Goal: Ask a question: Seek information or help from site administrators or community

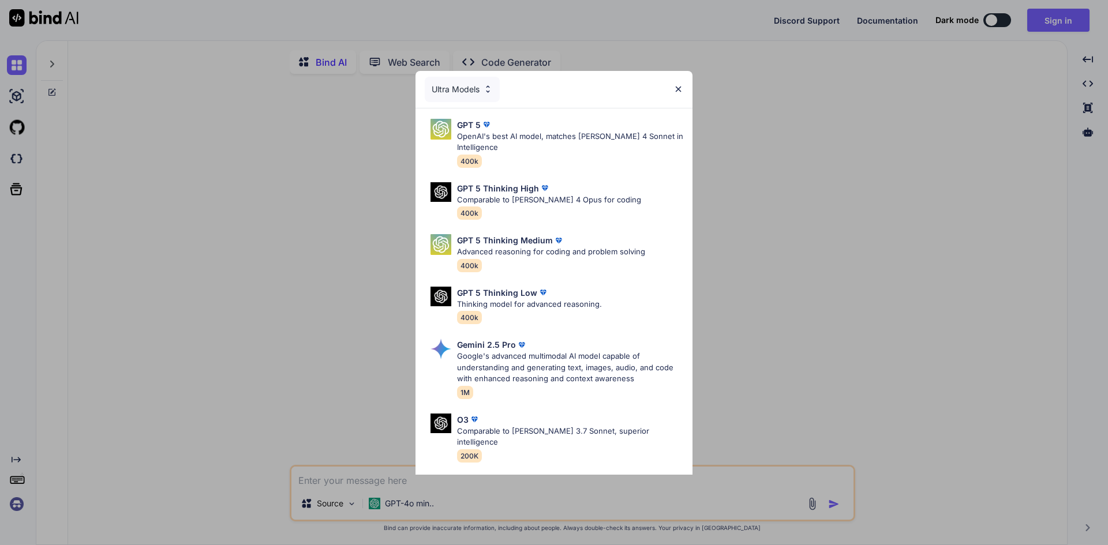
click at [684, 81] on div "Ultra Models" at bounding box center [554, 89] width 277 height 37
click at [1001, 17] on div "Ultra Models GPT 5 OpenAI's best AI model, matches [PERSON_NAME] 4 Sonnet in In…" at bounding box center [554, 272] width 1108 height 545
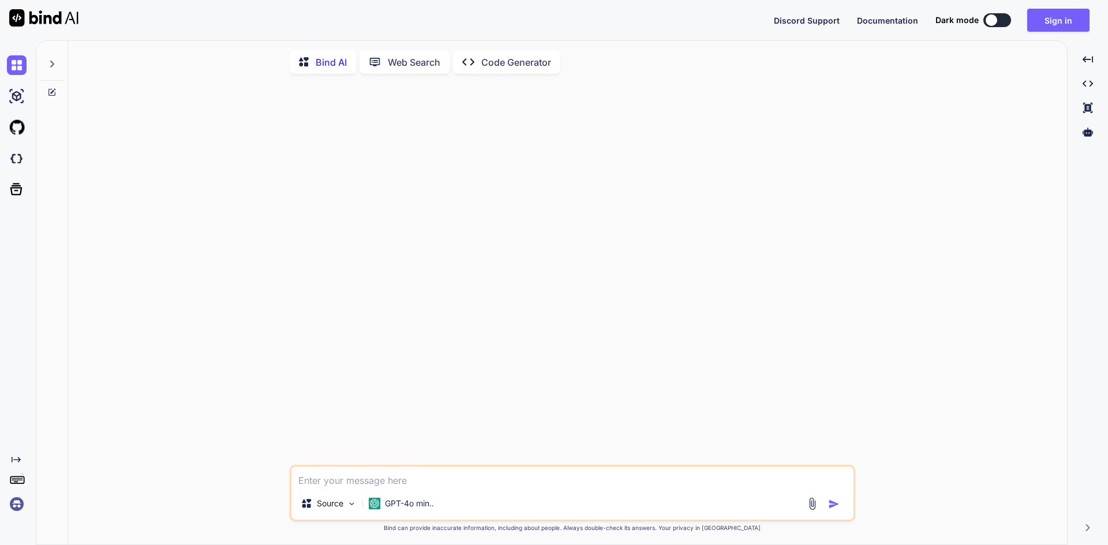
click at [984, 20] on div "Dark mode" at bounding box center [977, 20] width 83 height 14
click at [988, 20] on div at bounding box center [992, 20] width 12 height 12
type textarea "x"
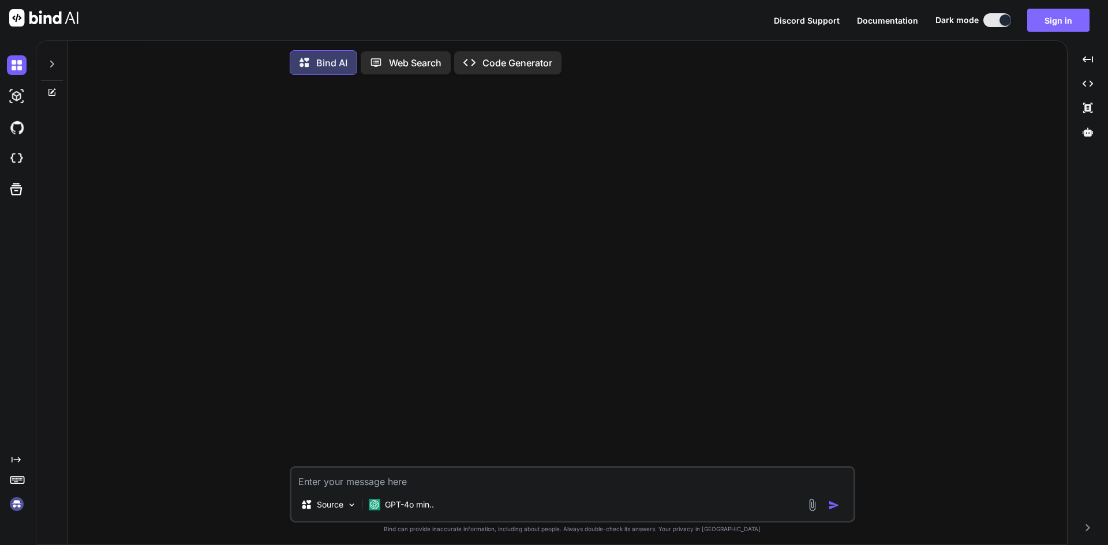
click at [1061, 18] on button "Sign in" at bounding box center [1058, 20] width 62 height 23
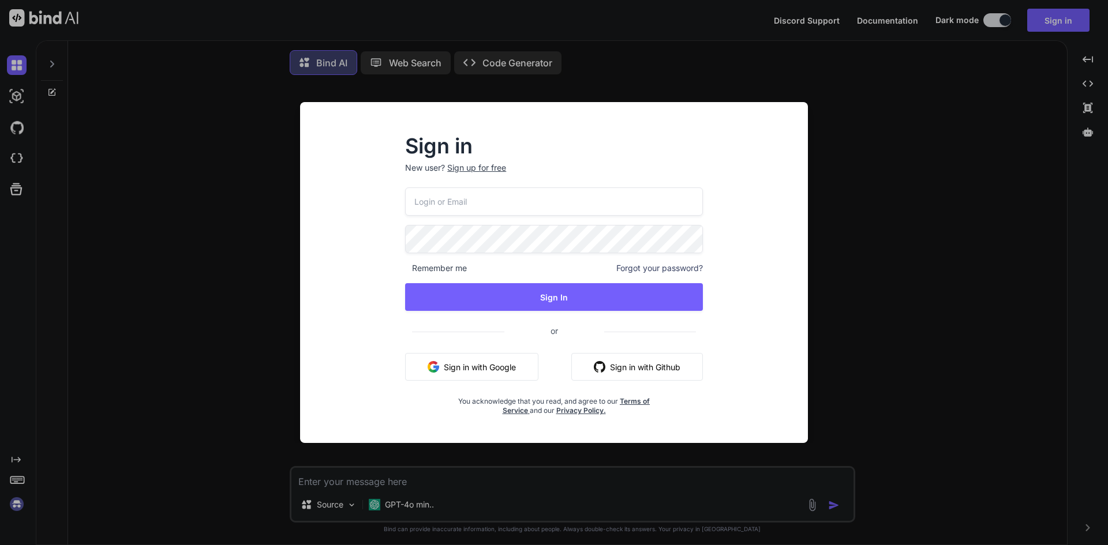
click at [524, 207] on input "email" at bounding box center [554, 202] width 298 height 28
type input "[EMAIL_ADDRESS][DOMAIN_NAME]"
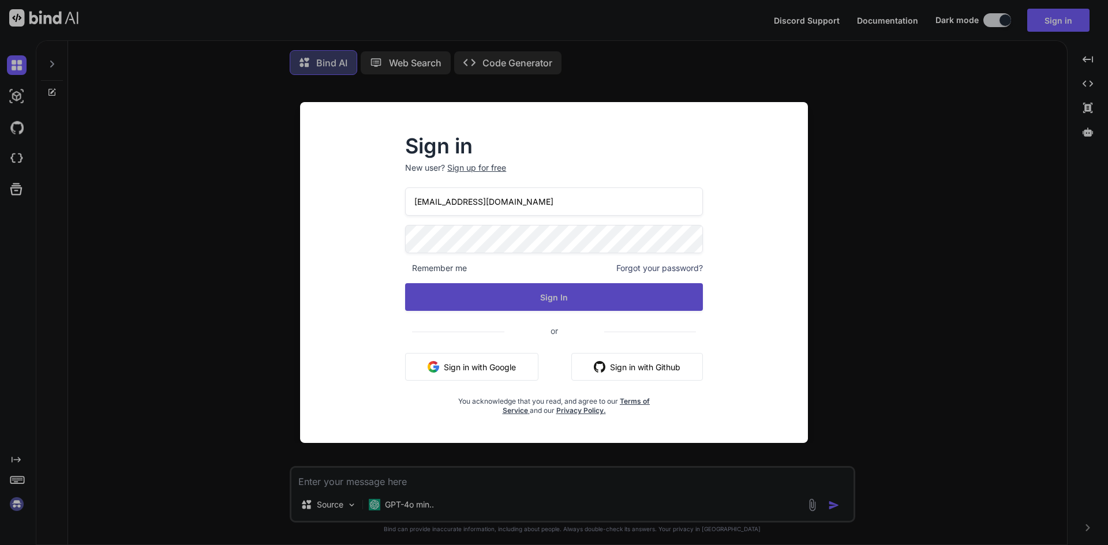
click at [590, 302] on button "Sign In" at bounding box center [554, 297] width 298 height 28
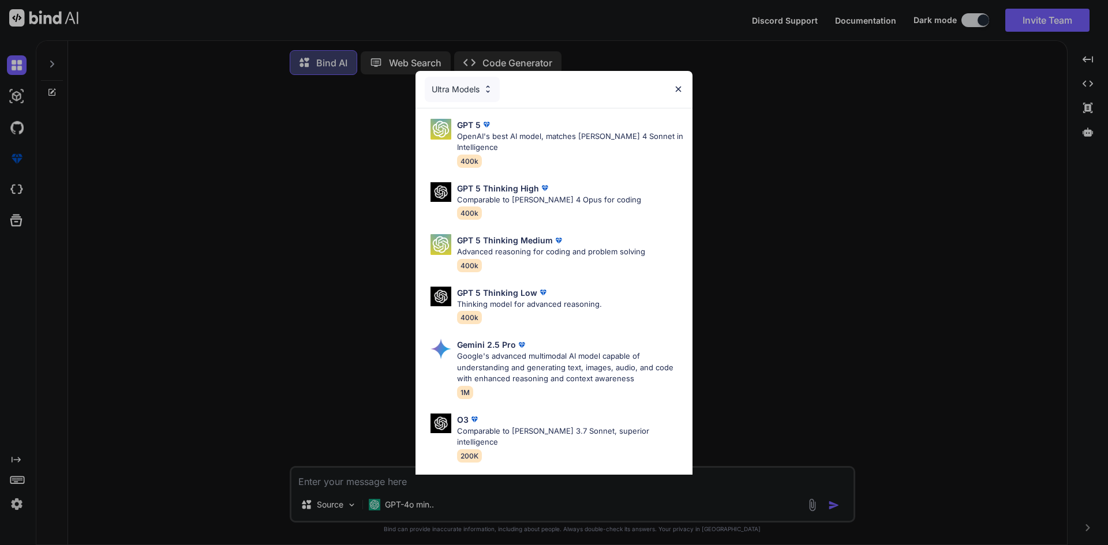
click at [679, 86] on img at bounding box center [678, 89] width 10 height 10
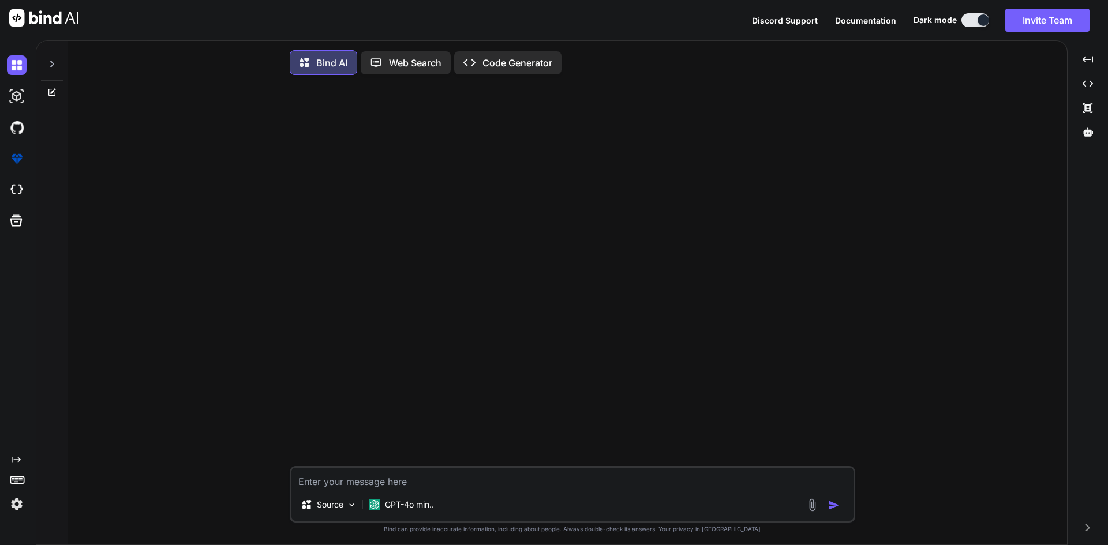
type textarea "x"
click at [488, 487] on textarea at bounding box center [572, 478] width 562 height 21
paste textarea "<table id="order-listing" class="table"> <thead> <tr> <th>Date</th> <th>First N…"
type textarea "<table id="order-listing" class="table"> <thead> <tr> <th>Date</th> <th>First N…"
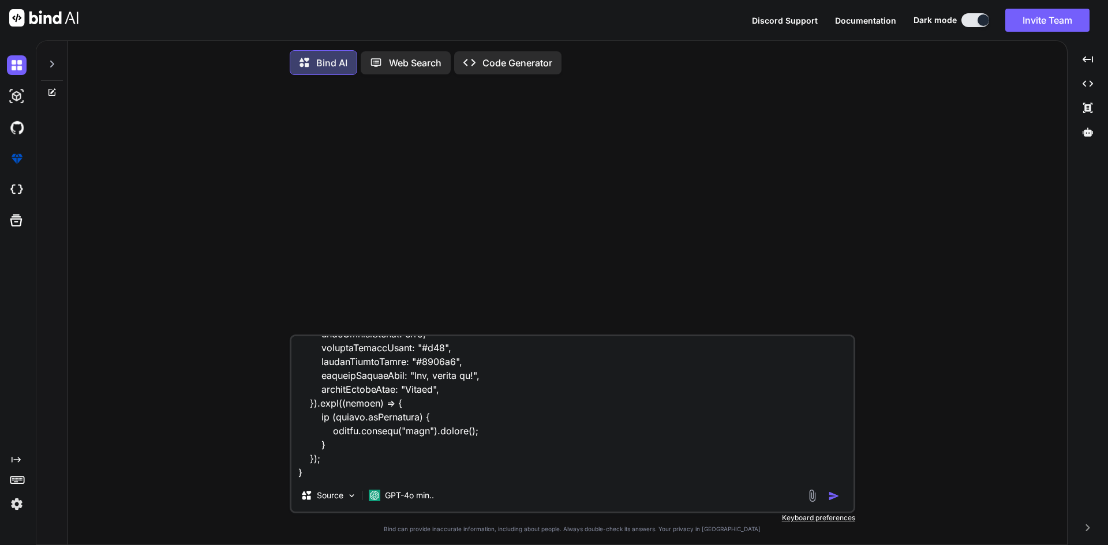
type textarea "x"
type textarea "<table id="order-listing" class="table"> <thead> <tr> <th>Date</th> <th>First N…"
type textarea "x"
type textarea "<table id="order-listing" class="table"> <thead> <tr> <th>Date</th> <th>First N…"
type textarea "x"
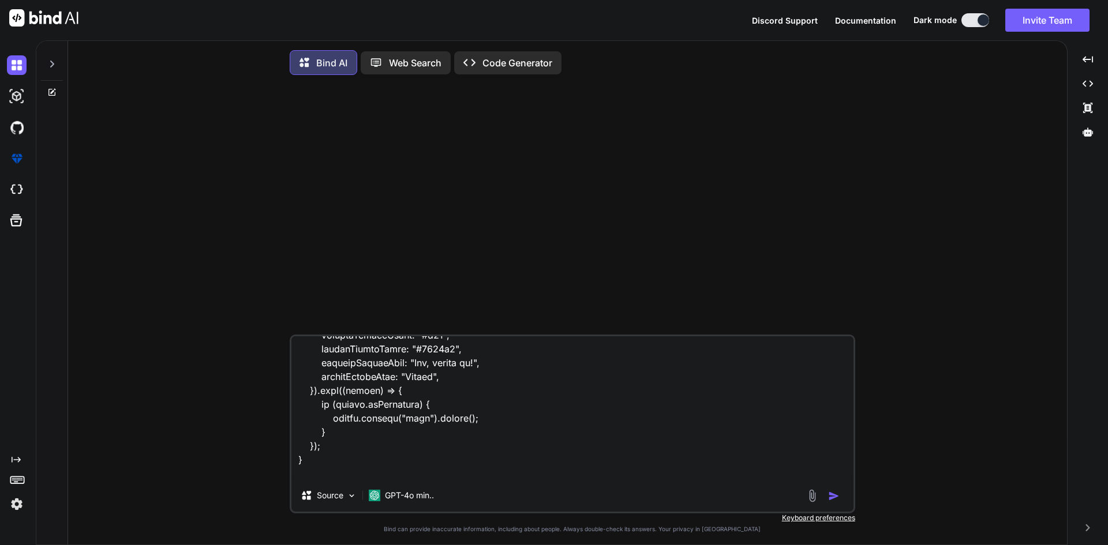
scroll to position [1359, 0]
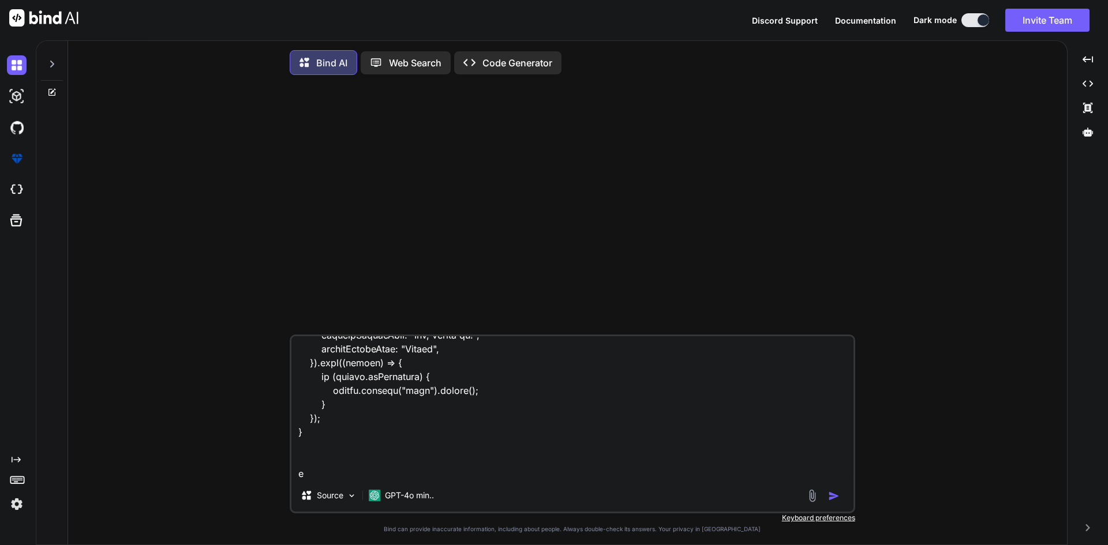
type textarea "<table id="order-listing" class="table"> <thead> <tr> <th>Date</th> <th>First N…"
type textarea "x"
type textarea "<table id="order-listing" class="table"> <thead> <tr> <th>Date</th> <th>First N…"
type textarea "x"
type textarea "<table id="order-listing" class="table"> <thead> <tr> <th>Date</th> <th>First N…"
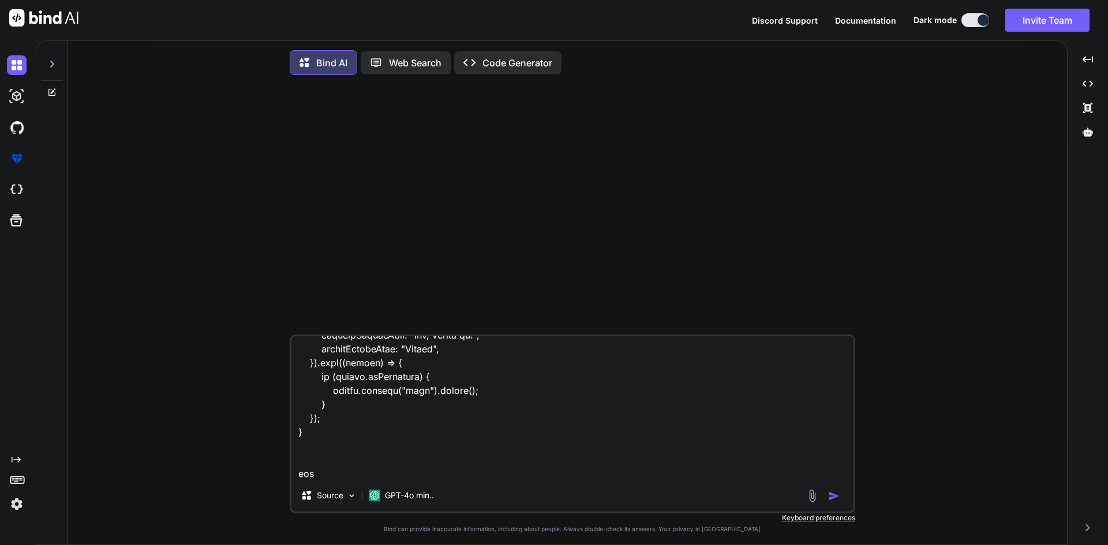
type textarea "x"
type textarea "<table id="order-listing" class="table"> <thead> <tr> <th>Date</th> <th>First N…"
type textarea "x"
type textarea "<table id="order-listing" class="table"> <thead> <tr> <th>Date</th> <th>First N…"
type textarea "x"
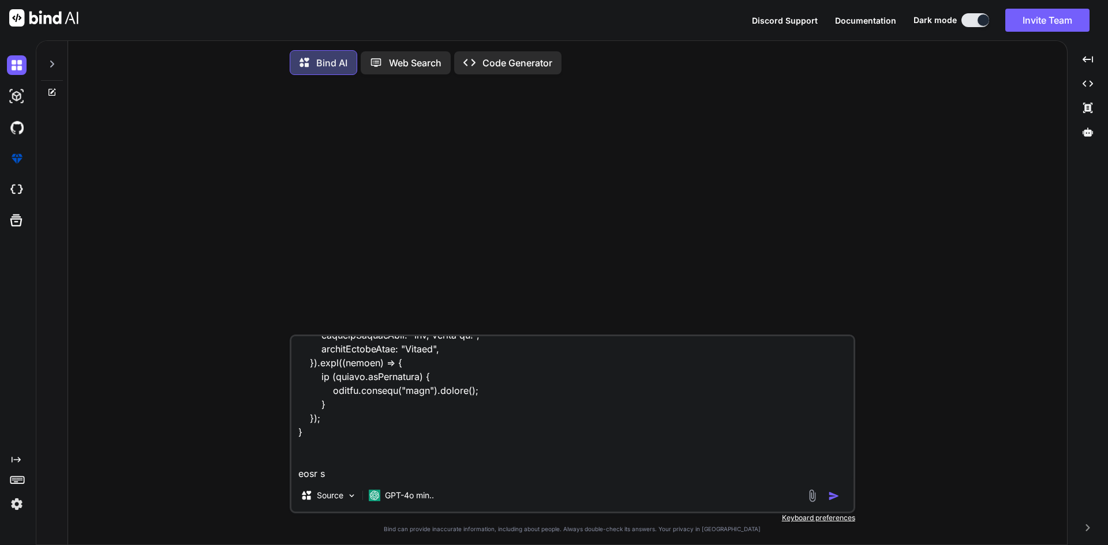
type textarea "<table id="order-listing" class="table"> <thead> <tr> <th>Date</th> <th>First N…"
type textarea "x"
type textarea "<table id="order-listing" class="table"> <thead> <tr> <th>Date</th> <th>First N…"
type textarea "x"
type textarea "<table id="order-listing" class="table"> <thead> <tr> <th>Date</th> <th>First N…"
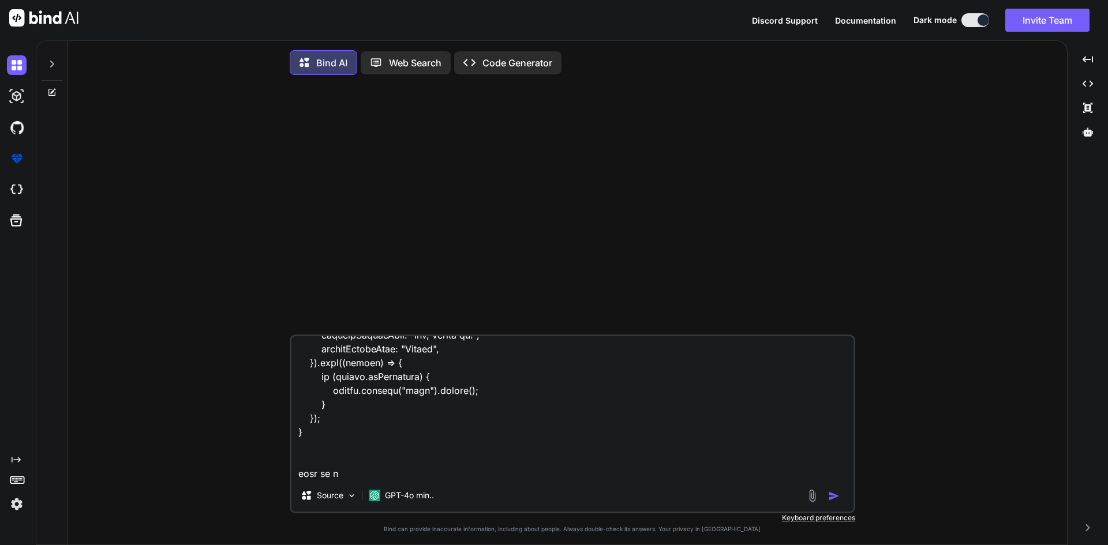
type textarea "x"
type textarea "<table id="order-listing" class="table"> <thead> <tr> <th>Date</th> <th>First N…"
type textarea "x"
type textarea "<table id="order-listing" class="table"> <thead> <tr> <th>Date</th> <th>First N…"
type textarea "x"
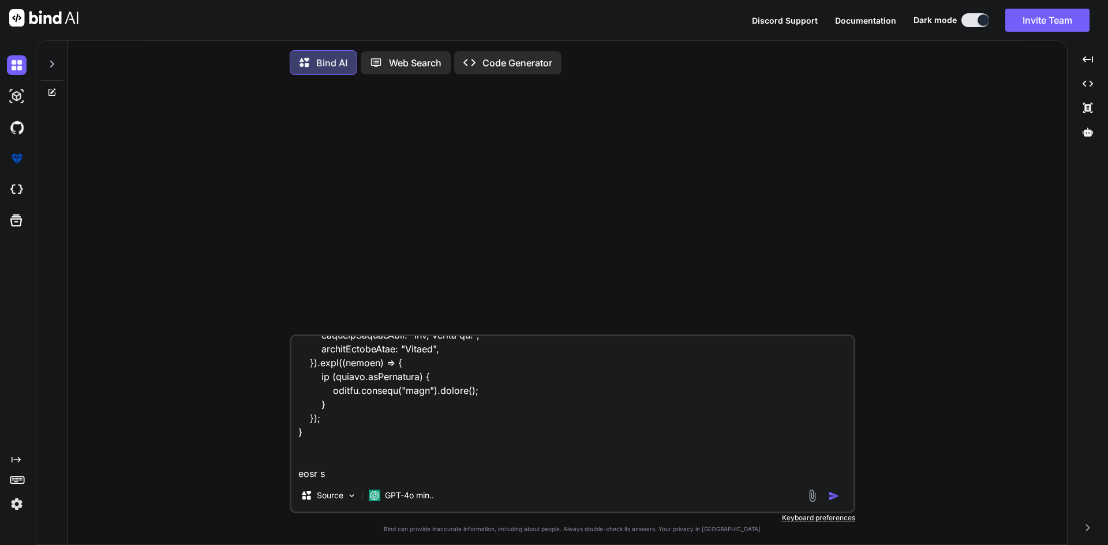
type textarea "<table id="order-listing" class="table"> <thead> <tr> <th>Date</th> <th>First N…"
type textarea "x"
type textarea "<table id="order-listing" class="table"> <thead> <tr> <th>Date</th> <th>First N…"
type textarea "x"
type textarea "<table id="order-listing" class="table"> <thead> <tr> <th>Date</th> <th>First N…"
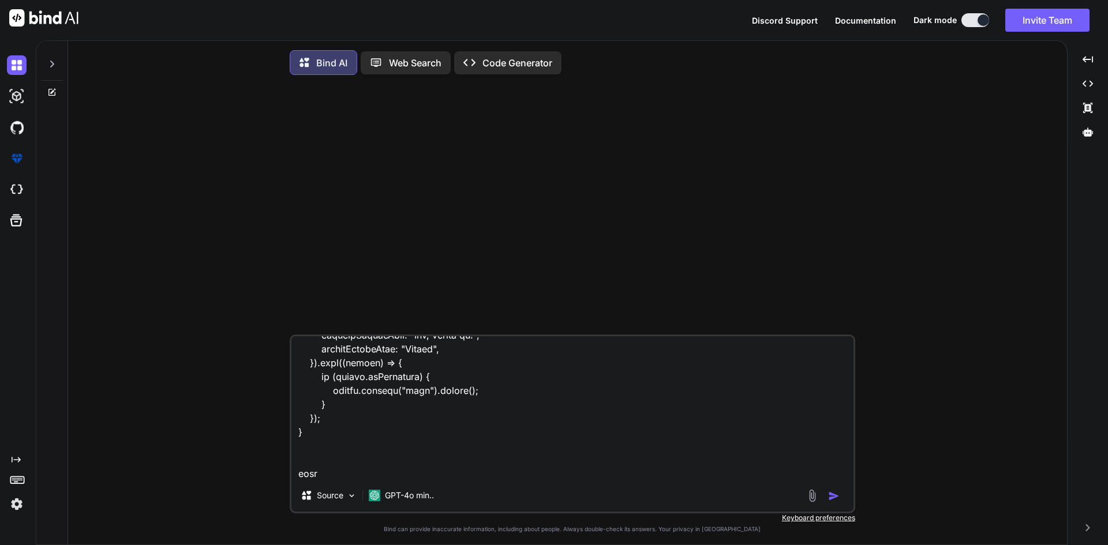
type textarea "x"
type textarea "<table id="order-listing" class="table"> <thead> <tr> <th>Date</th> <th>First N…"
type textarea "x"
type textarea "<table id="order-listing" class="table"> <thead> <tr> <th>Date</th> <th>First N…"
type textarea "x"
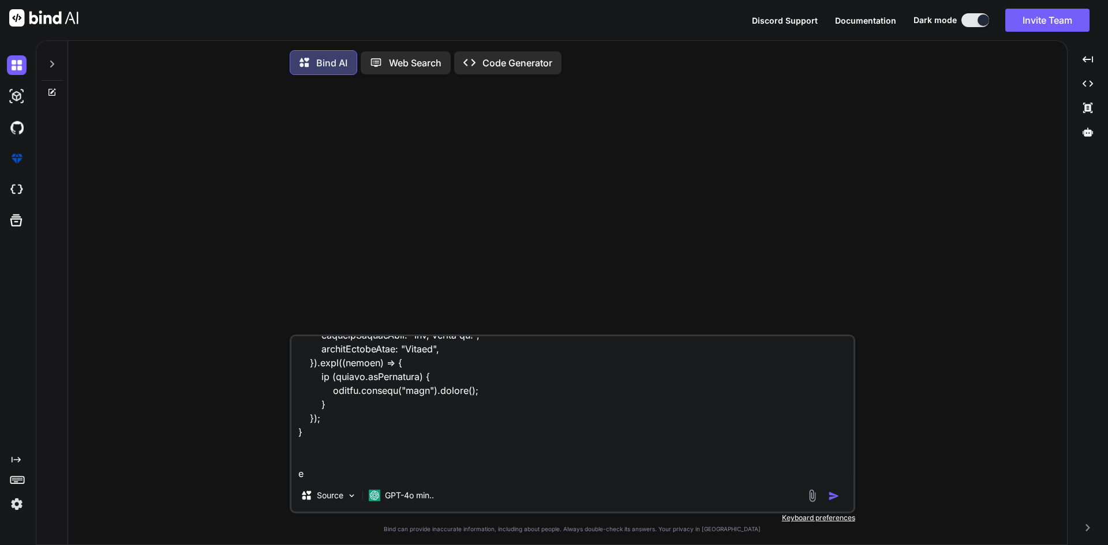
type textarea "<table id="order-listing" class="table"> <thead> <tr> <th>Date</th> <th>First N…"
type textarea "x"
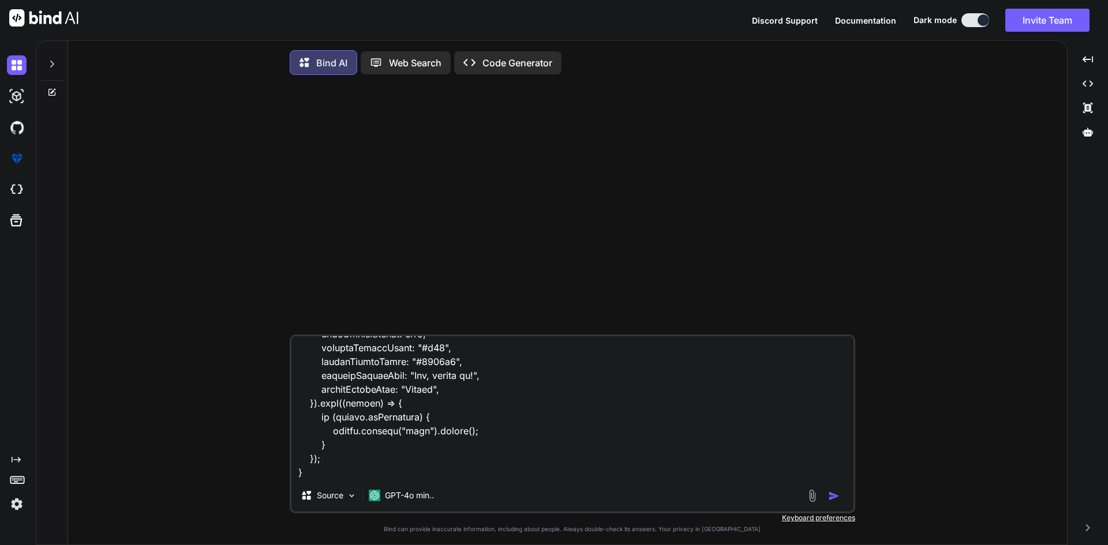
type textarea "<table id="order-listing" class="table"> <thead> <tr> <th>Date</th> <th>First N…"
type textarea "x"
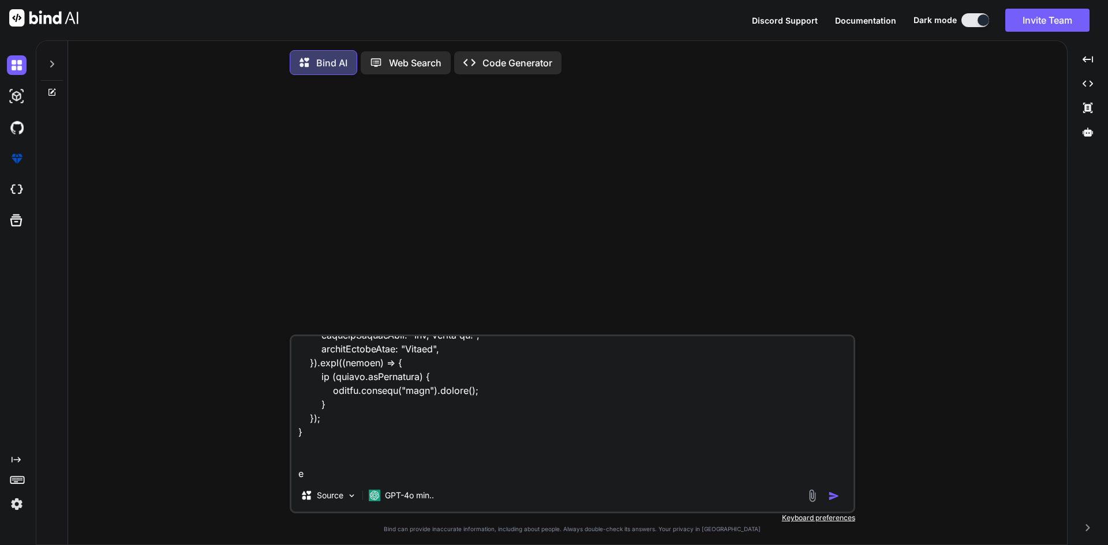
type textarea "<table id="order-listing" class="table"> <thead> <tr> <th>Date</th> <th>First N…"
type textarea "x"
type textarea "<table id="order-listing" class="table"> <thead> <tr> <th>Date</th> <th>First N…"
type textarea "x"
type textarea "<table id="order-listing" class="table"> <thead> <tr> <th>Date</th> <th>First N…"
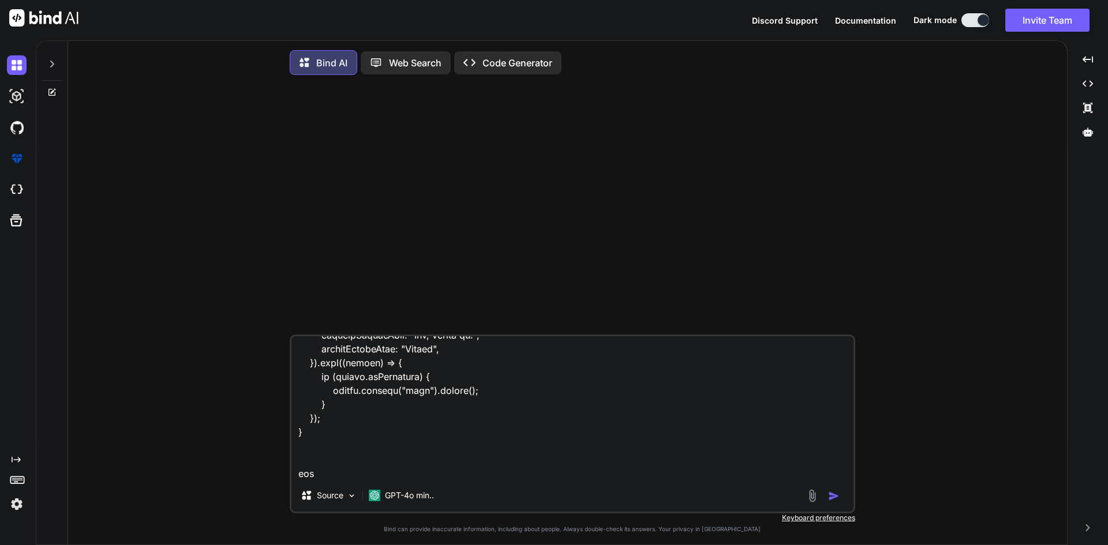
type textarea "x"
type textarea "<table id="order-listing" class="table"> <thead> <tr> <th>Date</th> <th>First N…"
type textarea "x"
type textarea "<table id="order-listing" class="table"> <thead> <tr> <th>Date</th> <th>First N…"
type textarea "x"
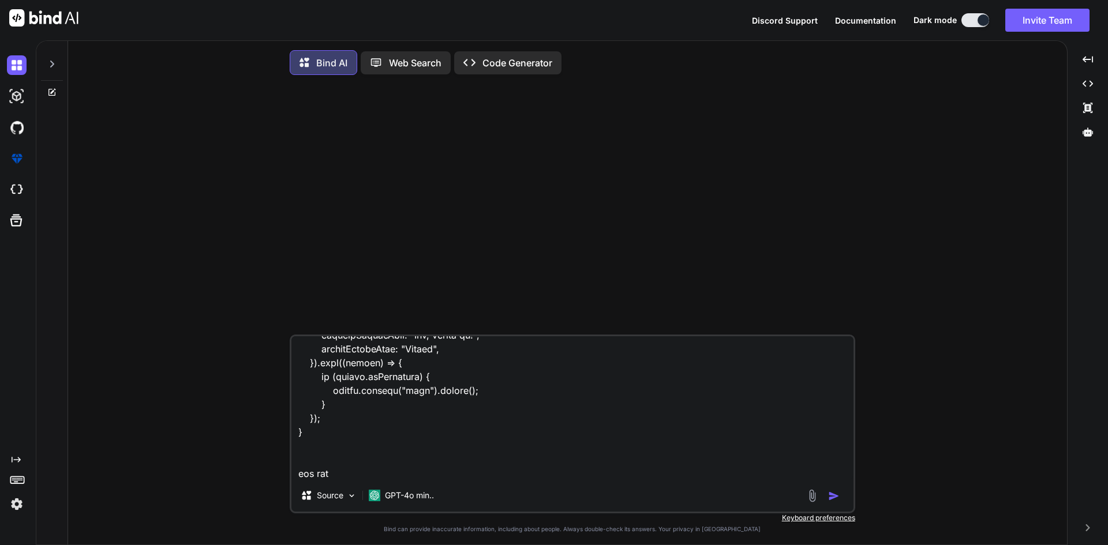
type textarea "<table id="order-listing" class="table"> <thead> <tr> <th>Date</th> <th>First N…"
type textarea "x"
type textarea "<table id="order-listing" class="table"> <thead> <tr> <th>Date</th> <th>First N…"
type textarea "x"
type textarea "<table id="order-listing" class="table"> <thead> <tr> <th>Date</th> <th>First N…"
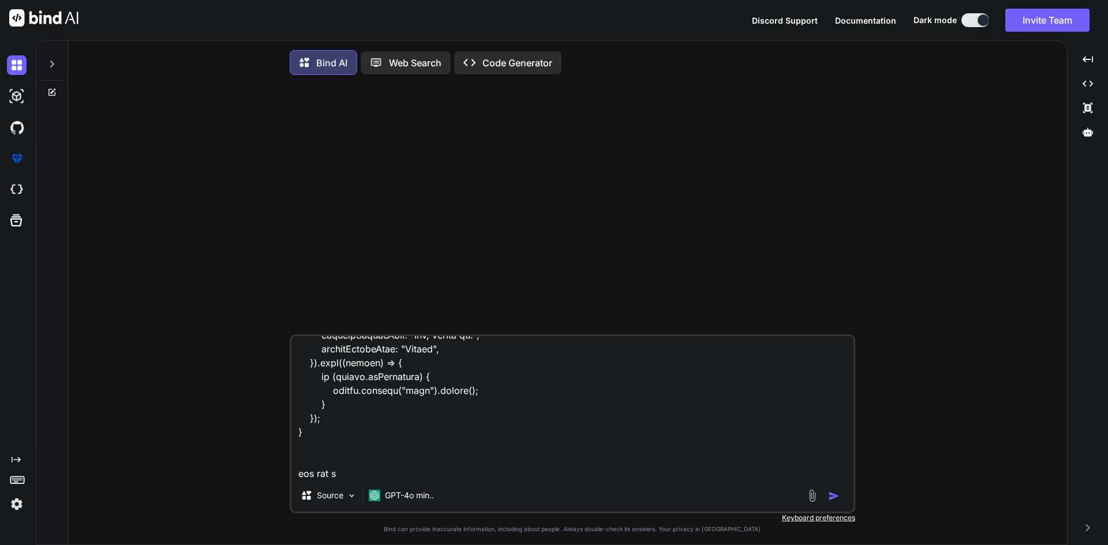
type textarea "x"
type textarea "<table id="order-listing" class="table"> <thead> <tr> <th>Date</th> <th>First N…"
type textarea "x"
type textarea "<table id="order-listing" class="table"> <thead> <tr> <th>Date</th> <th>First N…"
type textarea "x"
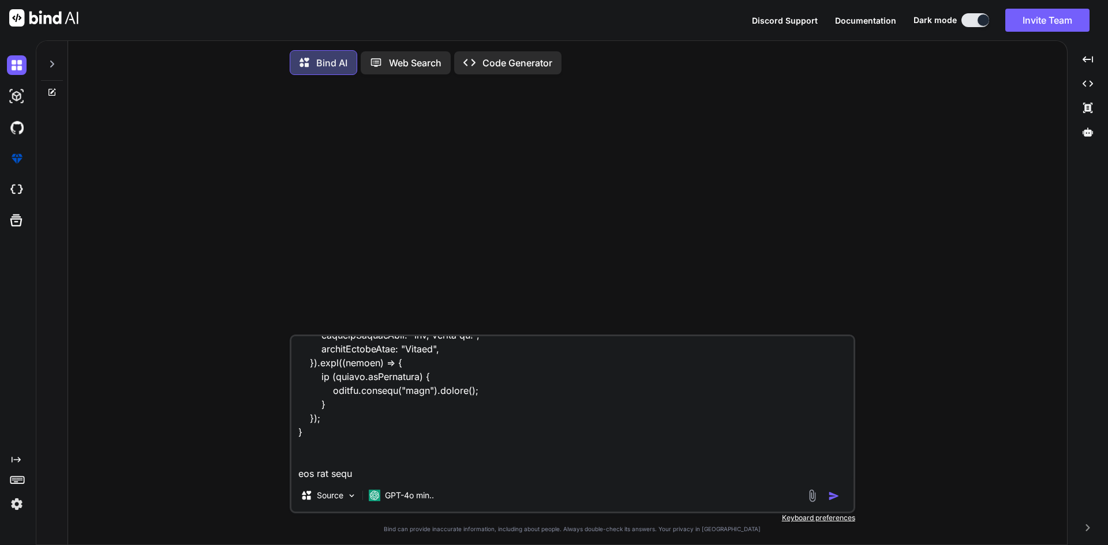
type textarea "<table id="order-listing" class="table"> <thead> <tr> <th>Date</th> <th>First N…"
type textarea "x"
type textarea "<table id="order-listing" class="table"> <thead> <tr> <th>Date</th> <th>First N…"
type textarea "x"
type textarea "<table id="order-listing" class="table"> <thead> <tr> <th>Date</th> <th>First N…"
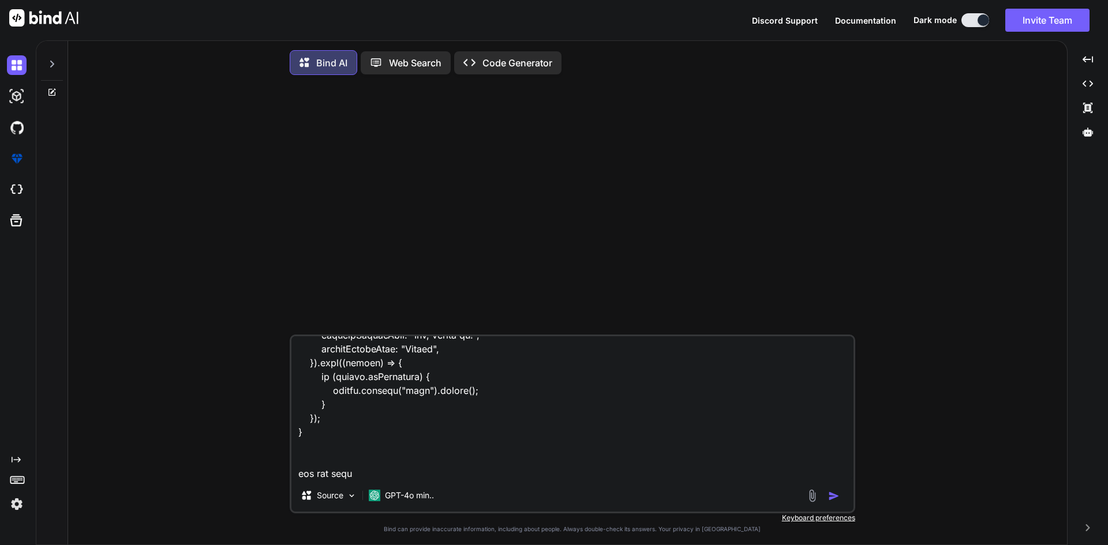
type textarea "x"
type textarea "<table id="order-listing" class="table"> <thead> <tr> <th>Date</th> <th>First N…"
type textarea "x"
type textarea "<table id="order-listing" class="table"> <thead> <tr> <th>Date</th> <th>First N…"
type textarea "x"
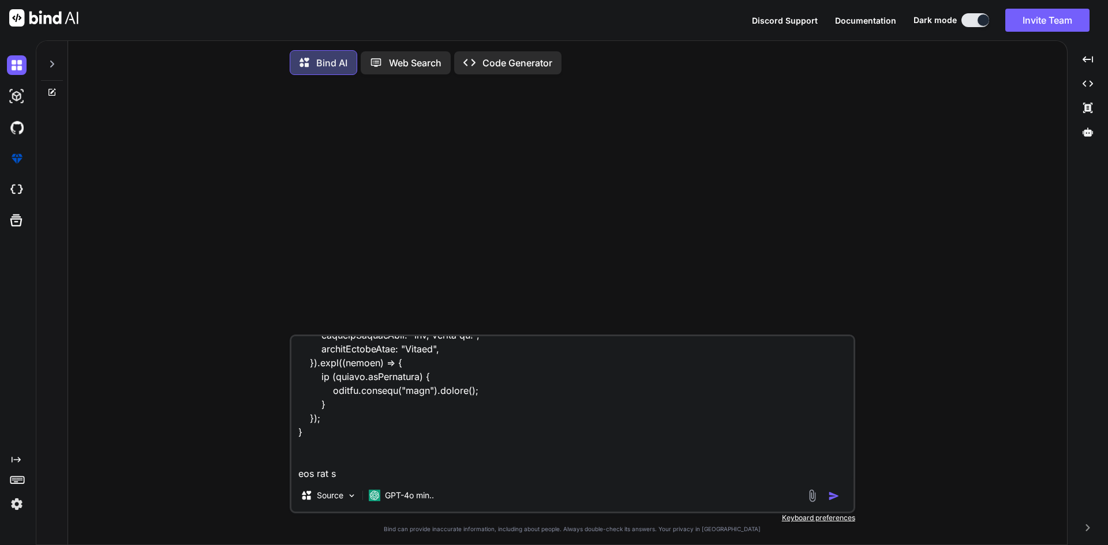
type textarea "<table id="order-listing" class="table"> <thead> <tr> <th>Date</th> <th>First N…"
type textarea "x"
type textarea "<table id="order-listing" class="table"> <thead> <tr> <th>Date</th> <th>First N…"
type textarea "x"
type textarea "<table id="order-listing" class="table"> <thead> <tr> <th>Date</th> <th>First N…"
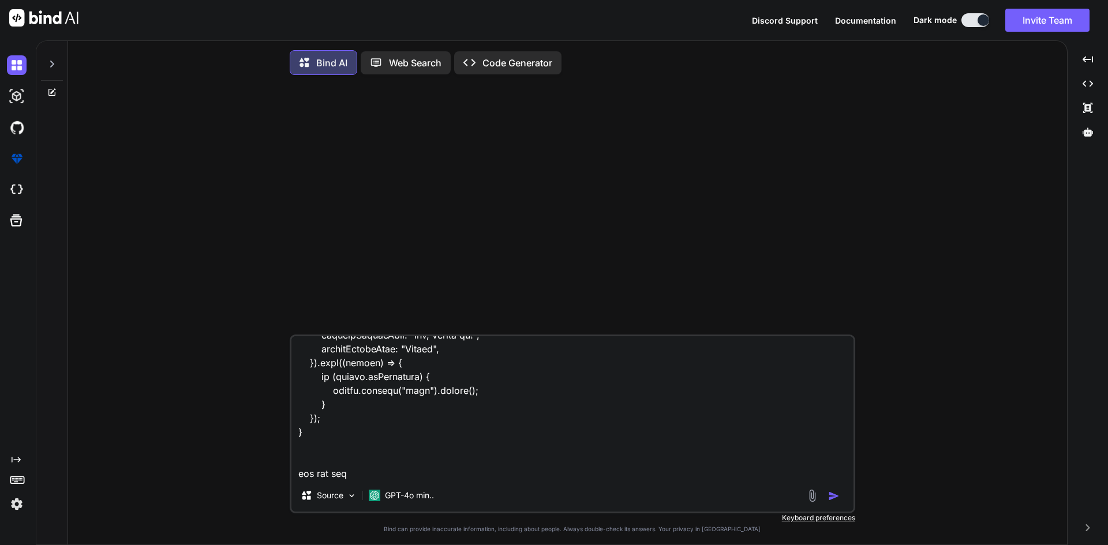
type textarea "x"
type textarea "<table id="order-listing" class="table"> <thead> <tr> <th>Date</th> <th>First N…"
type textarea "x"
type textarea "<table id="order-listing" class="table"> <thead> <tr> <th>Date</th> <th>First N…"
type textarea "x"
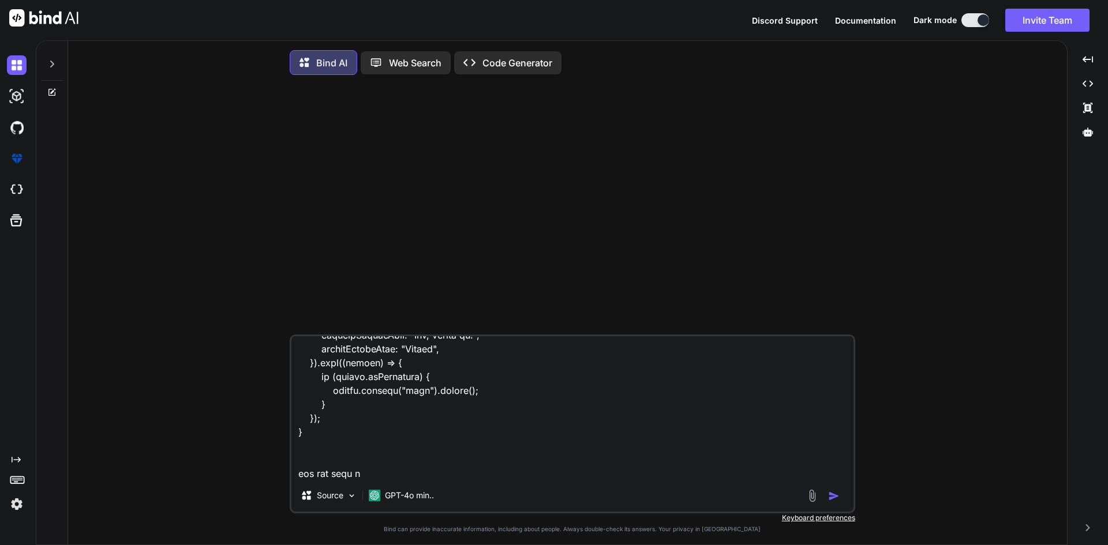
type textarea "<table id="order-listing" class="table"> <thead> <tr> <th>Date</th> <th>First N…"
type textarea "x"
type textarea "<table id="order-listing" class="table"> <thead> <tr> <th>Date</th> <th>First N…"
type textarea "x"
type textarea "<table id="order-listing" class="table"> <thead> <tr> <th>Date</th> <th>First N…"
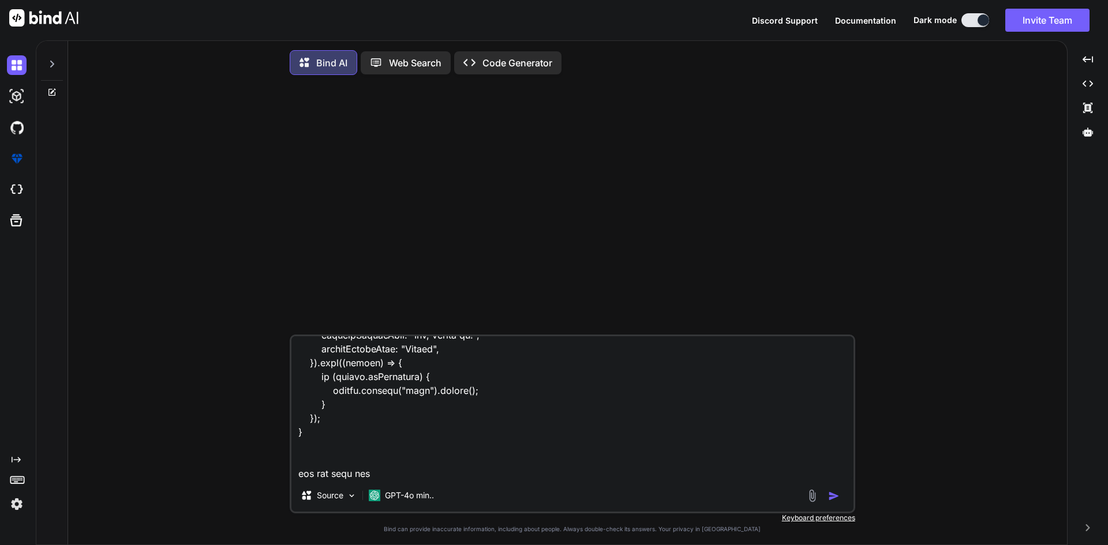
type textarea "x"
type textarea "<table id="order-listing" class="table"> <thead> <tr> <th>Date</th> <th>First N…"
type textarea "x"
type textarea "<table id="order-listing" class="table"> <thead> <tr> <th>Date</th> <th>First N…"
type textarea "x"
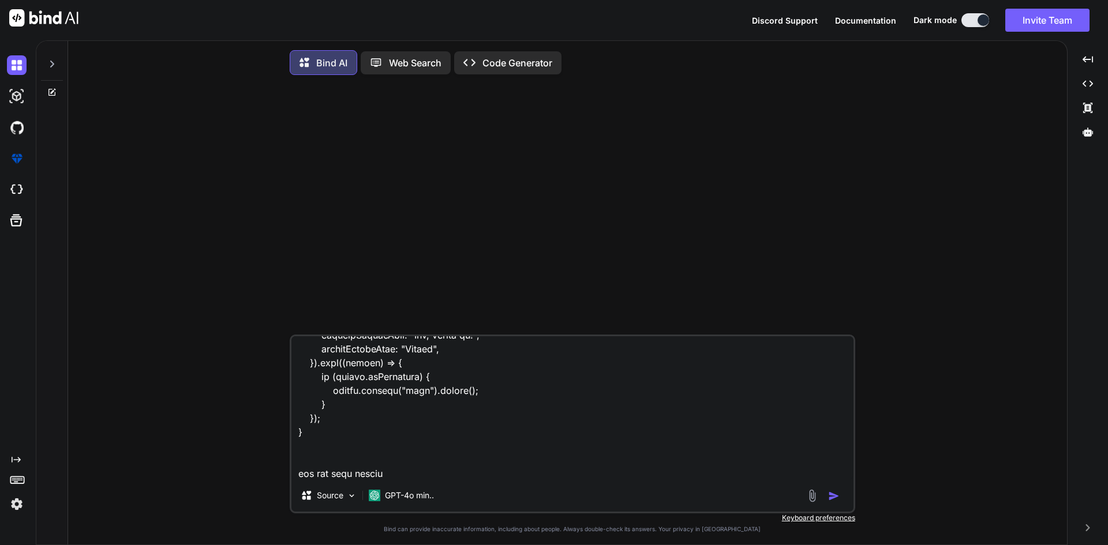
type textarea "<table id="order-listing" class="table"> <thead> <tr> <th>Date</th> <th>First N…"
type textarea "x"
type textarea "<table id="order-listing" class="table"> <thead> <tr> <th>Date</th> <th>First N…"
type textarea "x"
type textarea "<table id="order-listing" class="table"> <thead> <tr> <th>Date</th> <th>First N…"
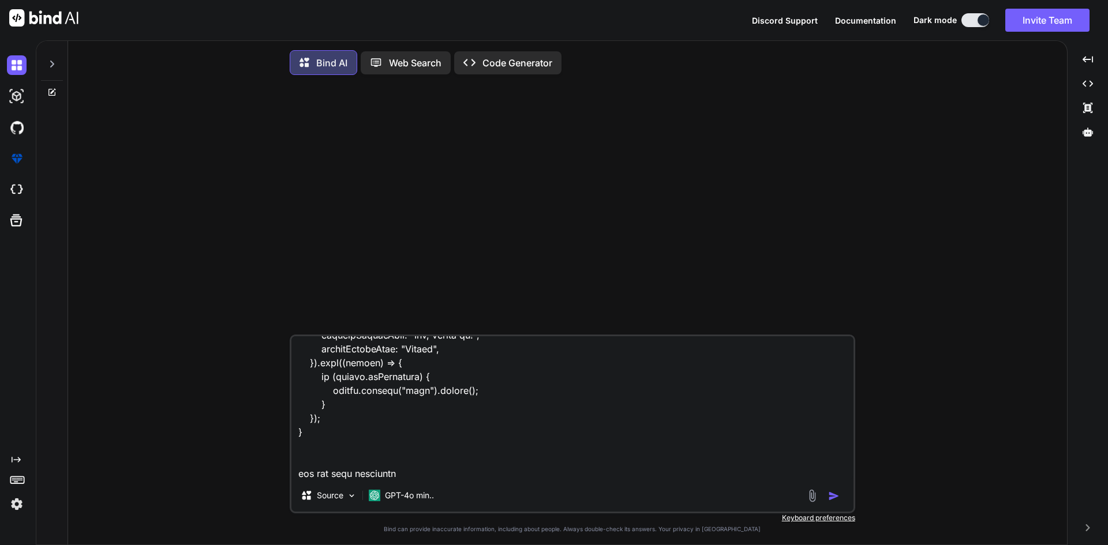
type textarea "x"
type textarea "<table id="order-listing" class="table"> <thead> <tr> <th>Date</th> <th>First N…"
type textarea "x"
type textarea "<table id="order-listing" class="table"> <thead> <tr> <th>Date</th> <th>First N…"
type textarea "x"
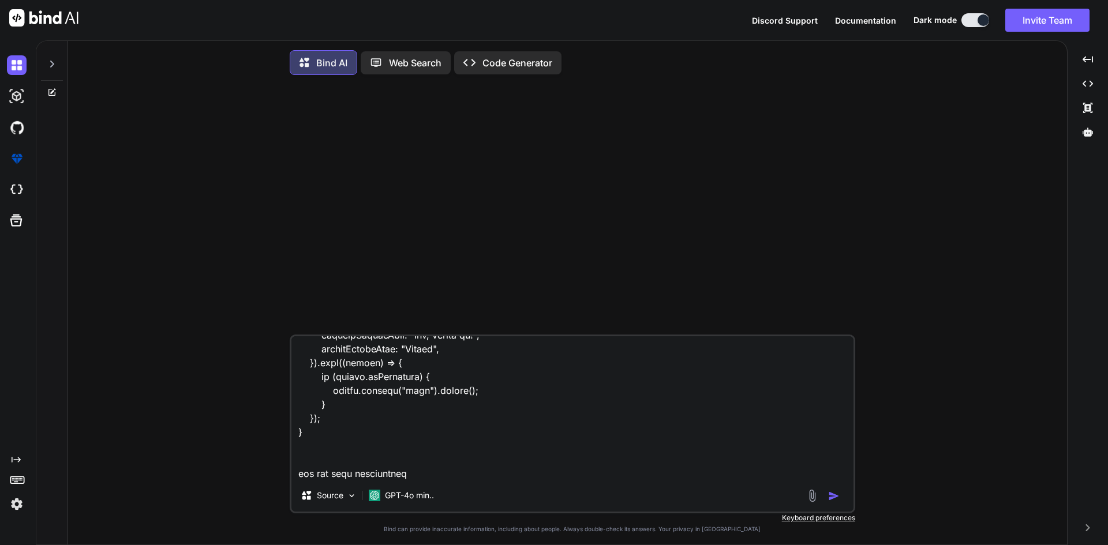
type textarea "<table id="order-listing" class="table"> <thead> <tr> <th>Date</th> <th>First N…"
type textarea "x"
type textarea "<table id="order-listing" class="table"> <thead> <tr> <th>Date</th> <th>First N…"
type textarea "x"
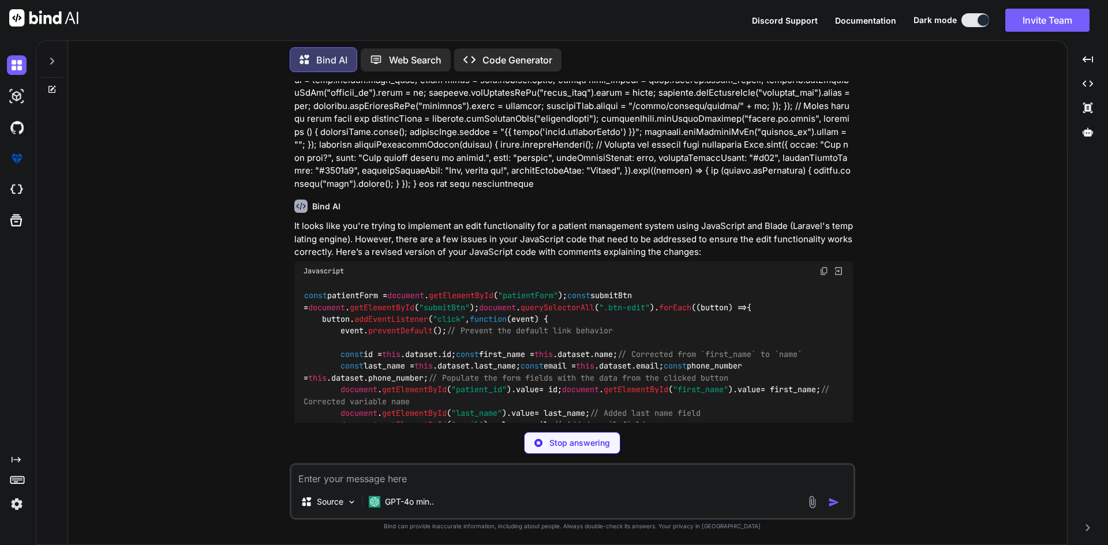
scroll to position [200, 0]
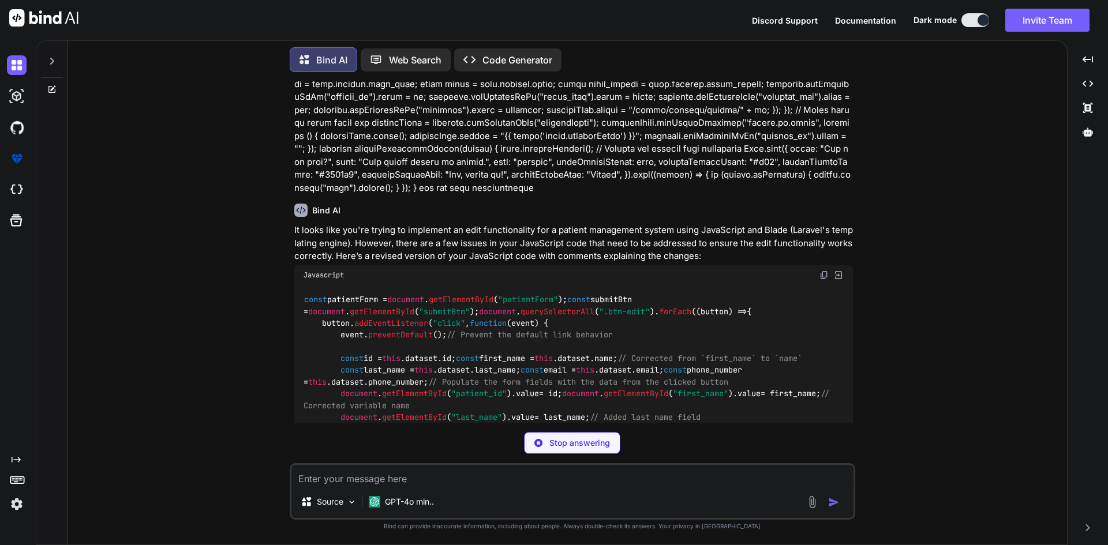
click at [823, 274] on img at bounding box center [824, 275] width 9 height 9
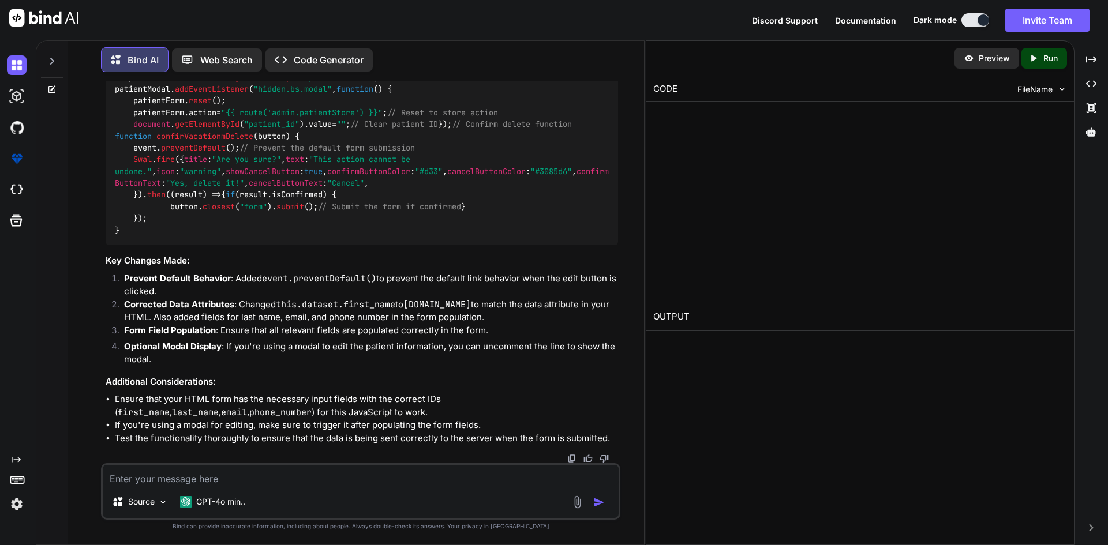
scroll to position [907, 0]
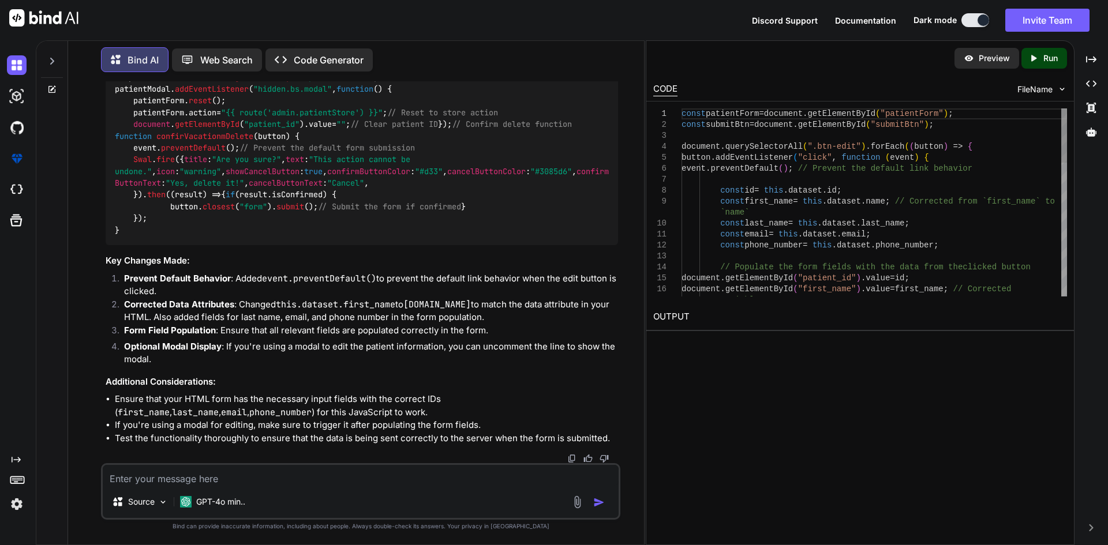
type textarea "x"
click at [1085, 63] on div "Created with Pixso." at bounding box center [1091, 60] width 24 height 20
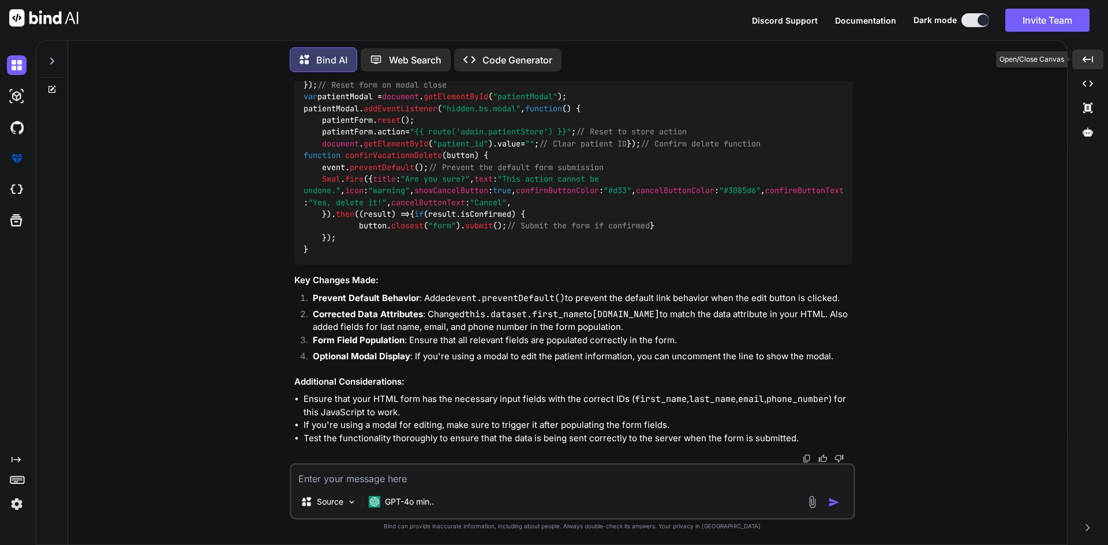
scroll to position [874, 0]
click at [482, 482] on textarea at bounding box center [572, 475] width 562 height 21
paste textarea "<table id="order-listing" class="table"> <thead> <tr> <th>Date</th> <th>First N…"
type textarea "<table id="order-listing" class="table"> <thead> <tr> <th>Date</th> <th>First N…"
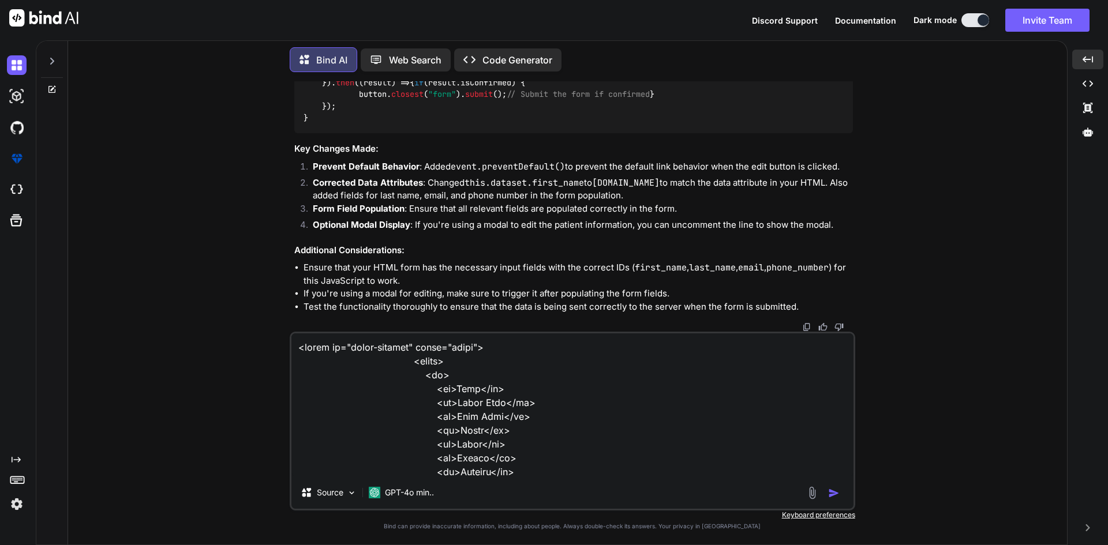
scroll to position [894, 0]
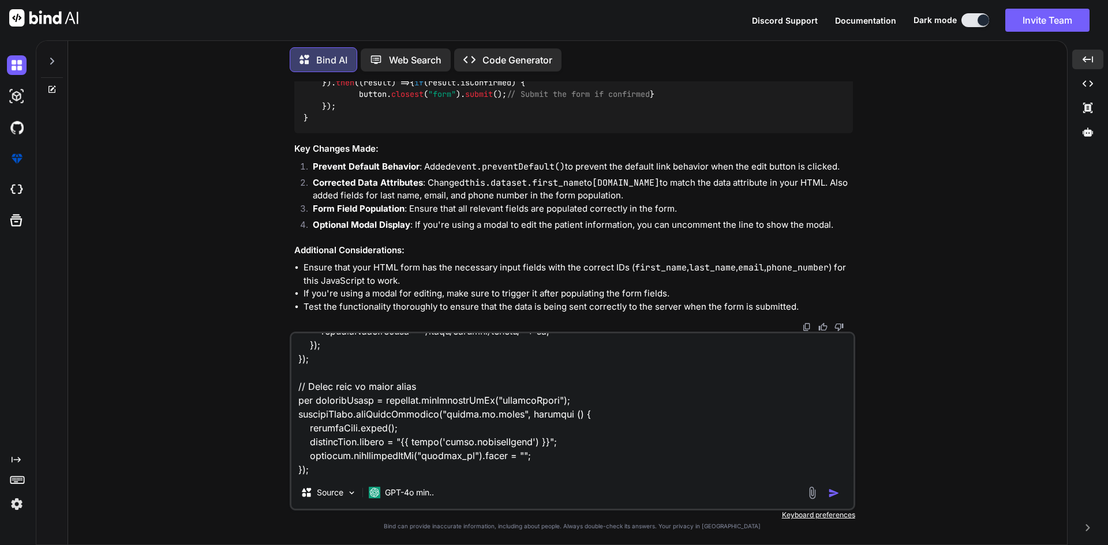
type textarea "x"
type textarea "<table id="order-listing" class="table"> <thead> <tr> <th>Date</th> <th>First N…"
type textarea "x"
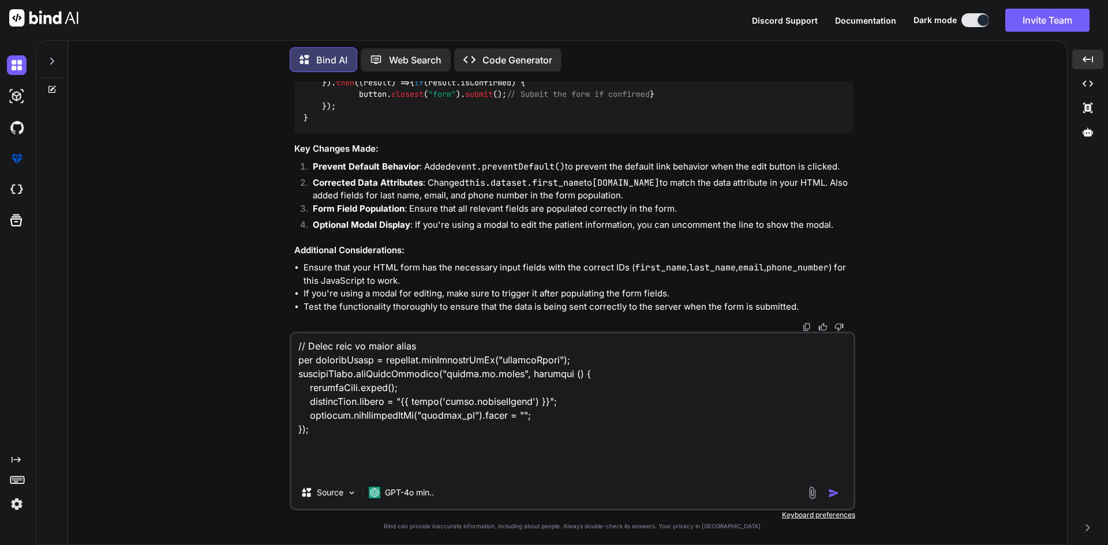
scroll to position [1068, 0]
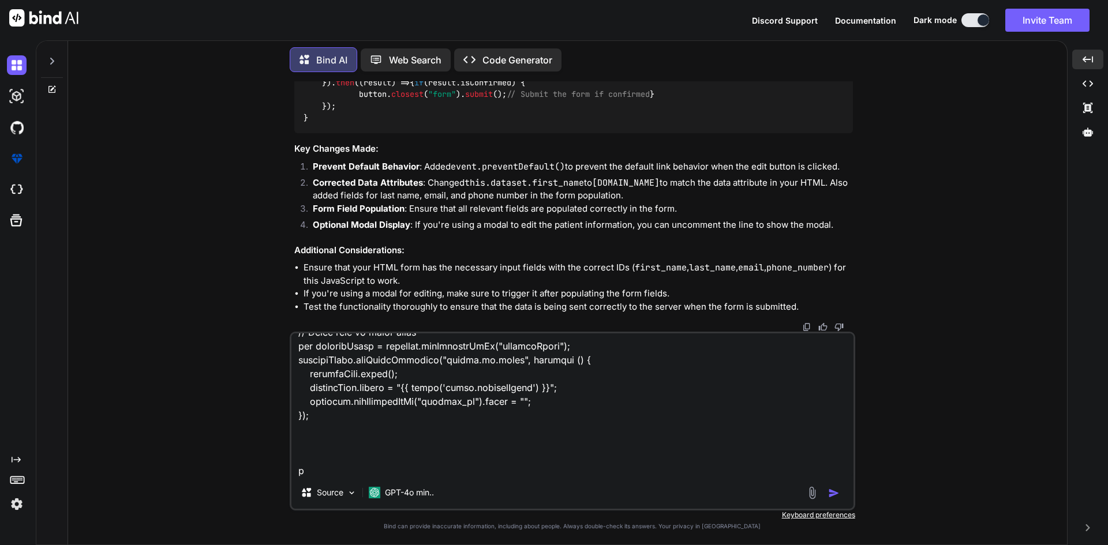
type textarea "<table id="order-listing" class="table"> <thead> <tr> <th>Date</th> <th>First N…"
type textarea "x"
type textarea "<table id="order-listing" class="table"> <thead> <tr> <th>Date</th> <th>First N…"
type textarea "x"
type textarea "<table id="order-listing" class="table"> <thead> <tr> <th>Date</th> <th>First N…"
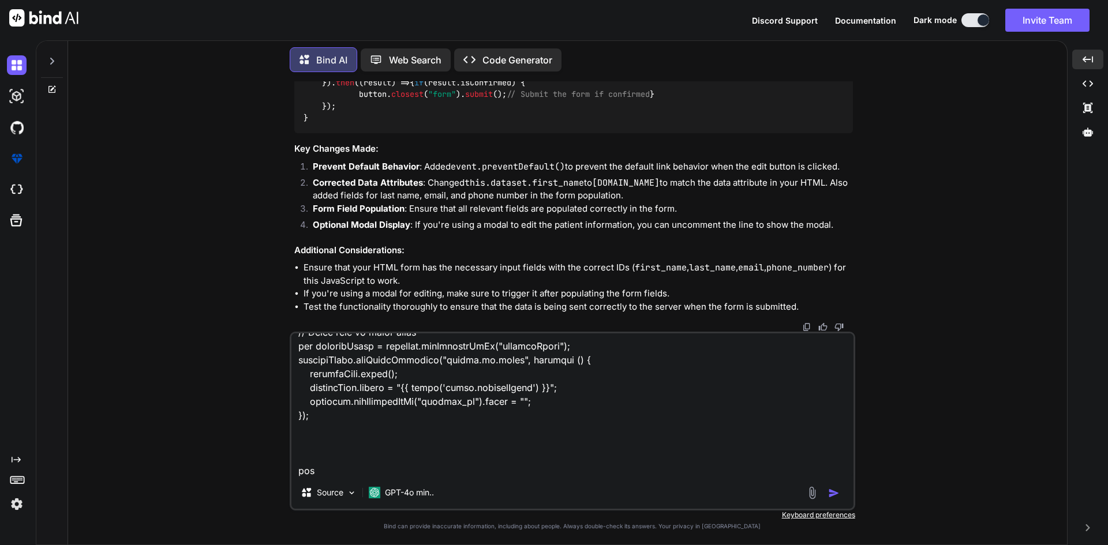
type textarea "x"
type textarea "<table id="order-listing" class="table"> <thead> <tr> <th>Date</th> <th>First N…"
type textarea "x"
type textarea "<table id="order-listing" class="table"> <thead> <tr> <th>Date</th> <th>First N…"
type textarea "x"
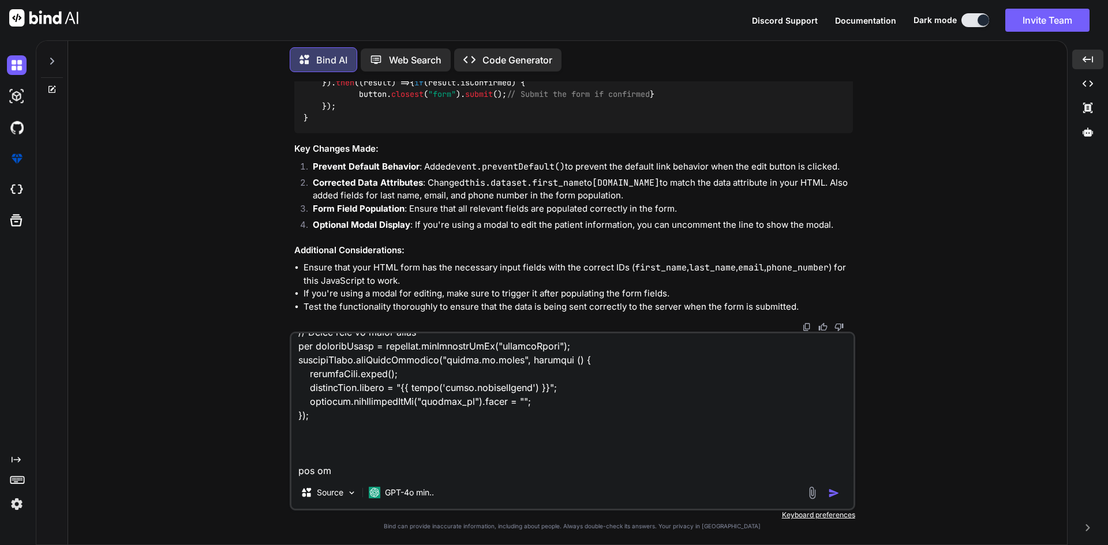
type textarea "<table id="order-listing" class="table"> <thead> <tr> <th>Date</th> <th>First N…"
type textarea "x"
type textarea "<table id="order-listing" class="table"> <thead> <tr> <th>Date</th> <th>First N…"
type textarea "x"
type textarea "<table id="order-listing" class="table"> <thead> <tr> <th>Date</th> <th>First N…"
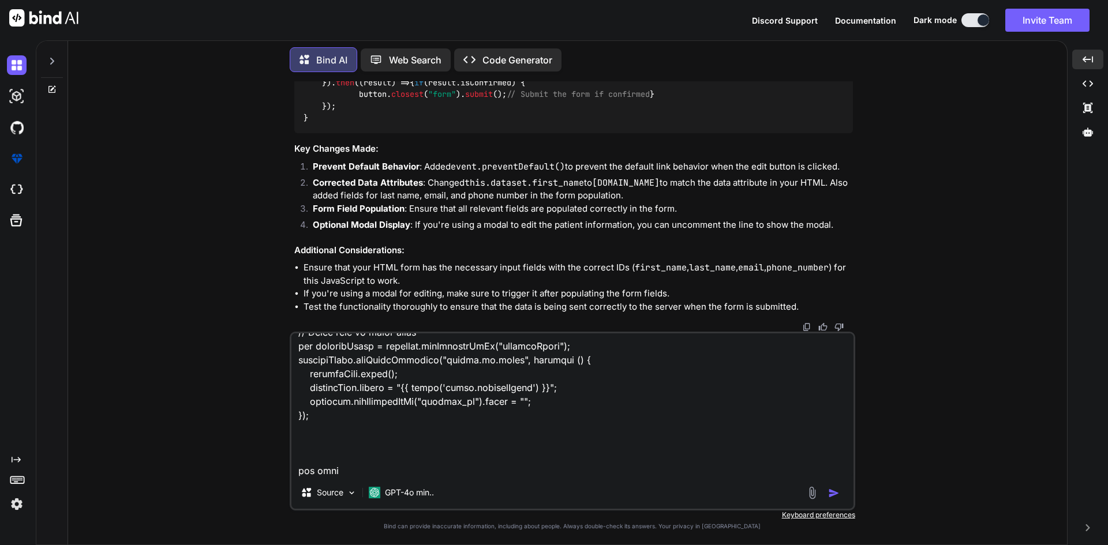
type textarea "x"
type textarea "<table id="order-listing" class="table"> <thead> <tr> <th>Date</th> <th>First N…"
type textarea "x"
type textarea "<table id="order-listing" class="table"> <thead> <tr> <th>Date</th> <th>First N…"
type textarea "x"
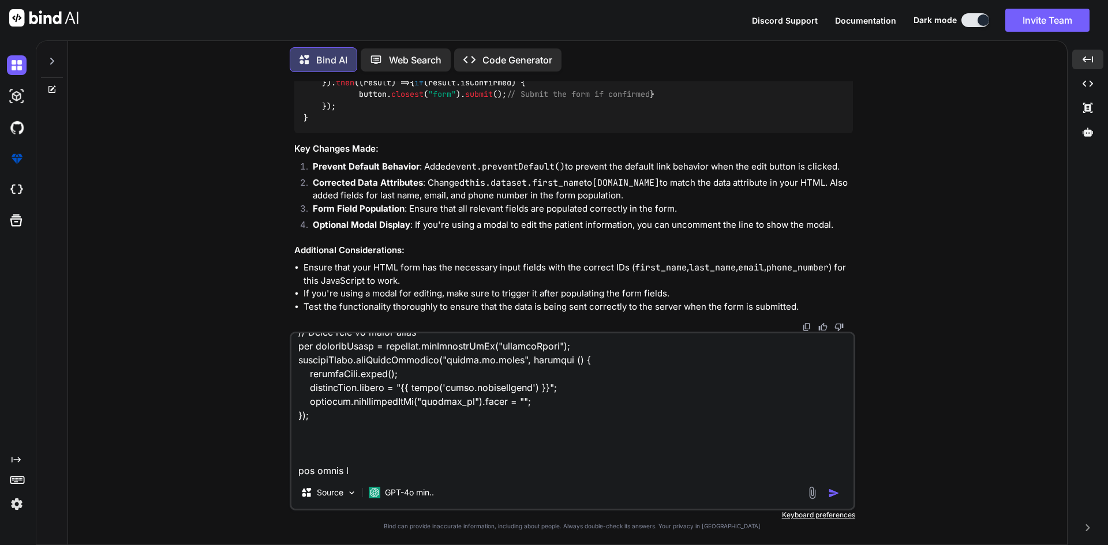
type textarea "<table id="order-listing" class="table"> <thead> <tr> <th>Date</th> <th>First N…"
type textarea "x"
type textarea "<table id="order-listing" class="table"> <thead> <tr> <th>Date</th> <th>First N…"
type textarea "x"
type textarea "<table id="order-listing" class="table"> <thead> <tr> <th>Date</th> <th>First N…"
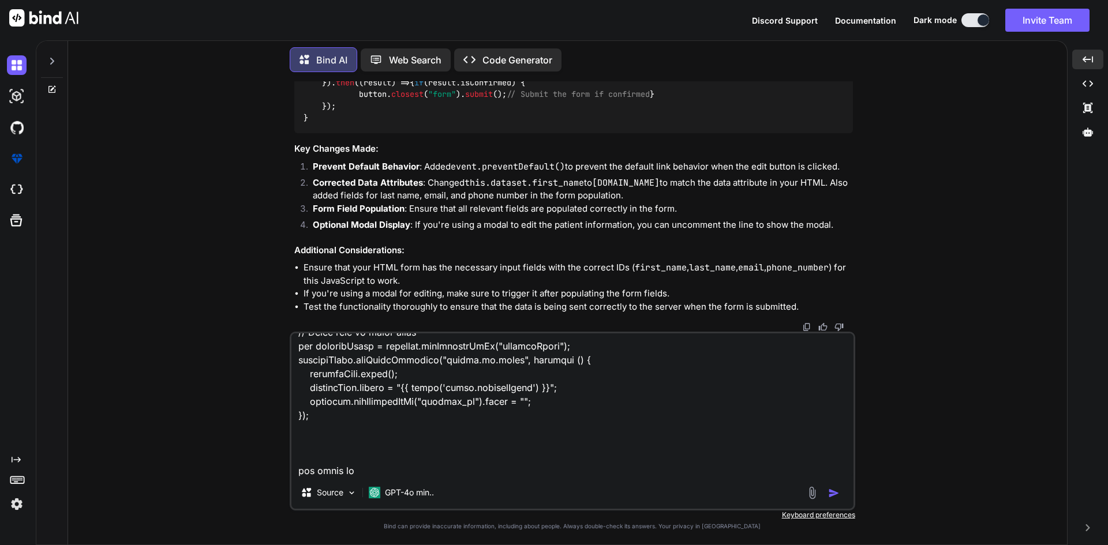
type textarea "x"
type textarea "<table id="order-listing" class="table"> <thead> <tr> <th>Date</th> <th>First N…"
type textarea "x"
type textarea "<table id="order-listing" class="table"> <thead> <tr> <th>Date</th> <th>First N…"
type textarea "x"
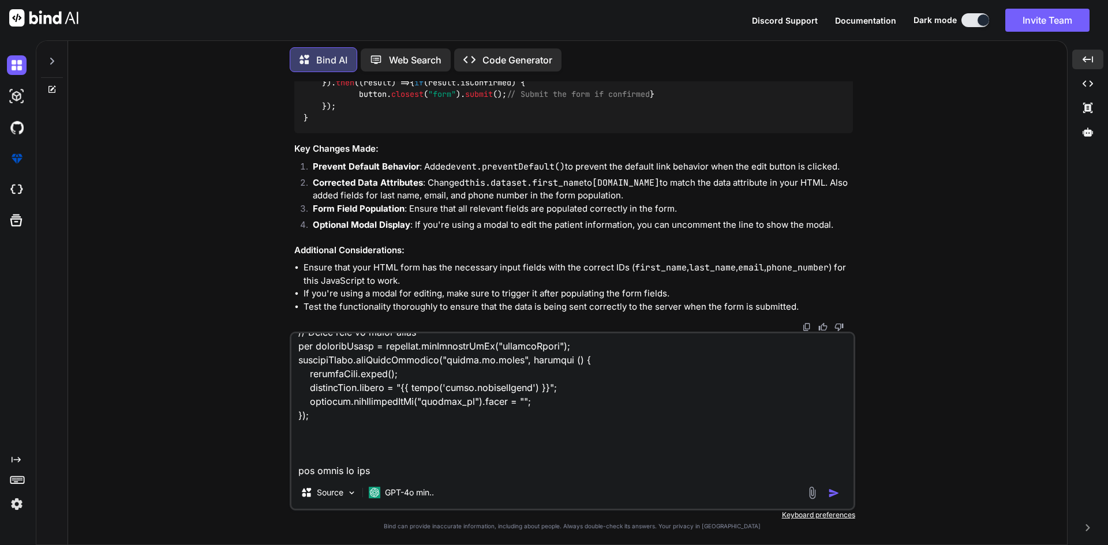
type textarea "<table id="order-listing" class="table"> <thead> <tr> <th>Date</th> <th>First N…"
type textarea "x"
type textarea "<table id="order-listing" class="table"> <thead> <tr> <th>Date</th> <th>First N…"
type textarea "x"
type textarea "<table id="order-listing" class="table"> <thead> <tr> <th>Date</th> <th>First N…"
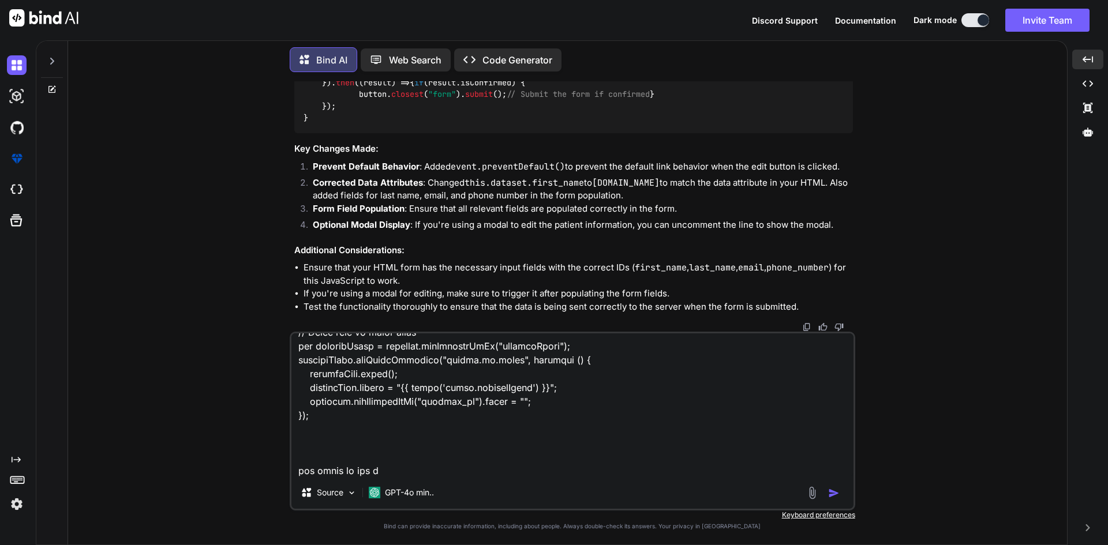
type textarea "x"
type textarea "<table id="order-listing" class="table"> <thead> <tr> <th>Date</th> <th>First N…"
type textarea "x"
type textarea "<table id="order-listing" class="table"> <thead> <tr> <th>Date</th> <th>First N…"
type textarea "x"
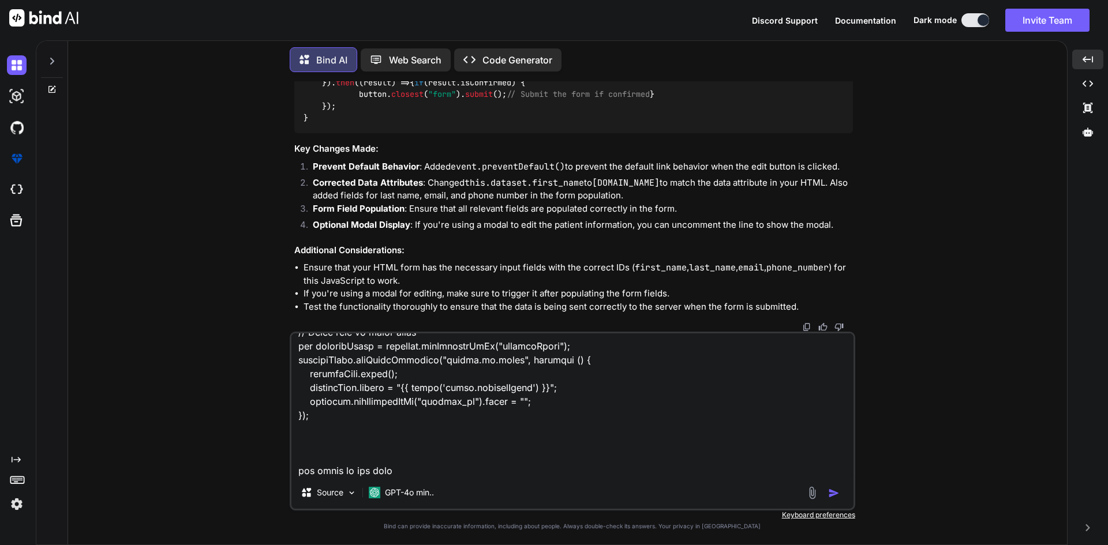
type textarea "<table id="order-listing" class="table"> <thead> <tr> <th>Date</th> <th>First N…"
type textarea "x"
type textarea "<table id="order-listing" class="table"> <thead> <tr> <th>Date</th> <th>First N…"
type textarea "x"
type textarea "<table id="order-listing" class="table"> <thead> <tr> <th>Date</th> <th>First N…"
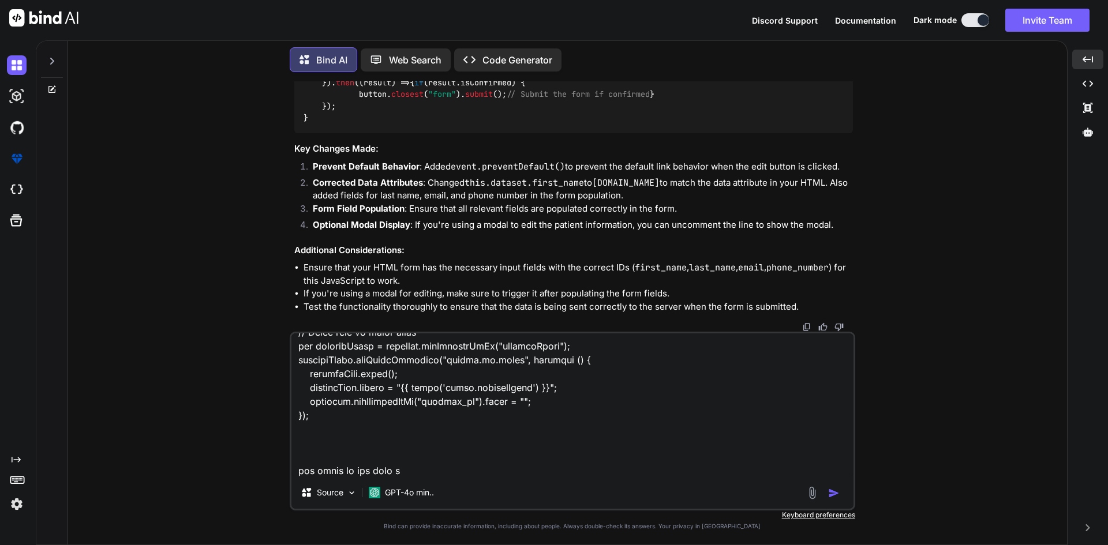
type textarea "x"
type textarea "<table id="order-listing" class="table"> <thead> <tr> <th>Date</th> <th>First N…"
type textarea "x"
click at [437, 469] on textarea at bounding box center [572, 405] width 562 height 143
type textarea "<table id="order-listing" class="table"> <thead> <tr> <th>Date</th> <th>First N…"
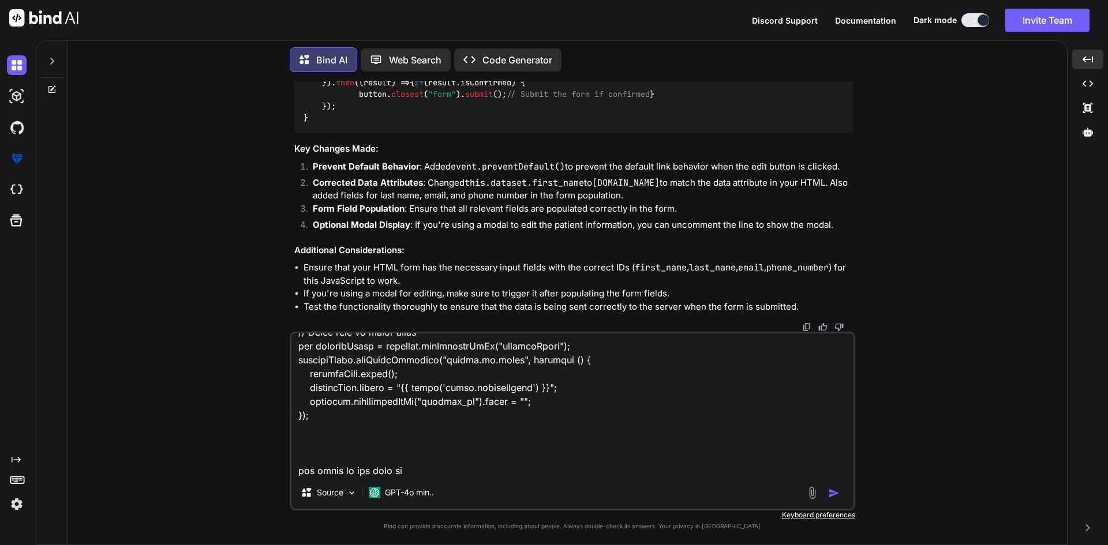
type textarea "x"
type textarea "<table id="order-listing" class="table"> <thead> <tr> <th>Date</th> <th>First N…"
type textarea "x"
type textarea "<table id="order-listing" class="table"> <thead> <tr> <th>Date</th> <th>First N…"
type textarea "x"
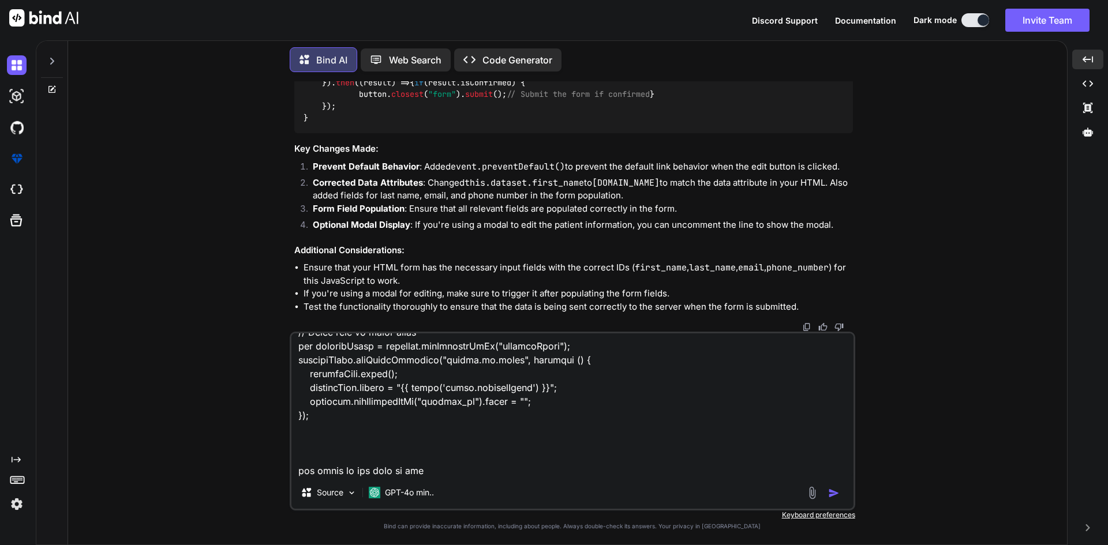
type textarea "<table id="order-listing" class="table"> <thead> <tr> <th>Date</th> <th>First N…"
type textarea "x"
type textarea "<table id="order-listing" class="table"> <thead> <tr> <th>Date</th> <th>First N…"
type textarea "x"
type textarea "<table id="order-listing" class="table"> <thead> <tr> <th>Date</th> <th>First N…"
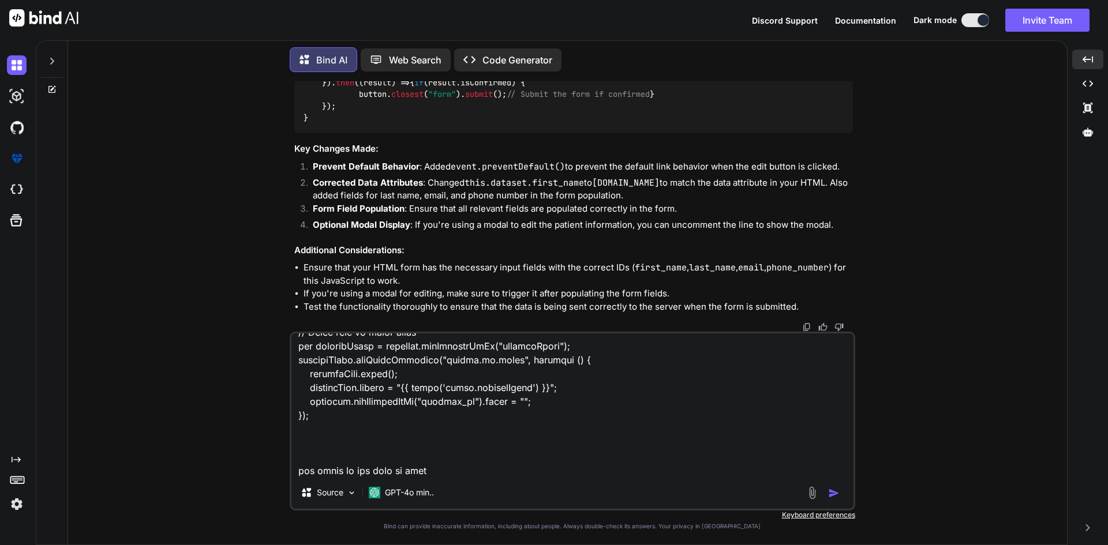
type textarea "x"
type textarea "<table id="order-listing" class="table"> <thead> <tr> <th>Date</th> <th>First N…"
type textarea "x"
type textarea "<table id="order-listing" class="table"> <thead> <tr> <th>Date</th> <th>First N…"
type textarea "x"
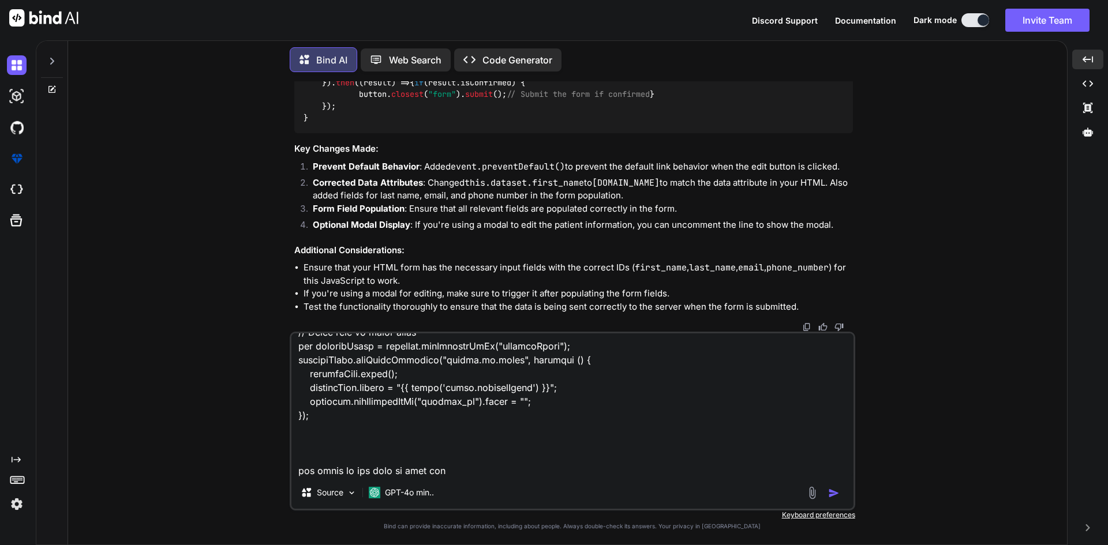
type textarea "<table id="order-listing" class="table"> <thead> <tr> <th>Date</th> <th>First N…"
type textarea "x"
type textarea "<table id="order-listing" class="table"> <thead> <tr> <th>Date</th> <th>First N…"
type textarea "x"
type textarea "<table id="order-listing" class="table"> <thead> <tr> <th>Date</th> <th>First N…"
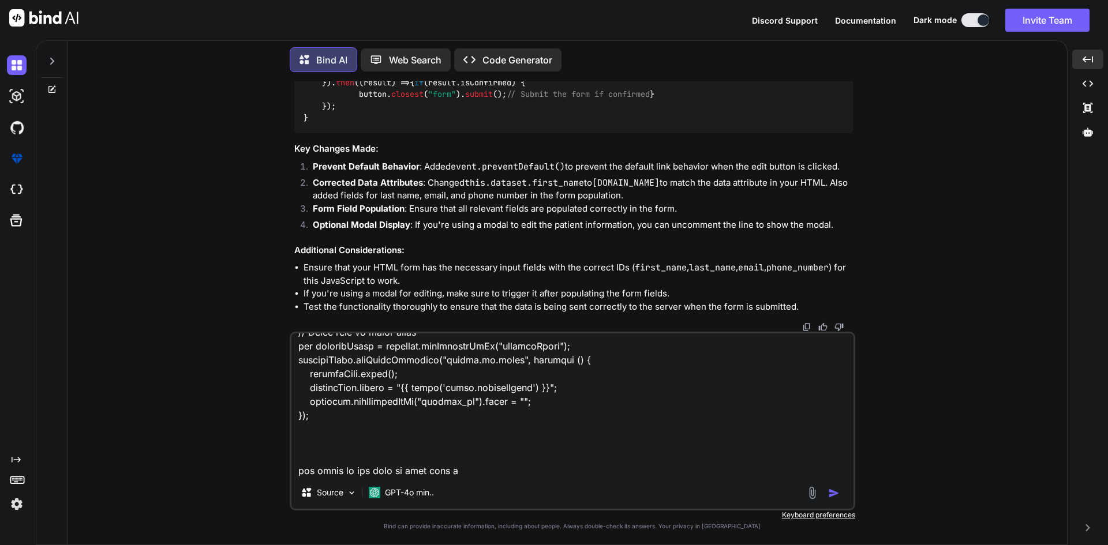
type textarea "x"
type textarea "<table id="order-listing" class="table"> <thead> <tr> <th>Date</th> <th>First N…"
type textarea "x"
type textarea "<table id="order-listing" class="table"> <thead> <tr> <th>Date</th> <th>First N…"
type textarea "x"
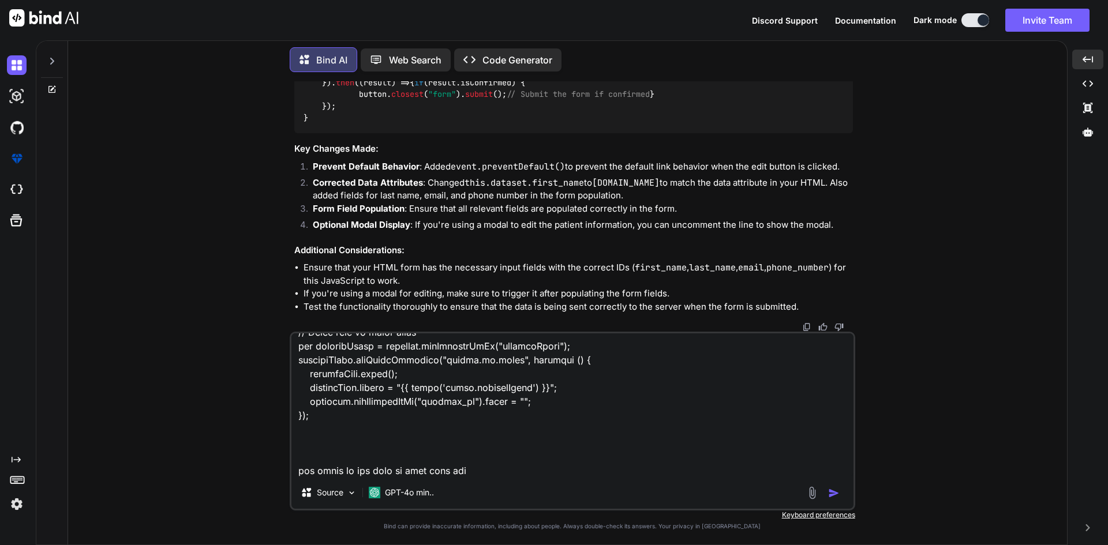
type textarea "<table id="order-listing" class="table"> <thead> <tr> <th>Date</th> <th>First N…"
type textarea "x"
type textarea "<table id="order-listing" class="table"> <thead> <tr> <th>Date</th> <th>First N…"
type textarea "x"
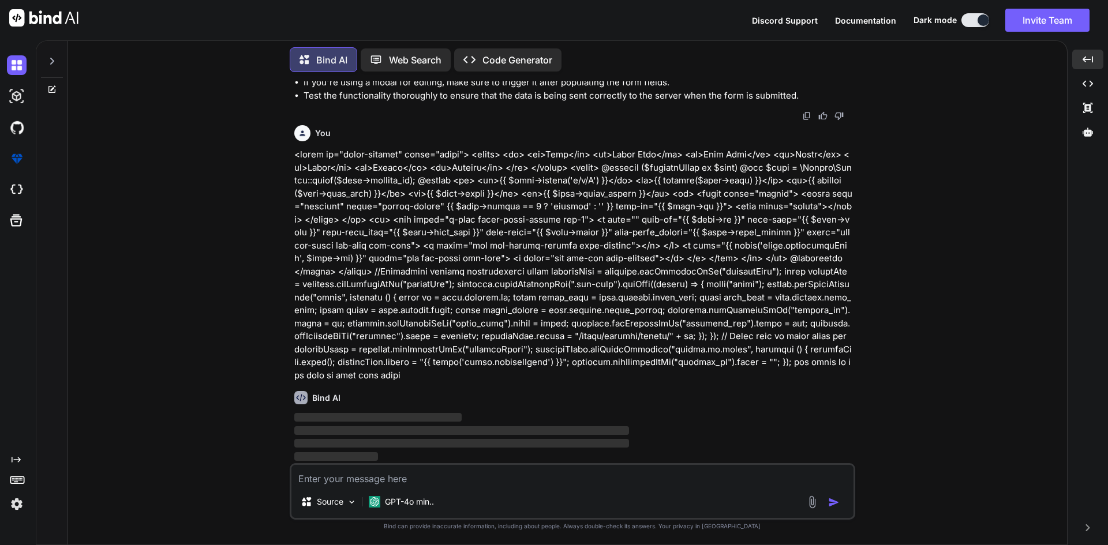
scroll to position [1204, 0]
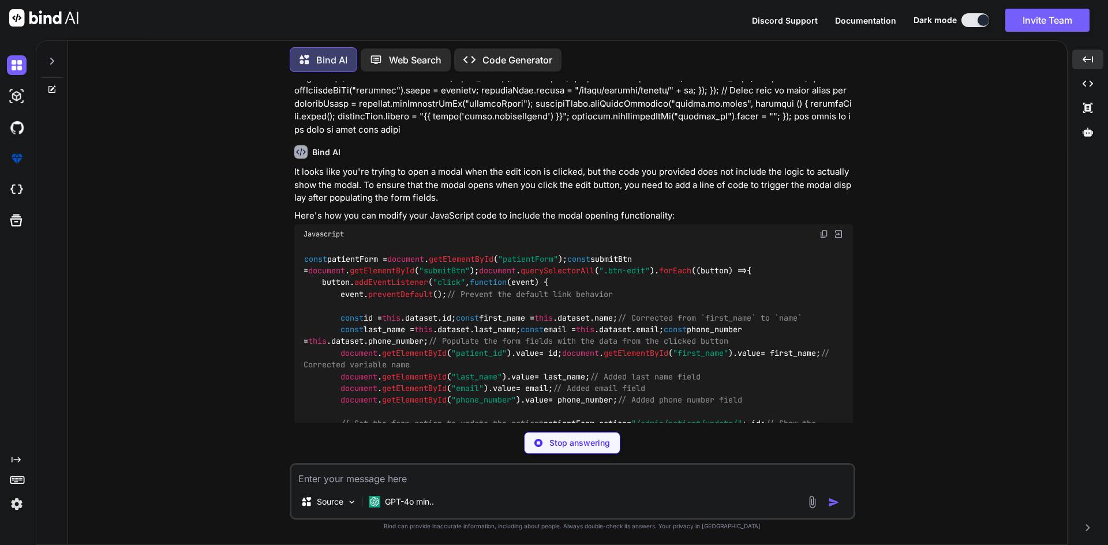
type textarea "x"
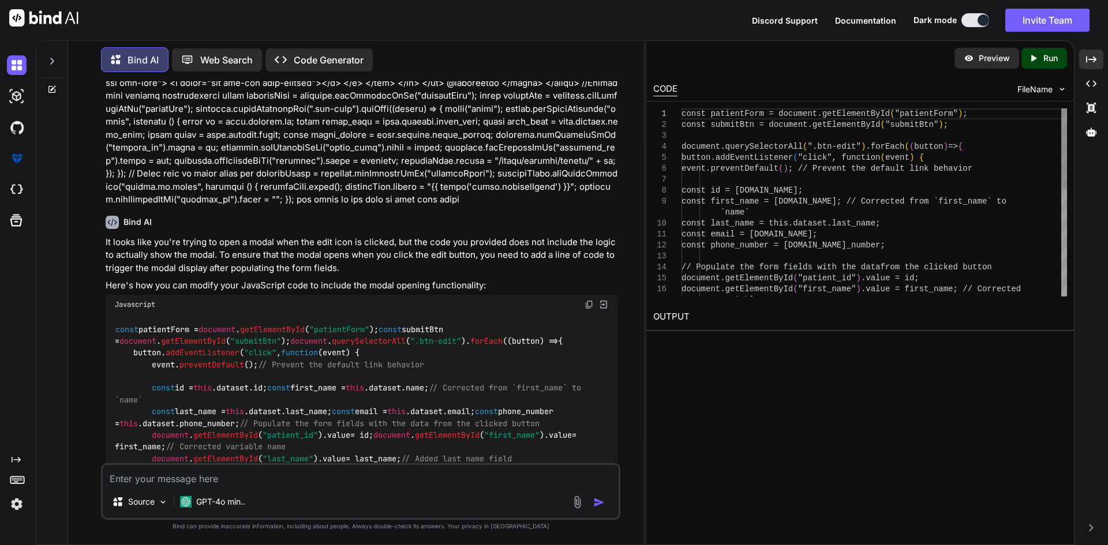
scroll to position [1249, 0]
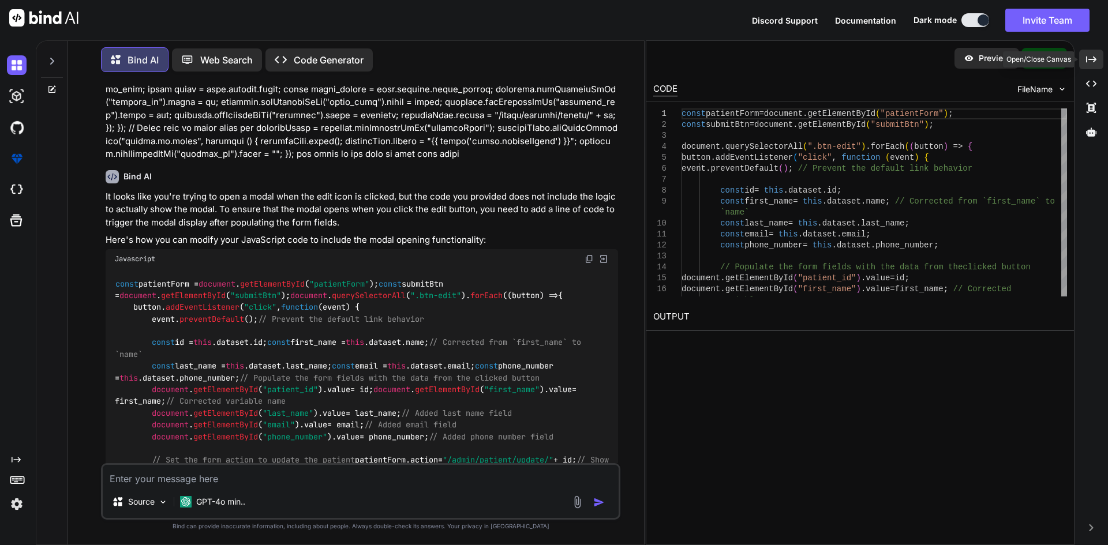
click at [1087, 59] on icon at bounding box center [1091, 59] width 10 height 6
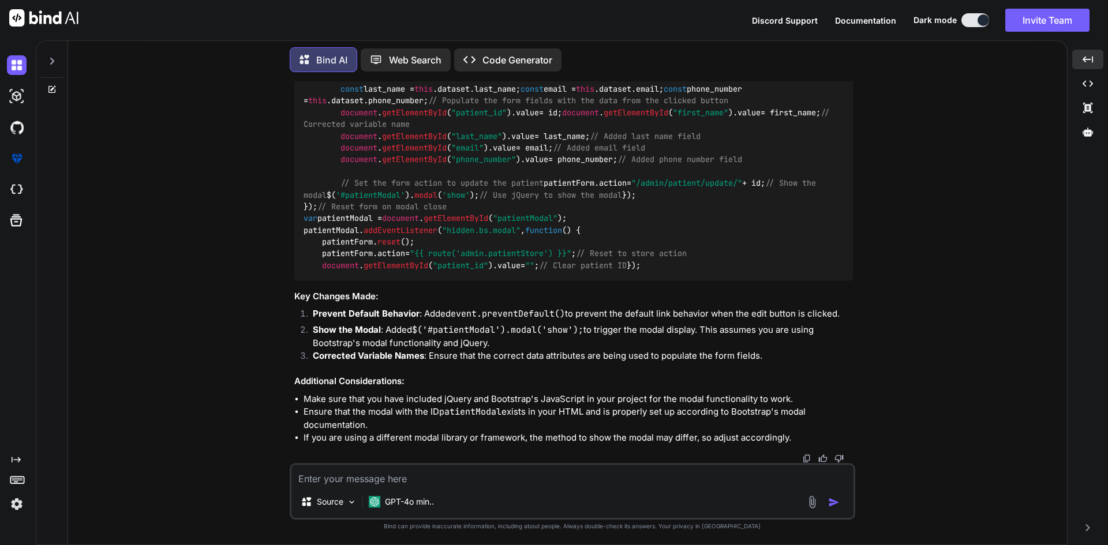
scroll to position [1843, 0]
click at [530, 474] on textarea at bounding box center [572, 475] width 562 height 21
paste textarea "<div class="modal fade" id="patientModal" tabindex="-1" aria-hidden="true"> <di…"
type textarea "<div class="modal fade" id="patientModal" tabindex="-1" aria-hidden="true"> <di…"
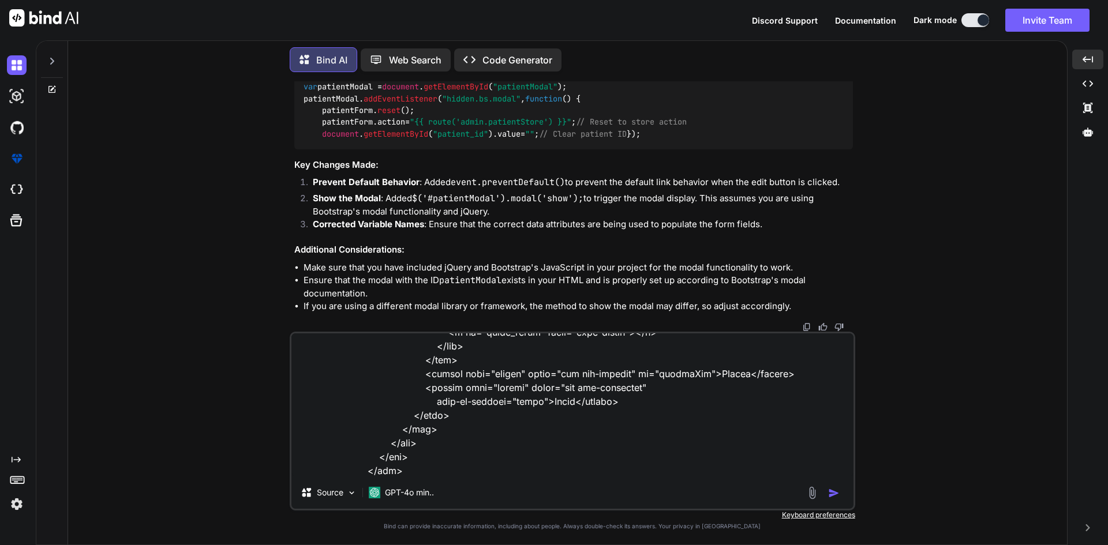
type textarea "x"
type textarea "<div class="modal fade" id="patientModal" tabindex="-1" aria-hidden="true"> <di…"
type textarea "x"
type textarea "<div class="modal fade" id="patientModal" tabindex="-1" aria-hidden="true"> <di…"
type textarea "x"
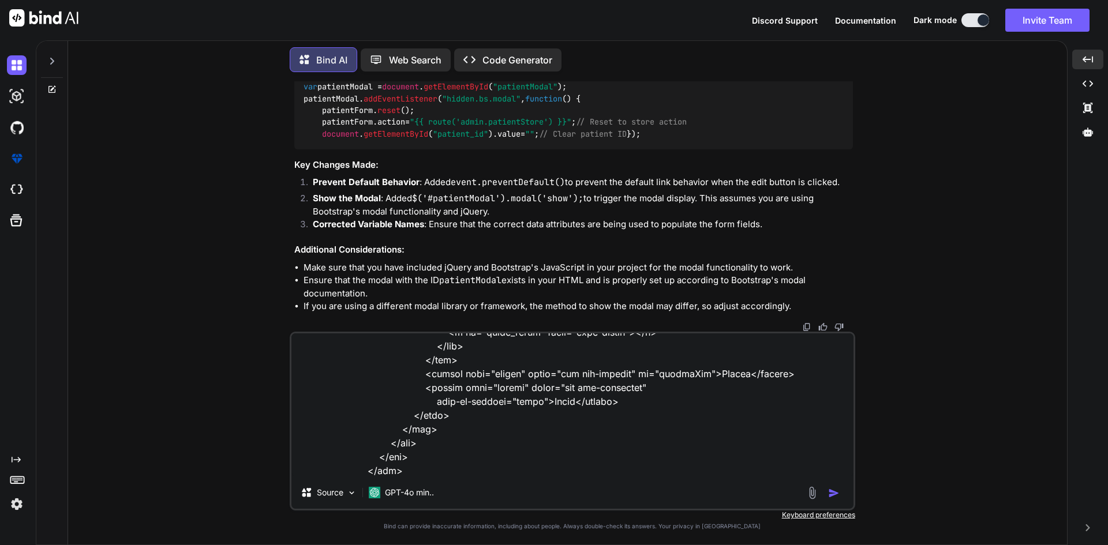
type textarea "<div class="modal fade" id="patientModal" tabindex="-1" aria-hidden="true"> <di…"
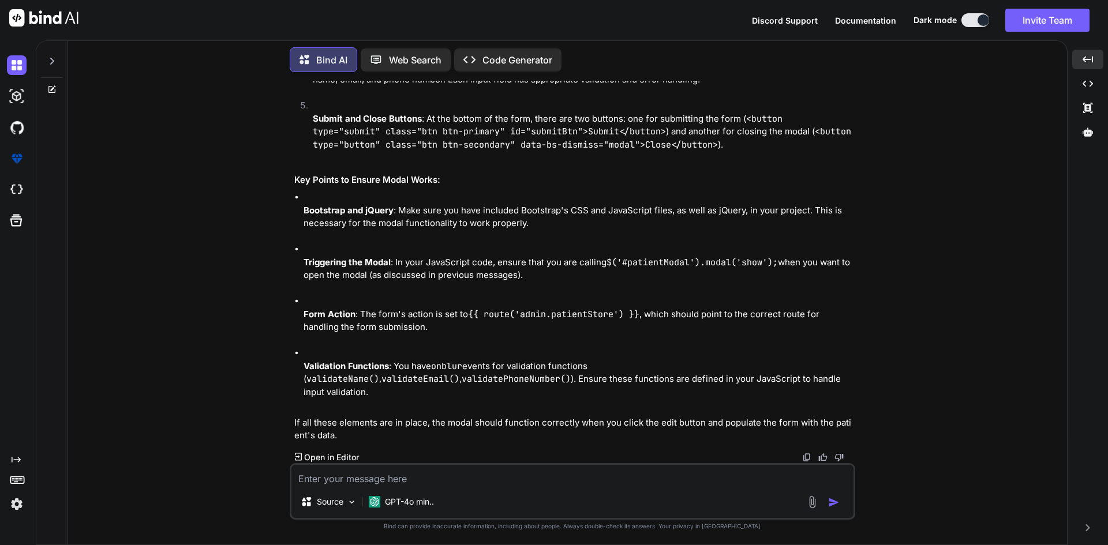
scroll to position [2708, 0]
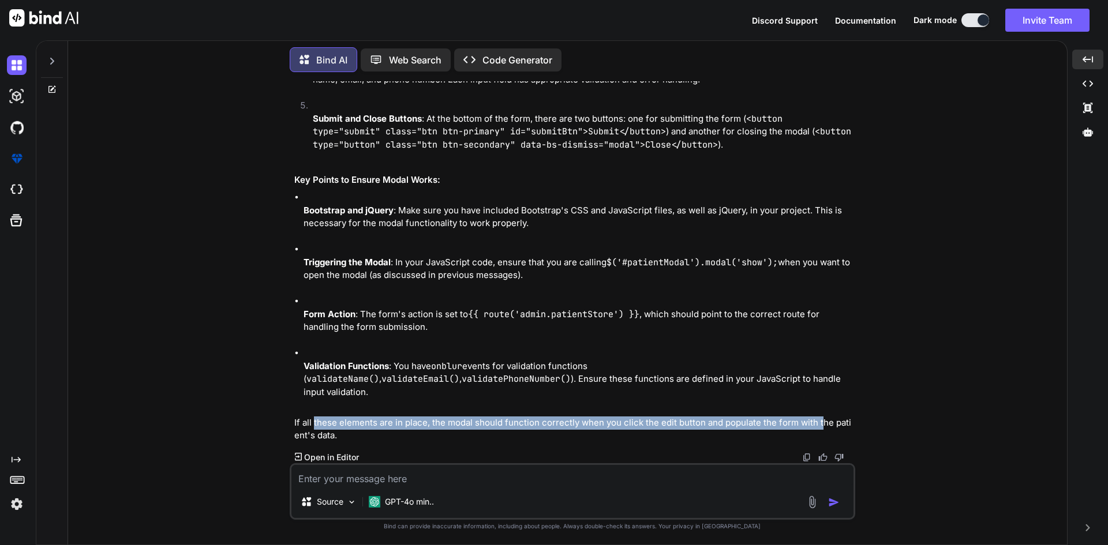
drag, startPoint x: 315, startPoint y: 418, endPoint x: 827, endPoint y: 422, distance: 512.5
click at [820, 422] on p "If all these elements are in place, the modal should function correctly when yo…" at bounding box center [573, 430] width 559 height 26
drag, startPoint x: 357, startPoint y: 440, endPoint x: 245, endPoint y: 429, distance: 113.1
click at [245, 429] on div "You Bind AI It looks like you're trying to implement an edit functionality for …" at bounding box center [572, 312] width 990 height 463
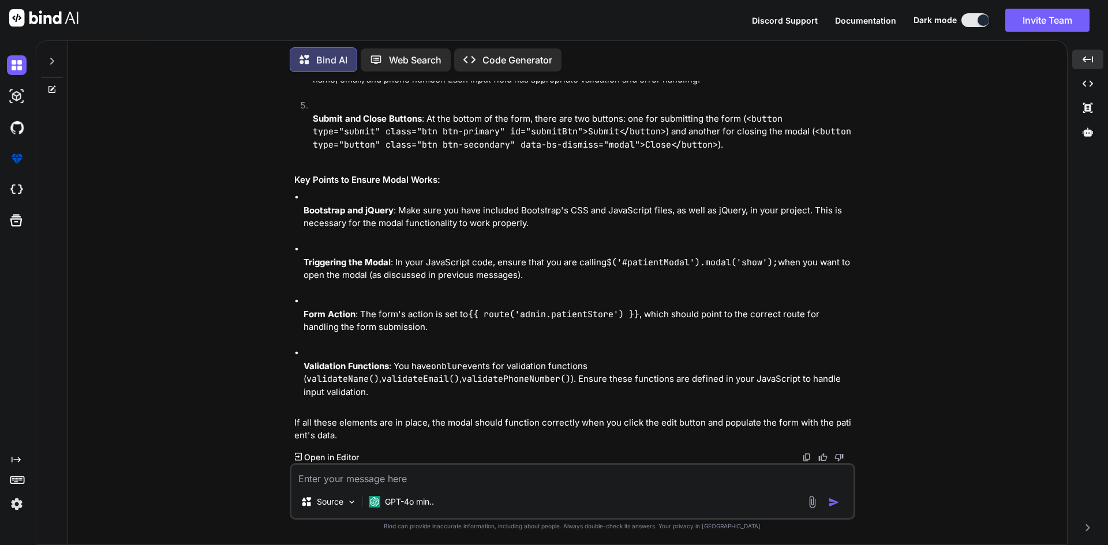
click at [470, 484] on textarea at bounding box center [572, 475] width 562 height 21
drag, startPoint x: 470, startPoint y: 484, endPoint x: 424, endPoint y: 477, distance: 46.8
click at [424, 477] on textarea "how" at bounding box center [572, 475] width 562 height 21
click at [830, 500] on img "button" at bounding box center [834, 503] width 12 height 12
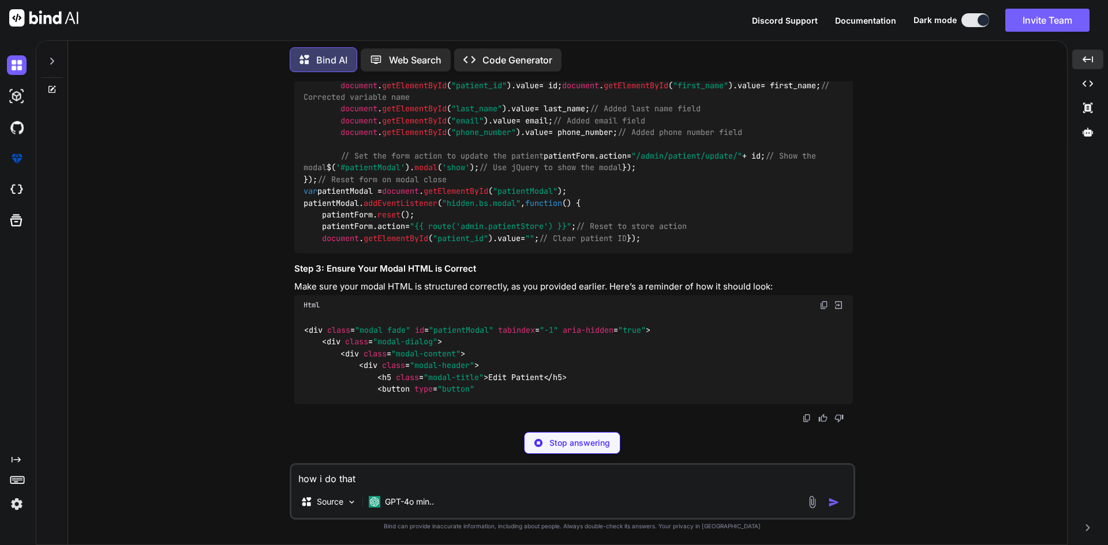
scroll to position [3326, 0]
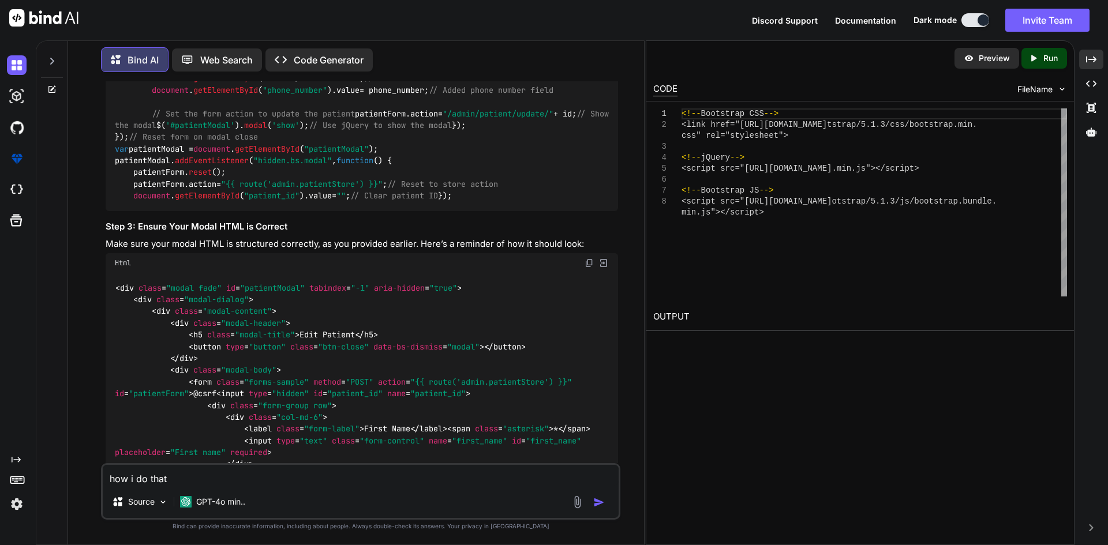
scroll to position [3421, 0]
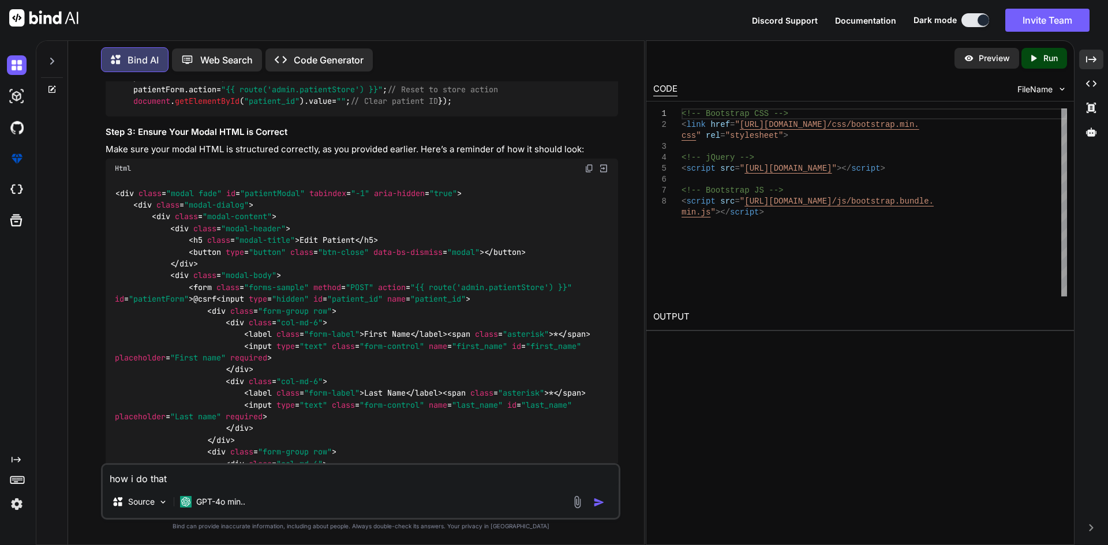
click at [470, 481] on textarea "how i do that" at bounding box center [361, 475] width 516 height 21
paste textarea "<td> <div class="d-flex align-items-center gap-2"> <a href="" data-id="{{ $item…"
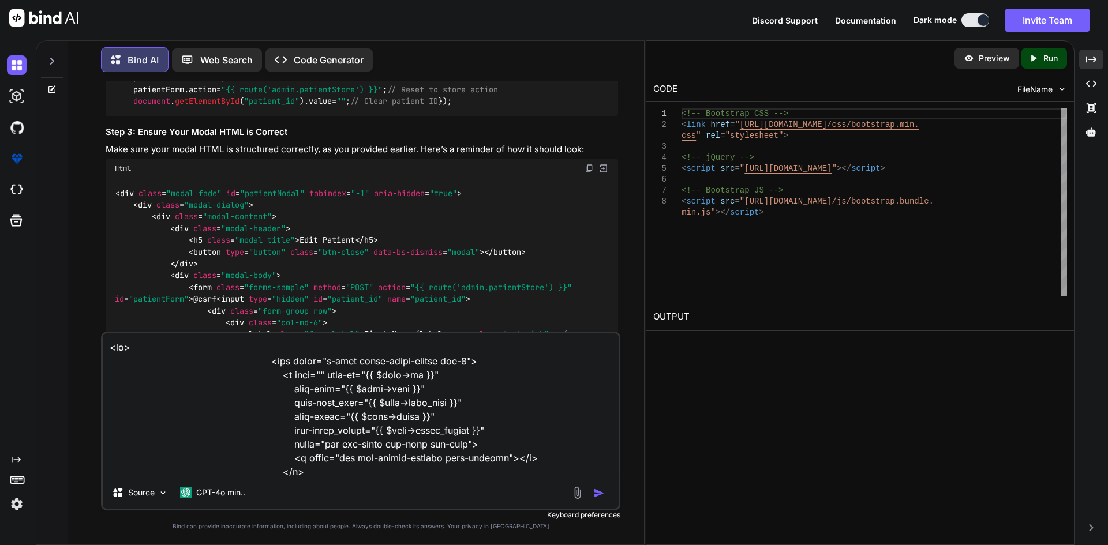
scroll to position [112, 0]
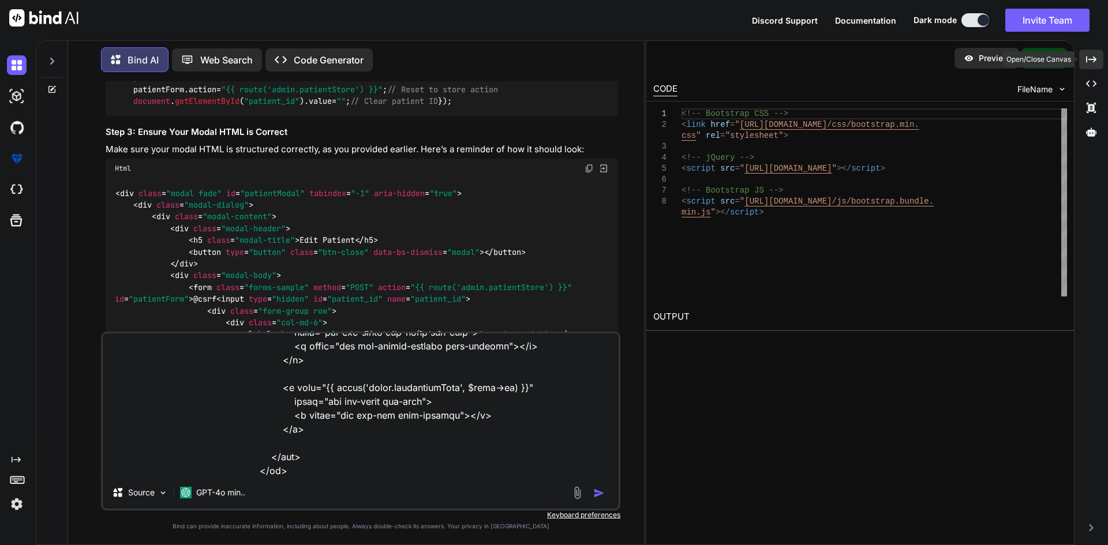
click at [1094, 60] on icon "Created with Pixso." at bounding box center [1091, 59] width 10 height 10
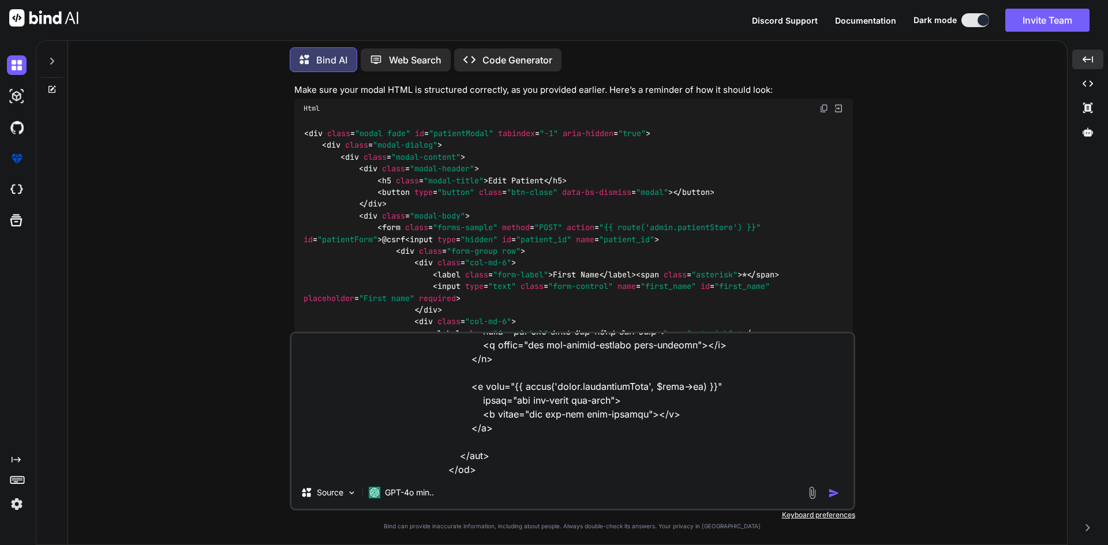
scroll to position [141, 0]
click at [417, 465] on textarea at bounding box center [572, 405] width 562 height 143
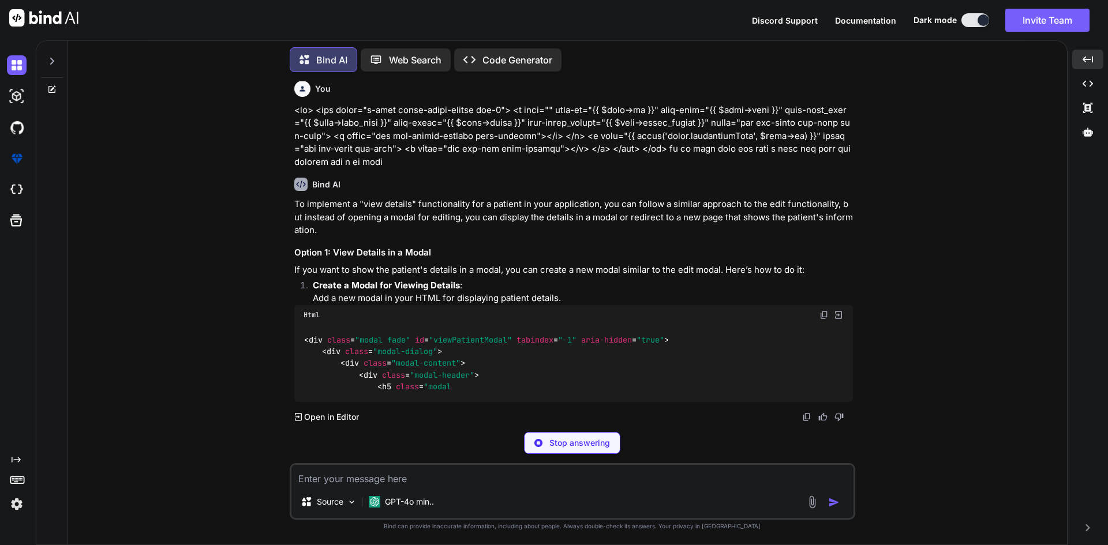
scroll to position [4622, 0]
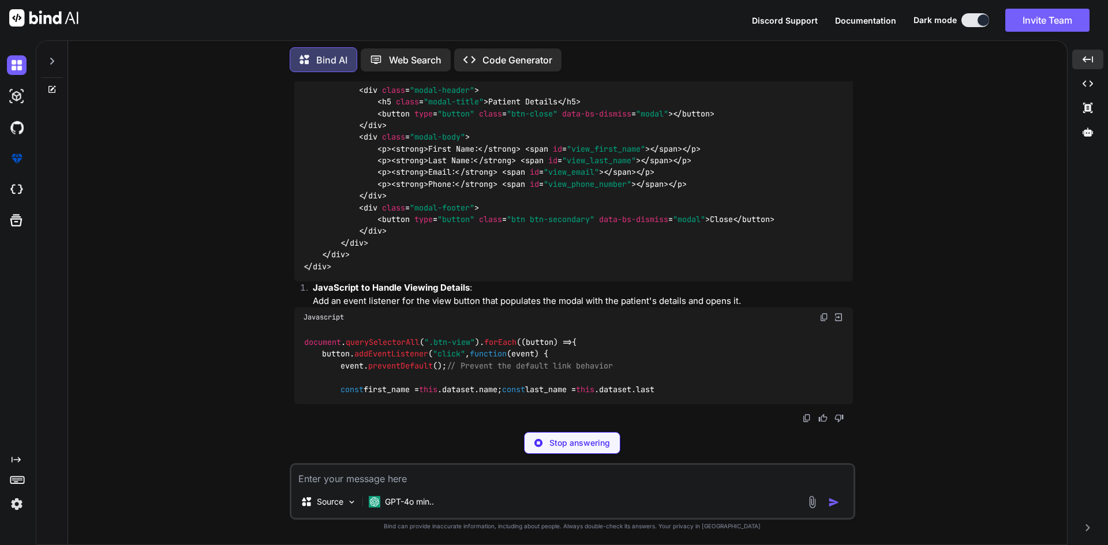
drag, startPoint x: 294, startPoint y: 268, endPoint x: 744, endPoint y: 268, distance: 449.6
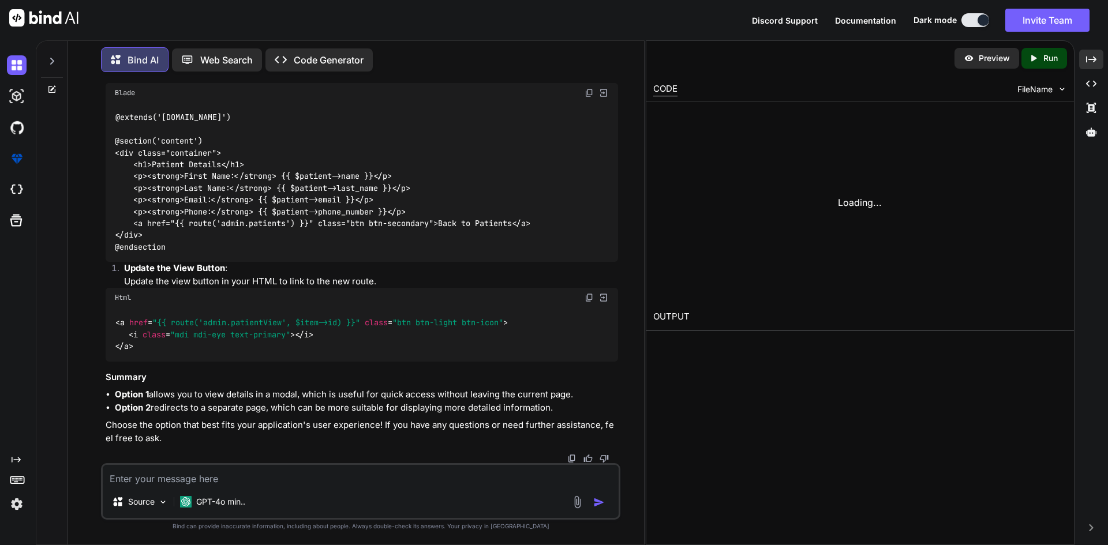
scroll to position [5939, 0]
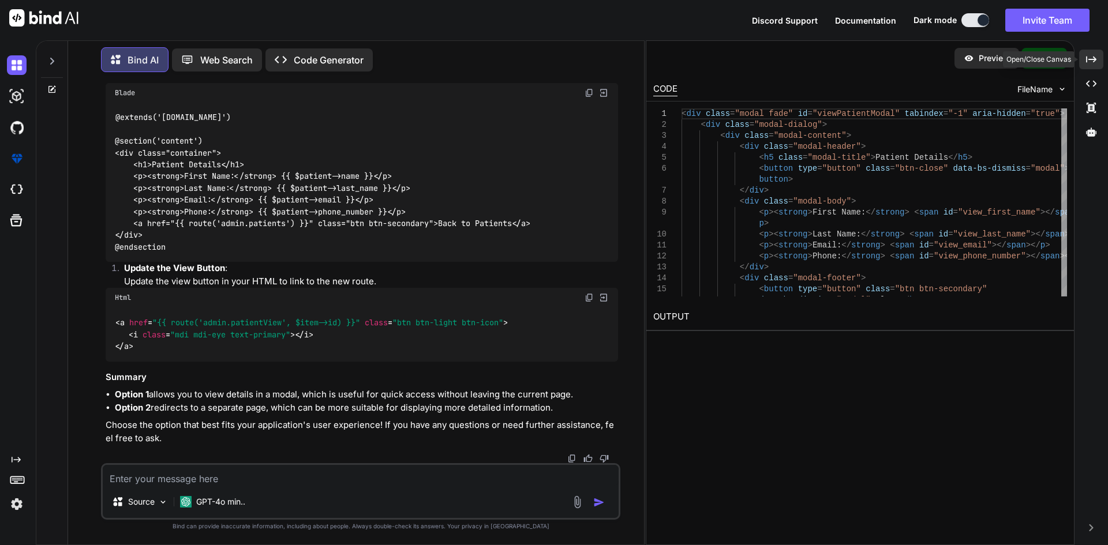
click at [1094, 63] on icon "Created with Pixso." at bounding box center [1091, 59] width 10 height 10
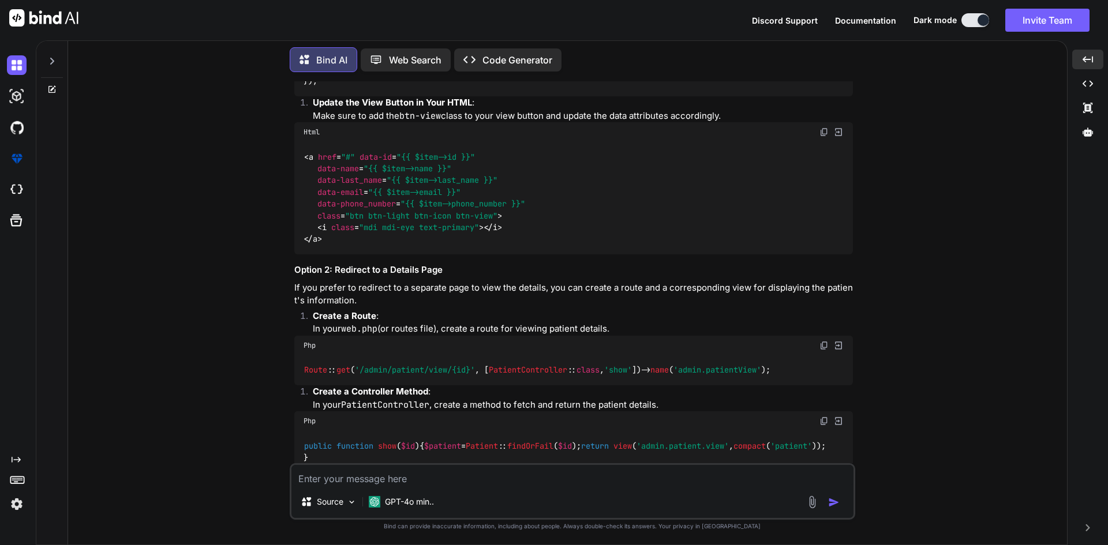
scroll to position [4794, 0]
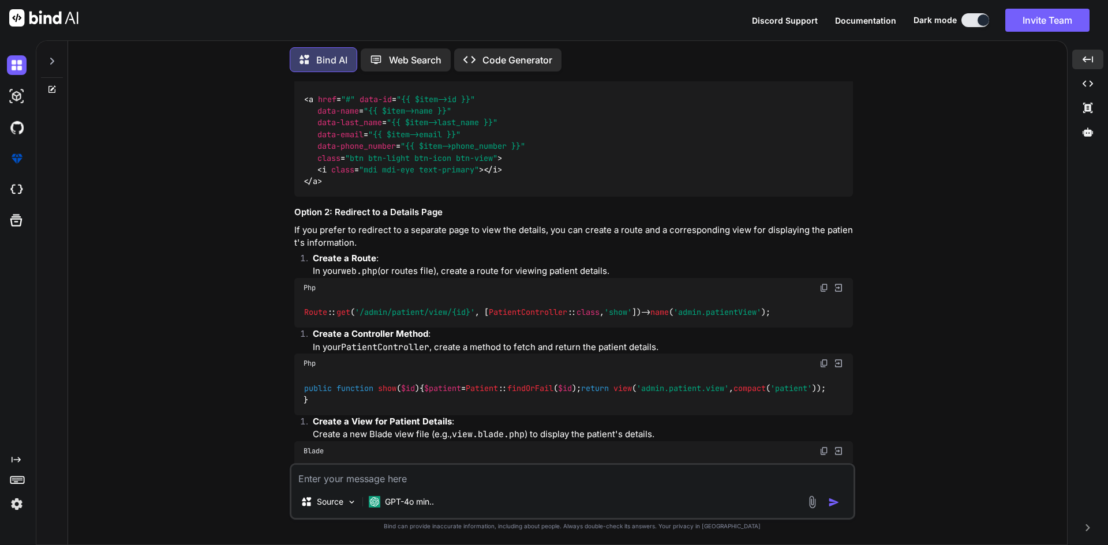
drag, startPoint x: 306, startPoint y: 164, endPoint x: 302, endPoint y: 284, distance: 119.5
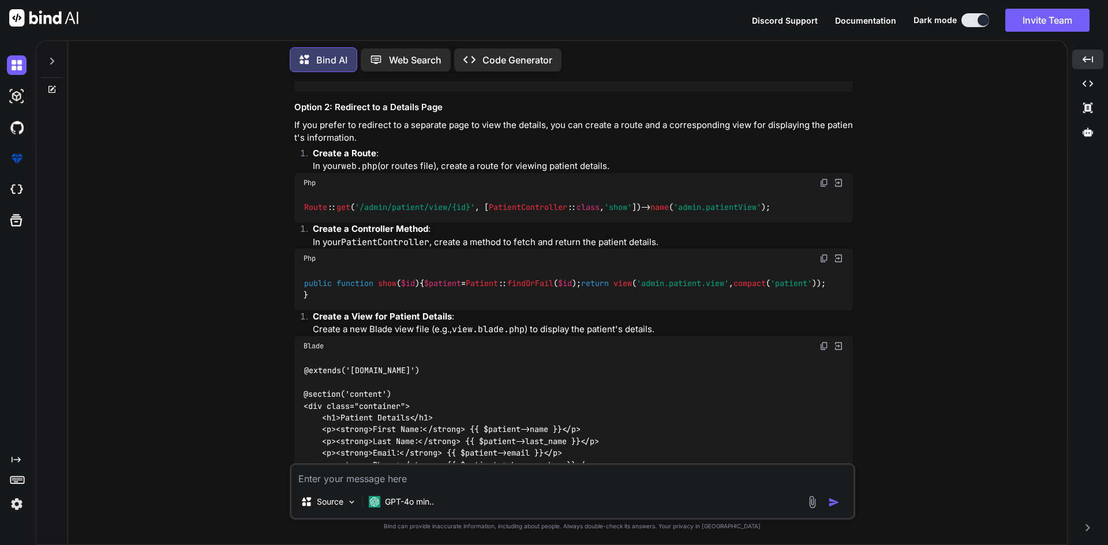
scroll to position [4967, 0]
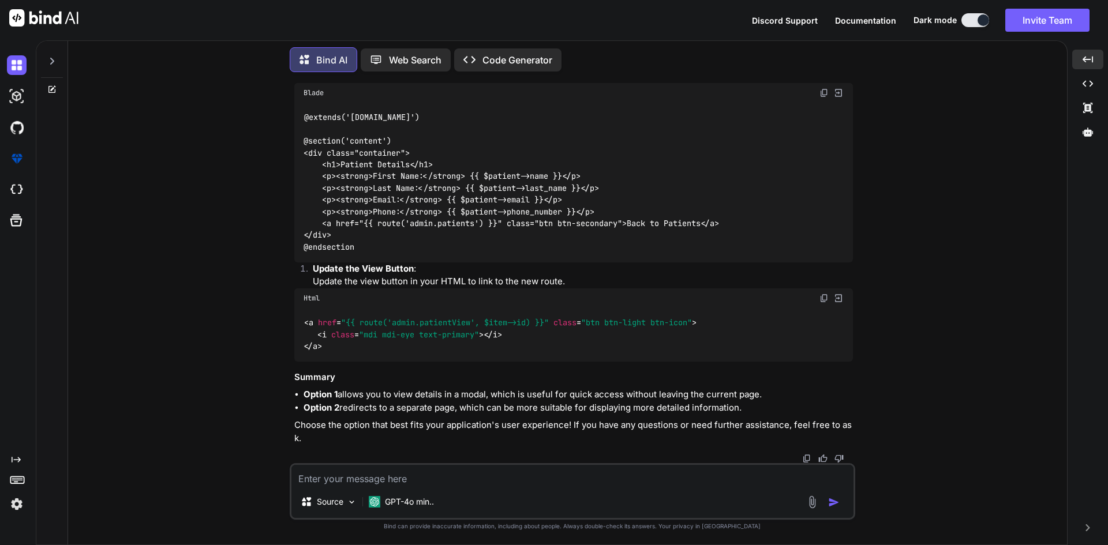
scroll to position [5371, 0]
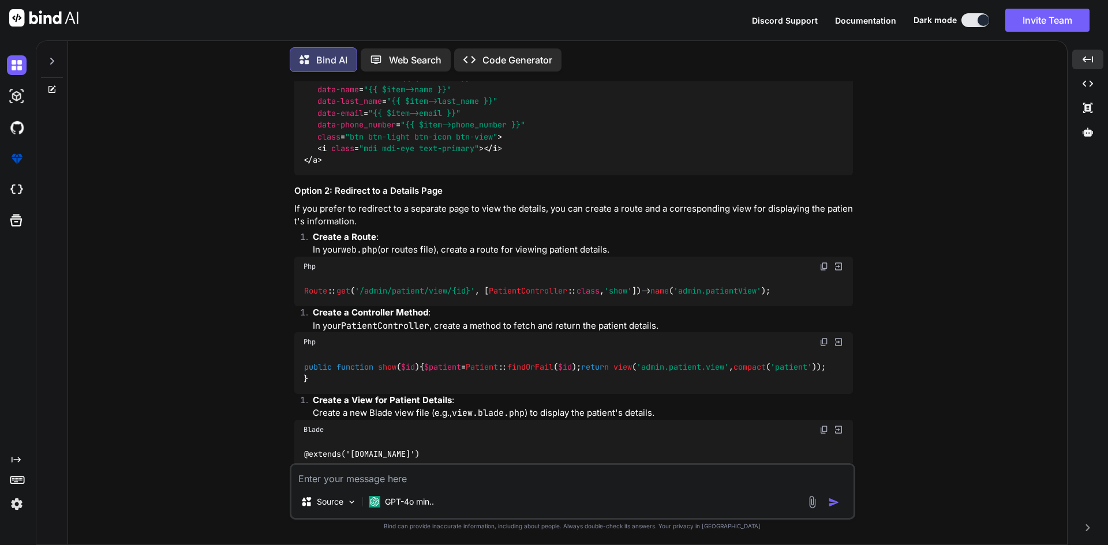
scroll to position [4794, 0]
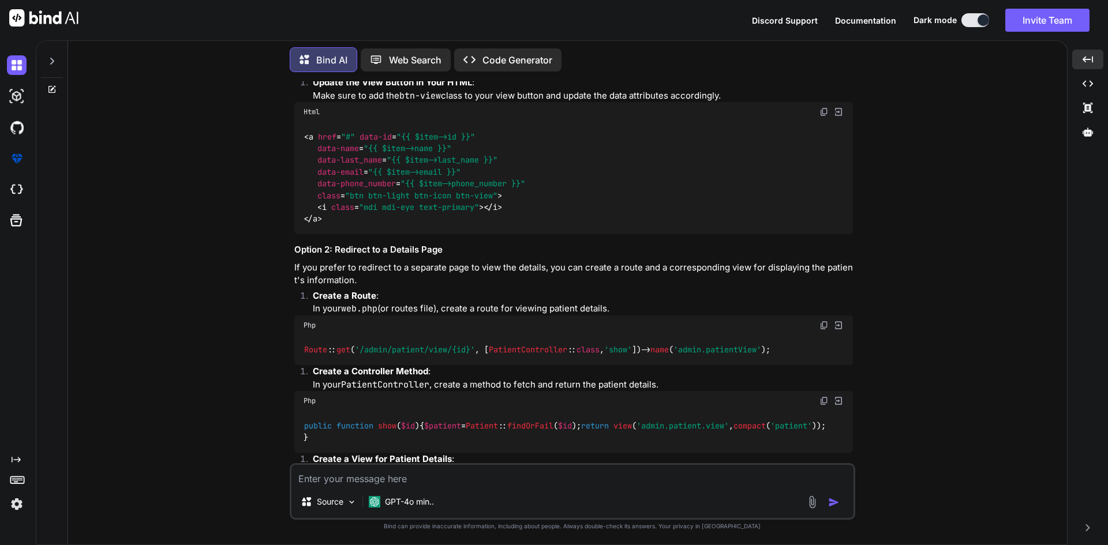
scroll to position [4736, 0]
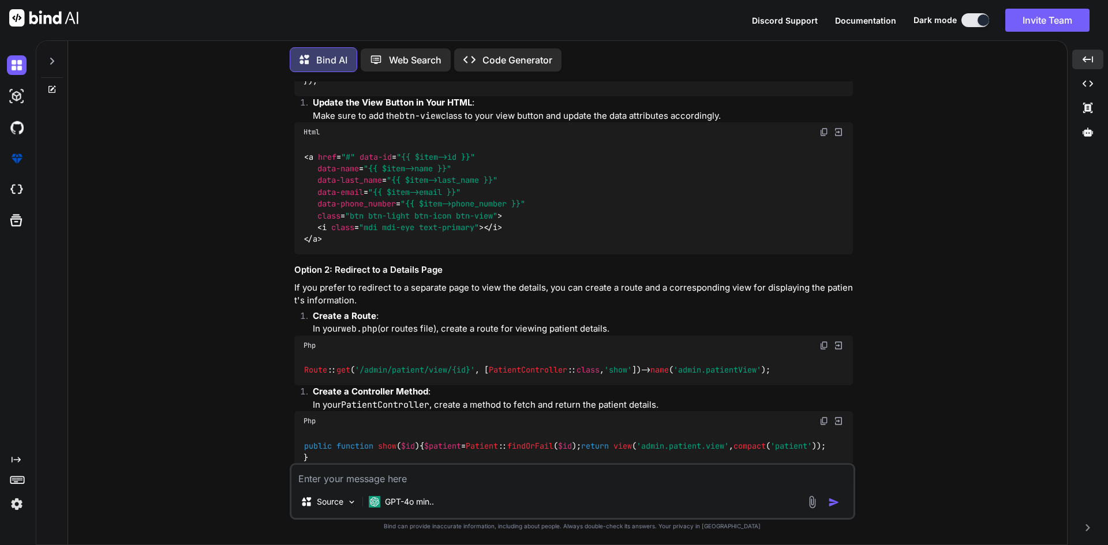
click at [553, 482] on textarea at bounding box center [572, 475] width 562 height 21
paste textarea "<div class="modal fade" id="viewPatientModal" tabindex="-1" aria-hidden="true">…"
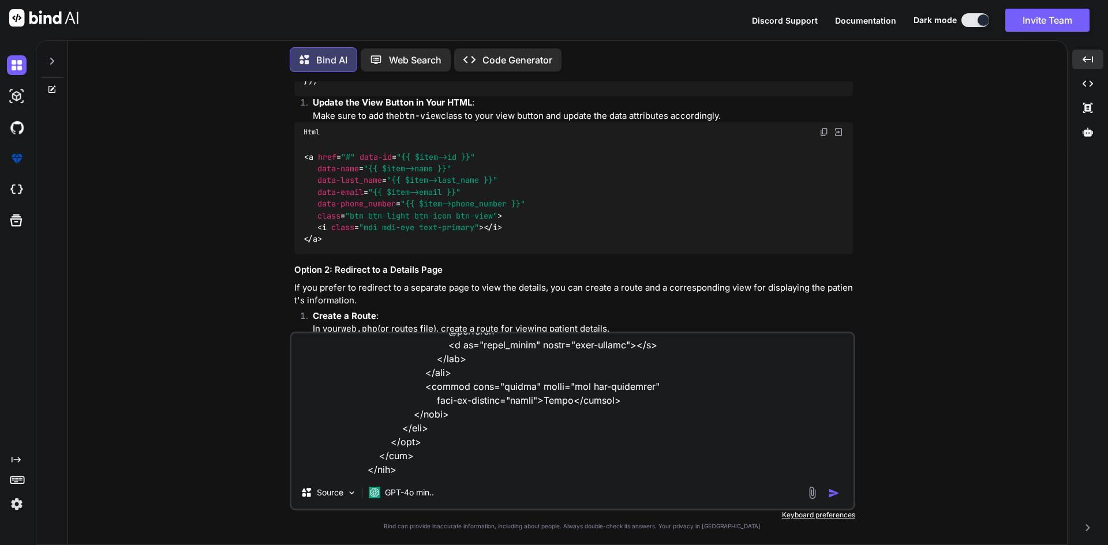
click at [425, 470] on textarea at bounding box center [572, 405] width 562 height 143
paste textarea "document.querySelectorAll(".btn-view").forEach((button) => { button.addEventLis…"
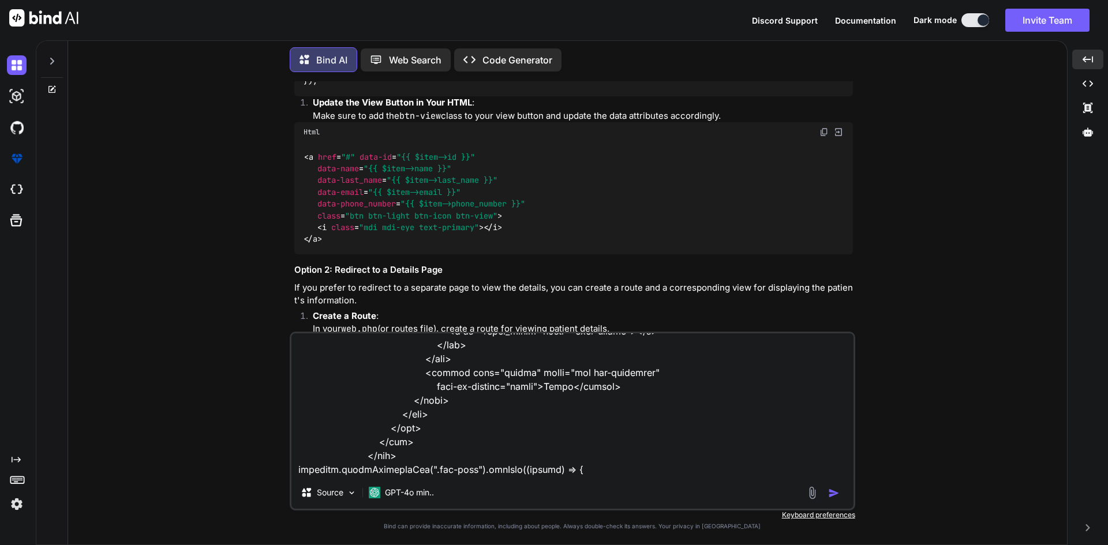
scroll to position [1054, 0]
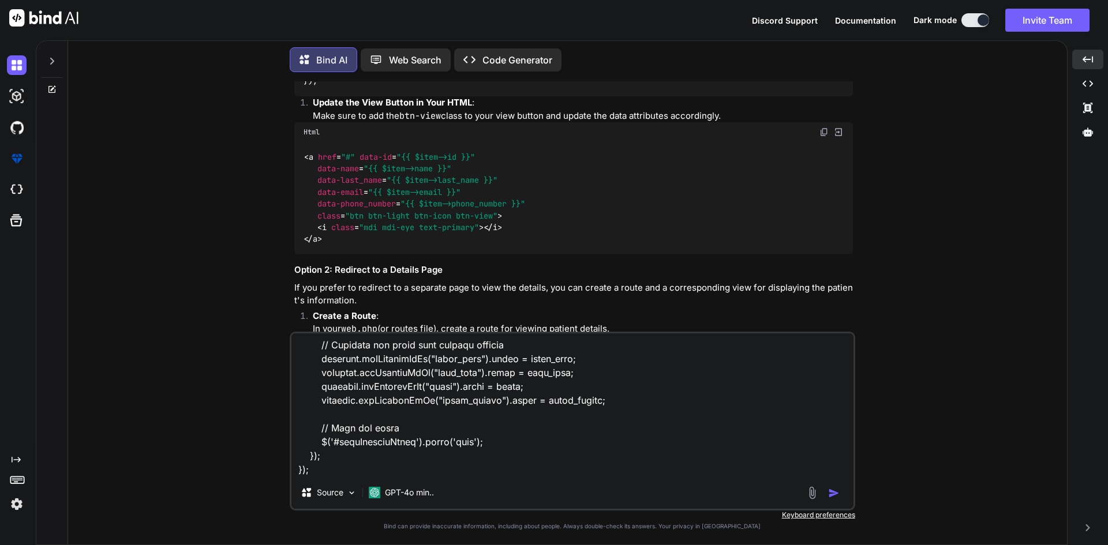
paste textarea "<a href="#" data-id="{{ $item->id }}" data-name="{{ $item->name }}" data-last_n…"
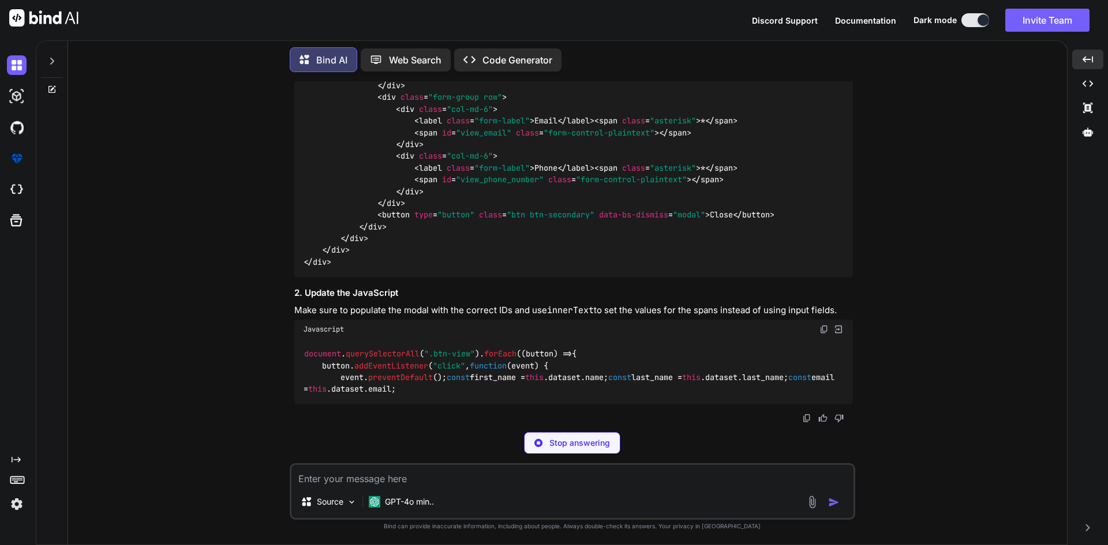
scroll to position [6513, 0]
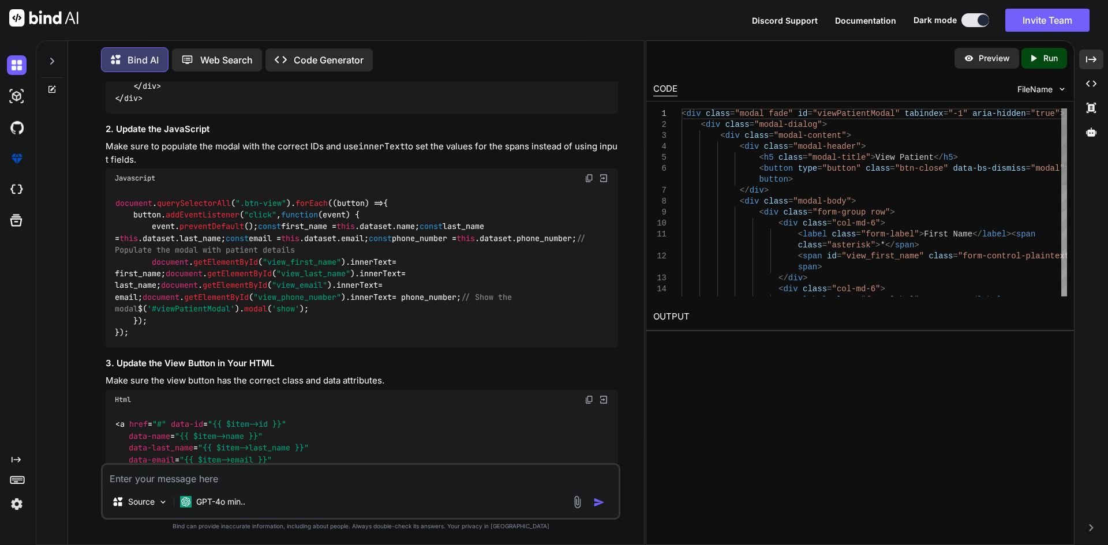
scroll to position [6703, 0]
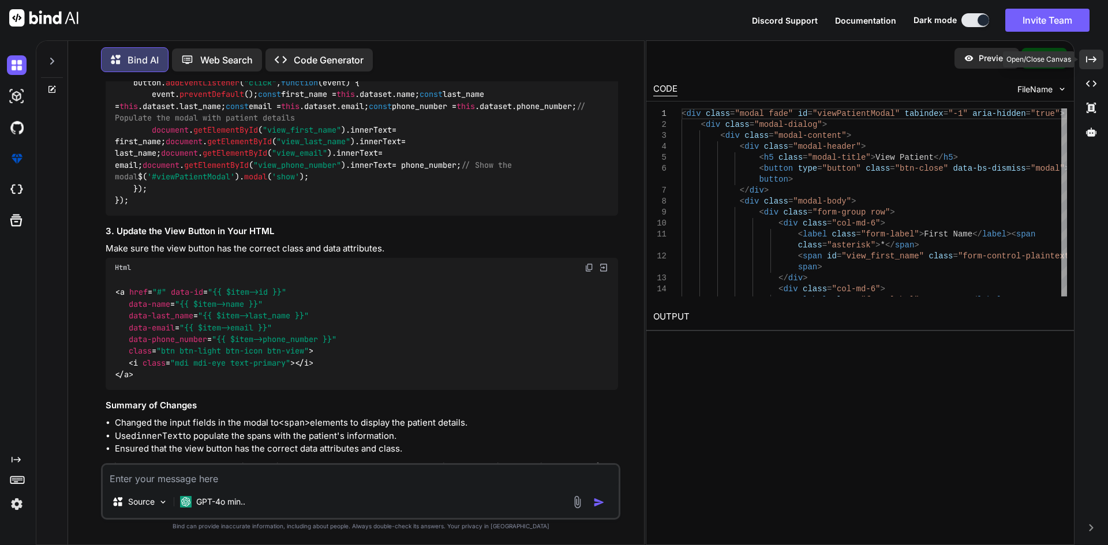
drag, startPoint x: 1099, startPoint y: 62, endPoint x: 899, endPoint y: 106, distance: 205.4
click at [1099, 62] on div "Created with Pixso." at bounding box center [1091, 60] width 24 height 20
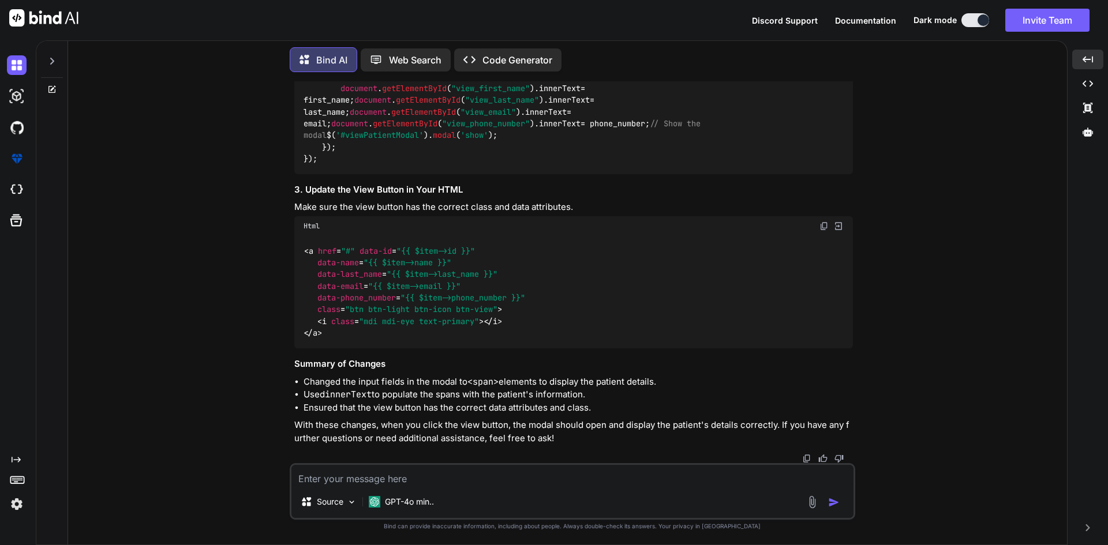
scroll to position [7090, 0]
click at [824, 21] on img at bounding box center [824, 16] width 9 height 9
click at [453, 483] on textarea at bounding box center [572, 475] width 562 height 21
paste textarea "<div class="row"> <div class="col-9"></div> <div class="col-3 text-end"> <h4 cl…"
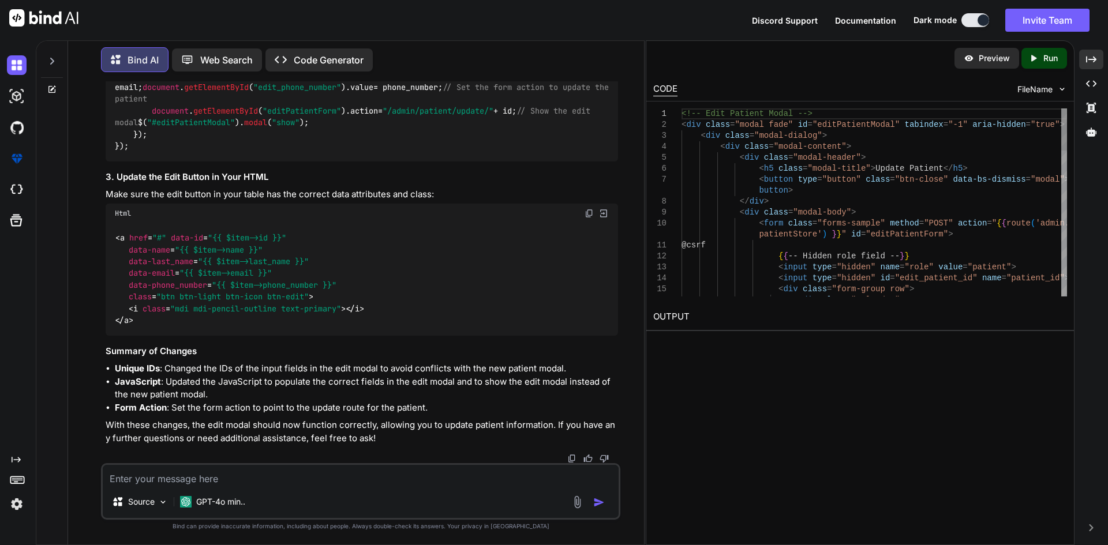
scroll to position [9832, 0]
click at [1098, 57] on div "Created with Pixso." at bounding box center [1091, 60] width 24 height 20
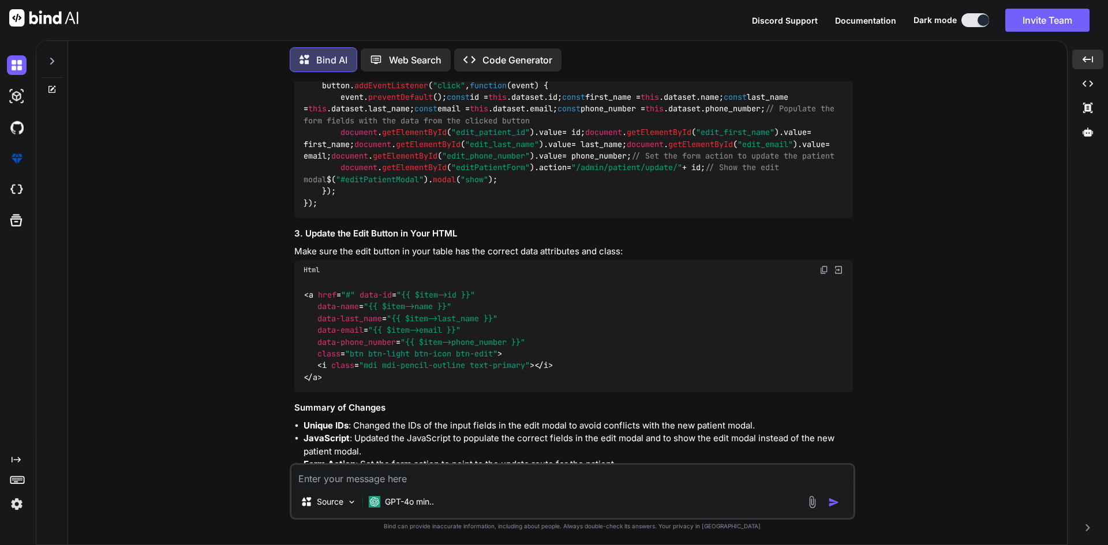
scroll to position [8456, 0]
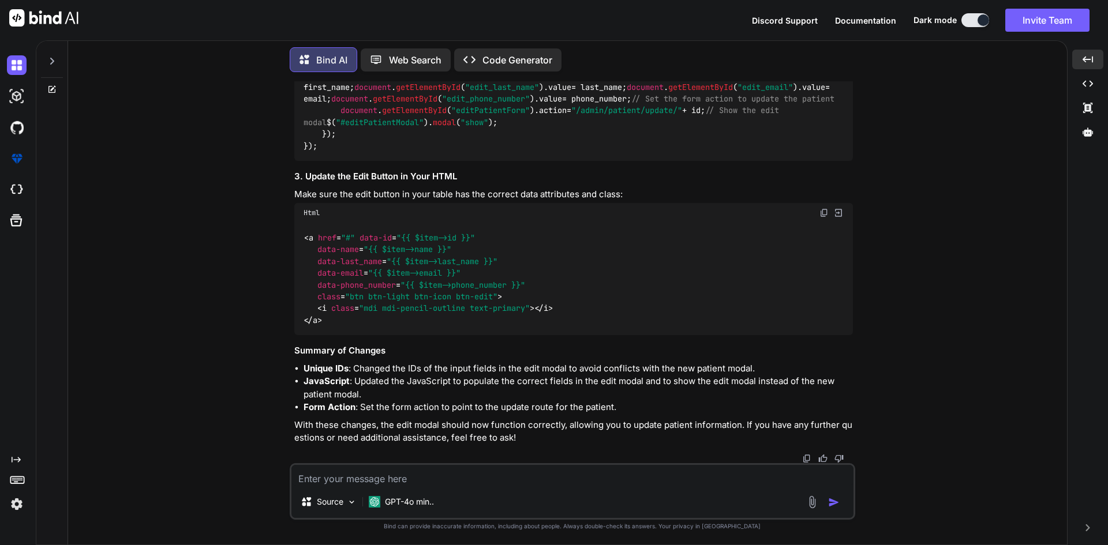
scroll to position [9322, 0]
click at [499, 483] on textarea at bounding box center [572, 475] width 562 height 21
paste textarea "<!-- Patient Modal --> <div class="modal fade" id="patientModal" tabindex="-1" …"
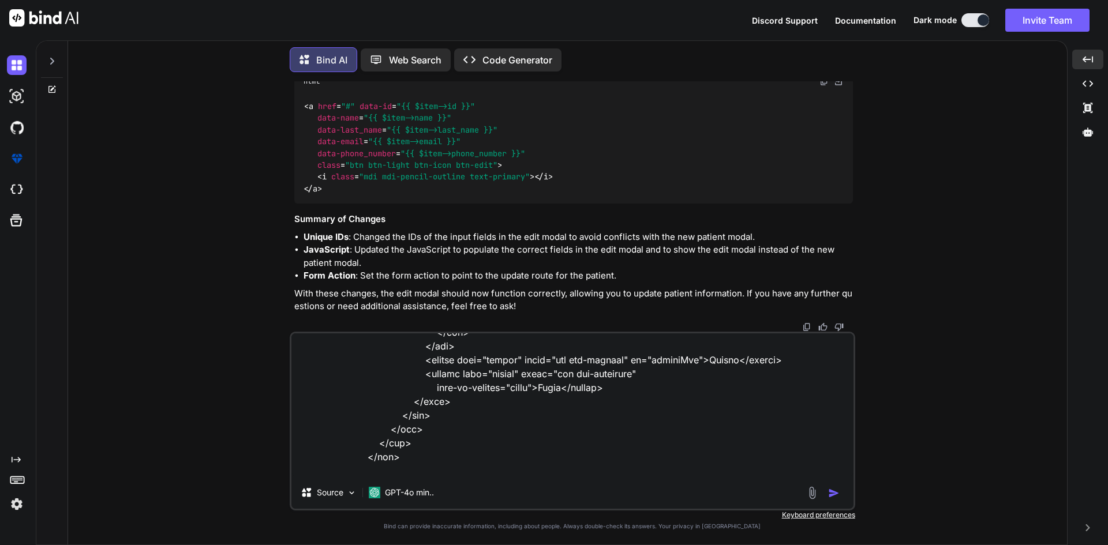
scroll to position [1885, 0]
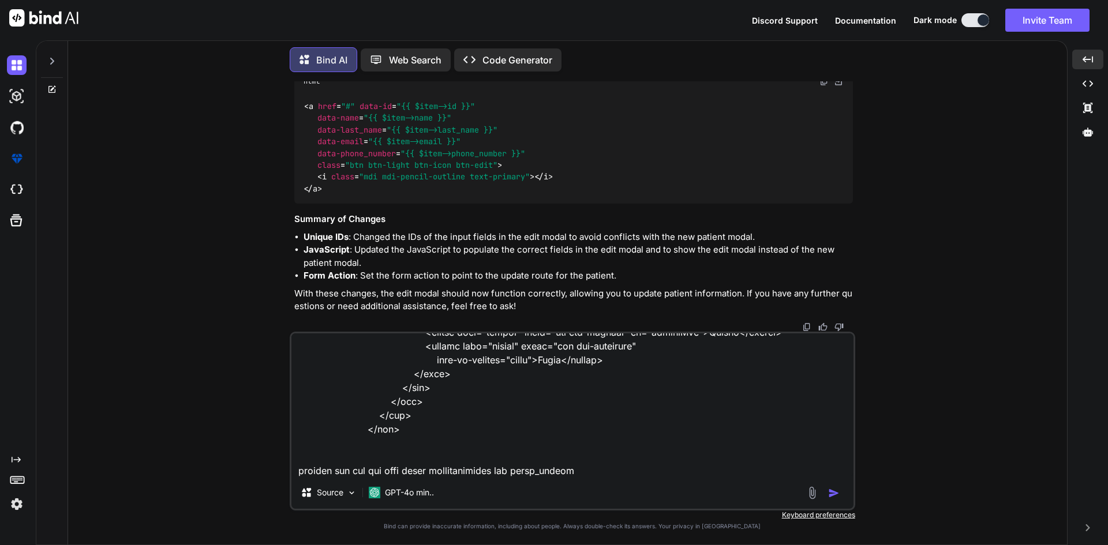
click at [472, 470] on textarea at bounding box center [572, 405] width 562 height 143
click at [608, 472] on textarea at bounding box center [572, 405] width 562 height 143
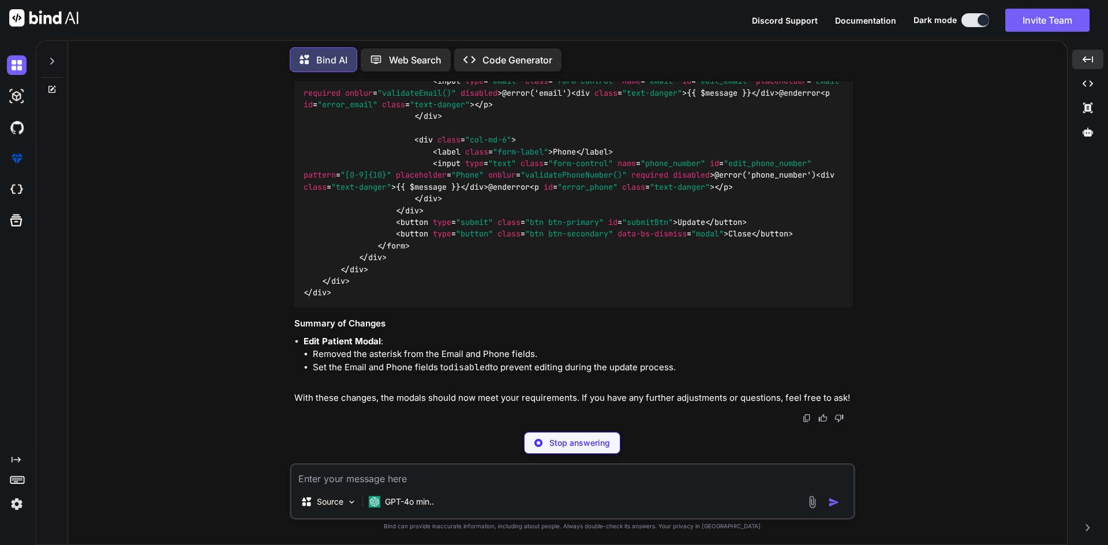
scroll to position [12313, 0]
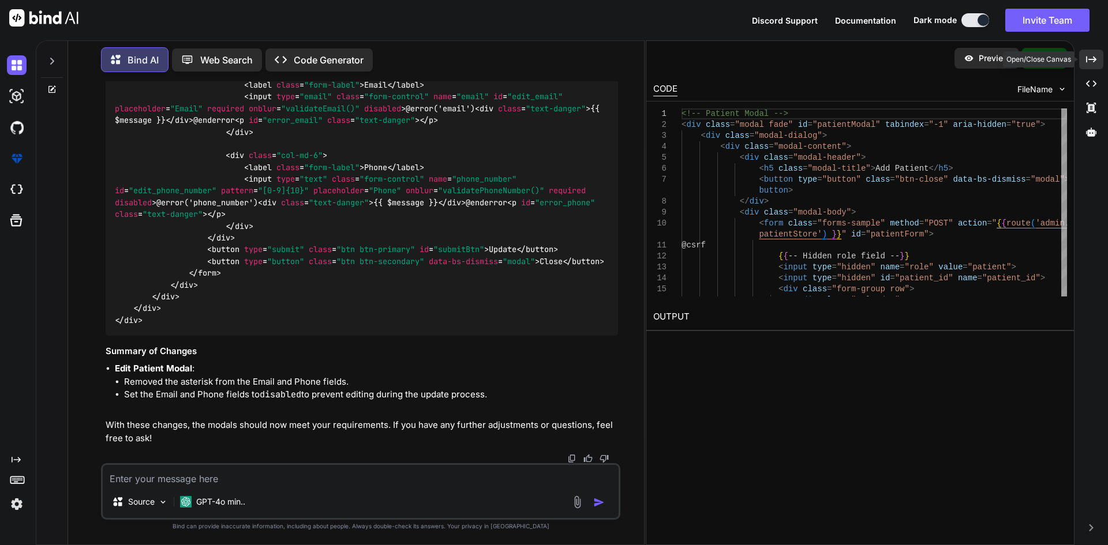
click at [1086, 53] on div "Created with Pixso." at bounding box center [1091, 60] width 24 height 20
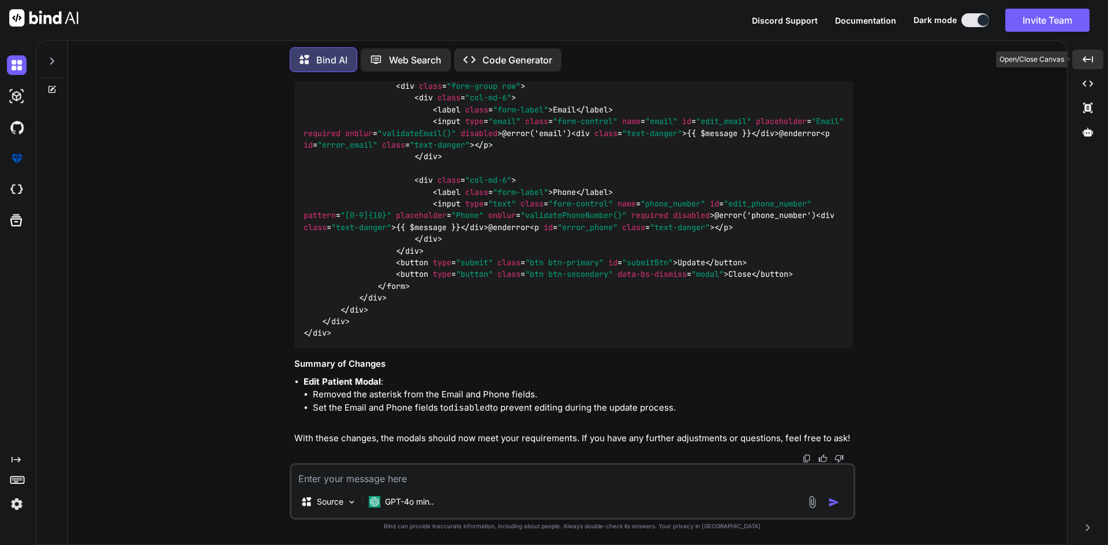
scroll to position [11993, 0]
click at [1097, 63] on div "Created with Pixso." at bounding box center [1087, 60] width 31 height 20
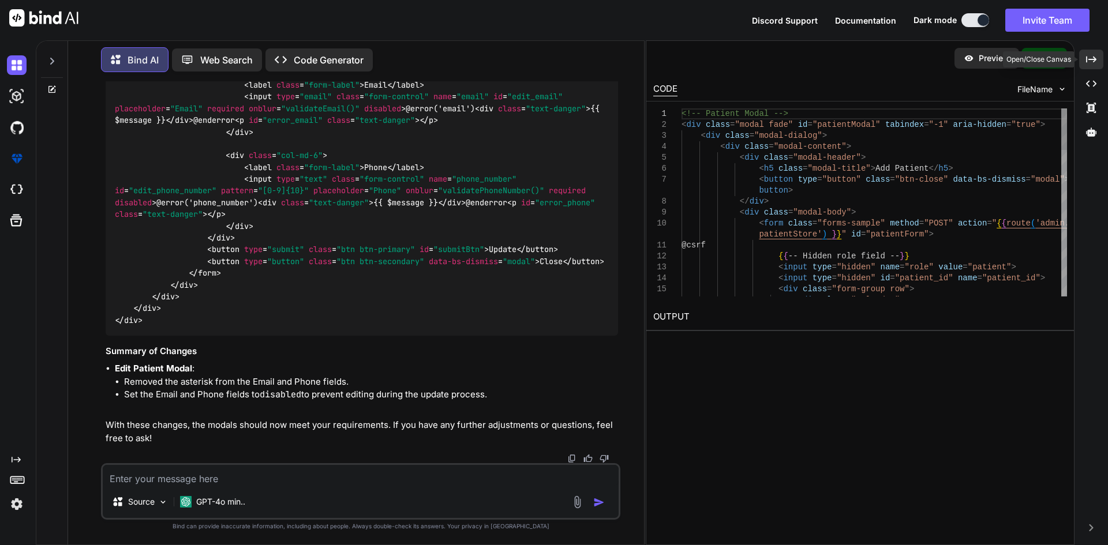
click at [1097, 63] on div "Created with Pixso." at bounding box center [1091, 60] width 24 height 20
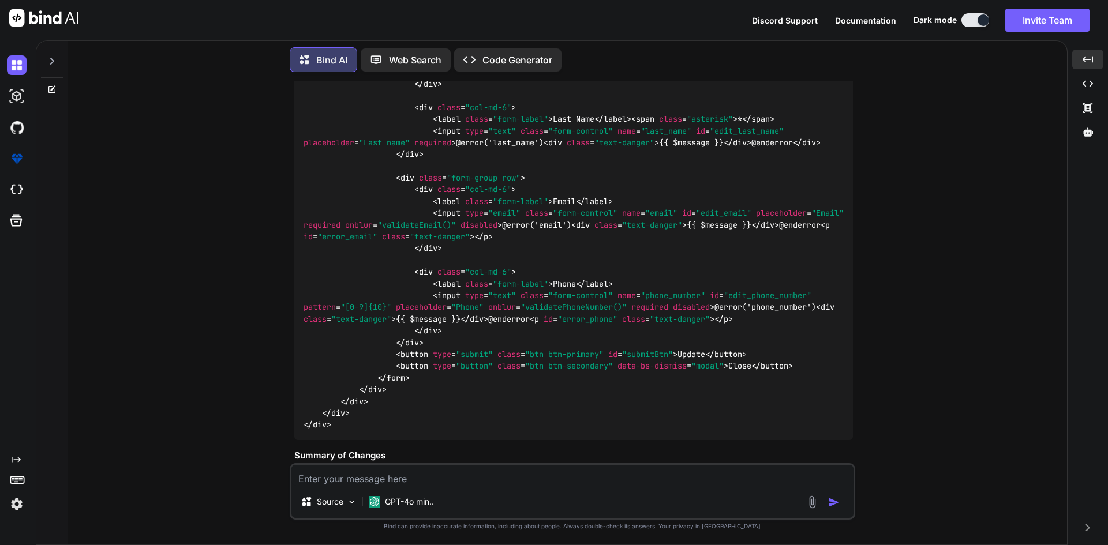
scroll to position [10435, 0]
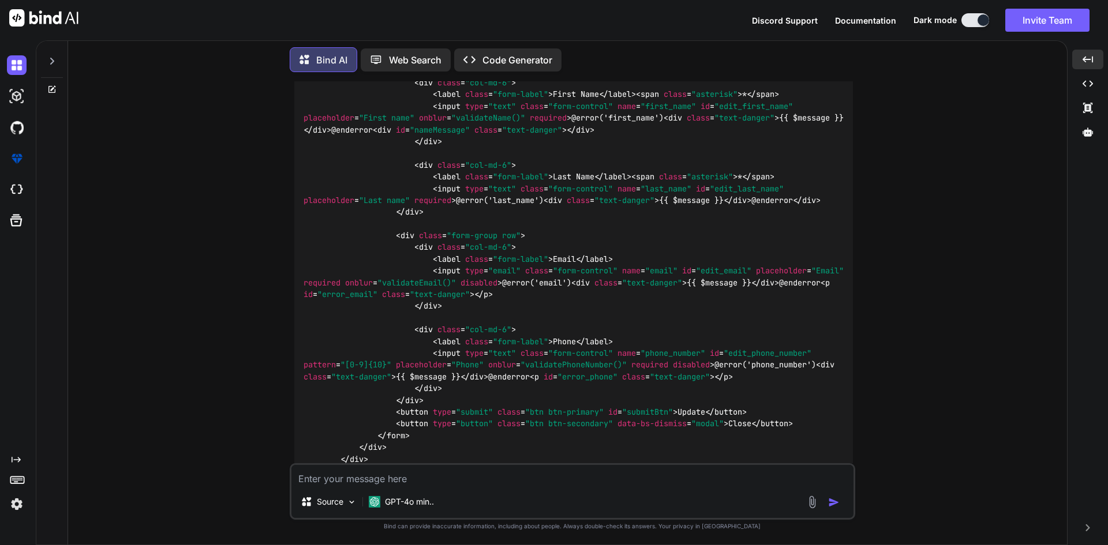
drag, startPoint x: 824, startPoint y: 304, endPoint x: 815, endPoint y: 308, distance: 9.6
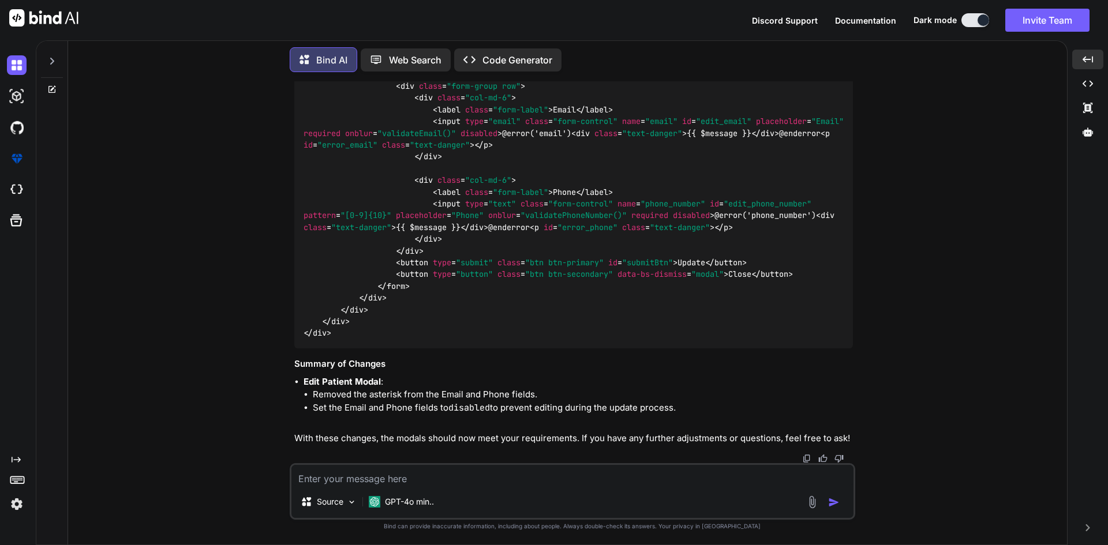
scroll to position [11416, 0]
click at [353, 480] on textarea at bounding box center [572, 475] width 562 height 21
paste textarea "//update patient functionality document.querySelectorAll(".btn-edit").forEach((…"
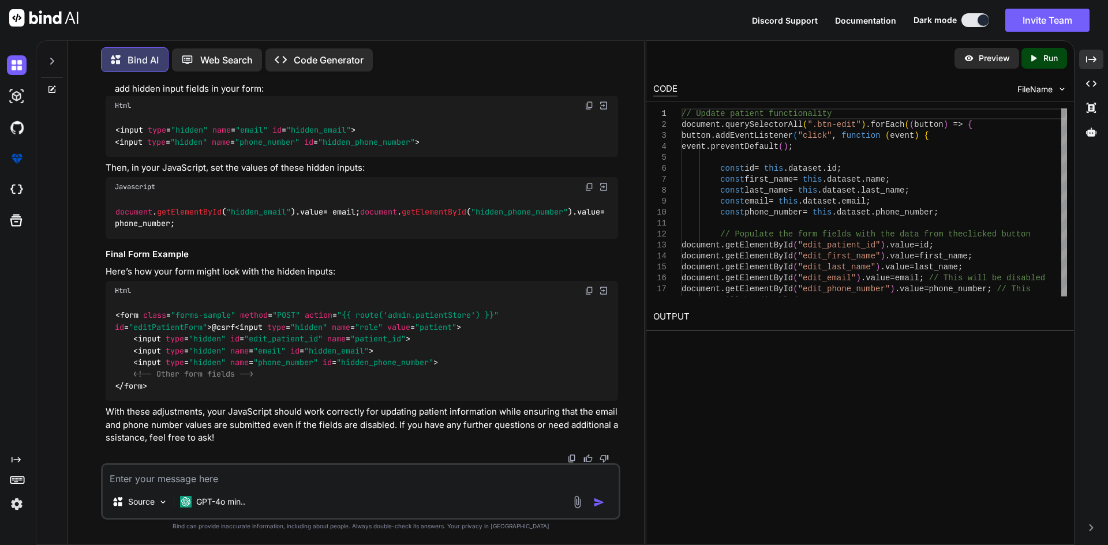
scroll to position [12791, 0]
click at [1091, 57] on icon "Created with Pixso." at bounding box center [1091, 59] width 10 height 10
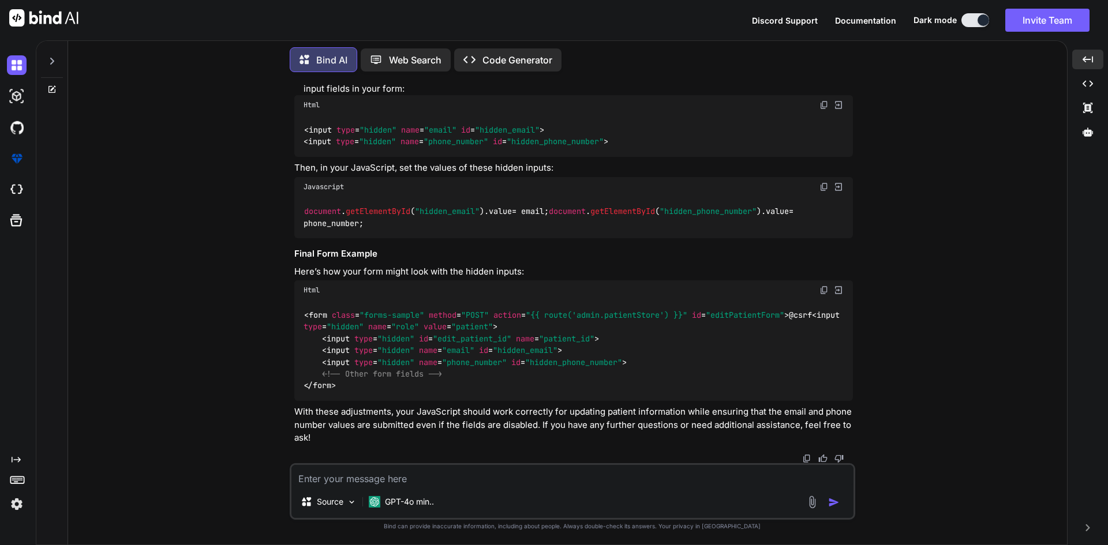
scroll to position [13070, 0]
click at [732, 310] on span ""editPatientForm"" at bounding box center [745, 315] width 78 height 10
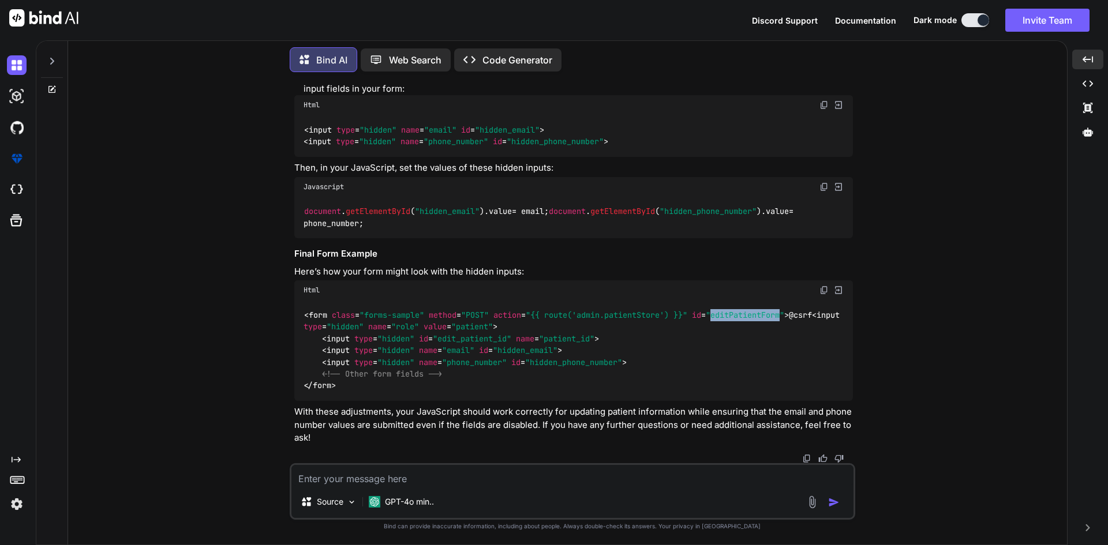
scroll to position [13070, 0]
click at [474, 480] on textarea at bounding box center [572, 475] width 562 height 21
paste textarea "<form class="forms-sample" method="POST" action="{{ route('admin.patientStore')…"
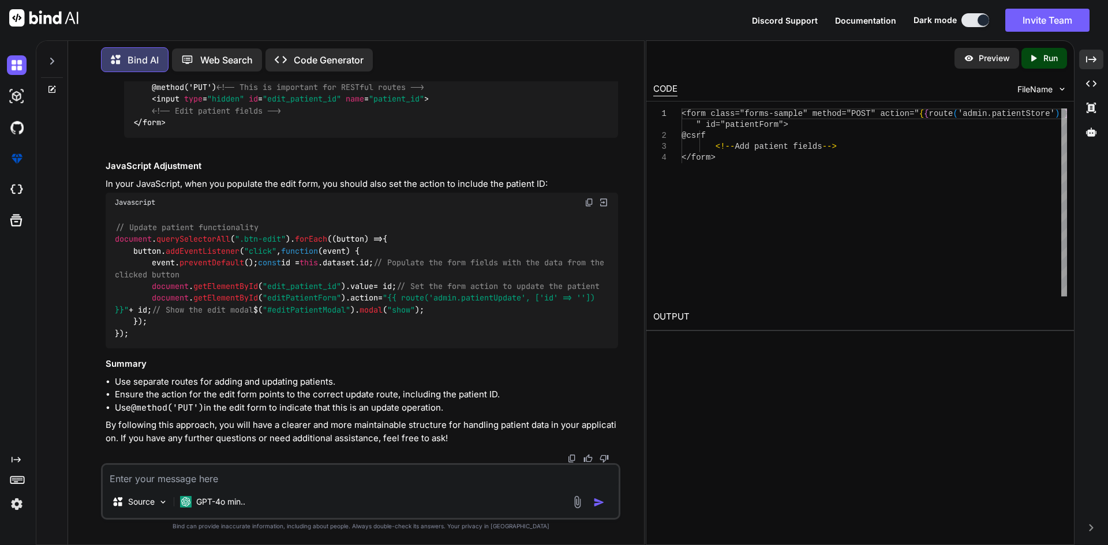
scroll to position [13526, 0]
click at [1093, 65] on div "Created with Pixso." at bounding box center [1091, 60] width 24 height 20
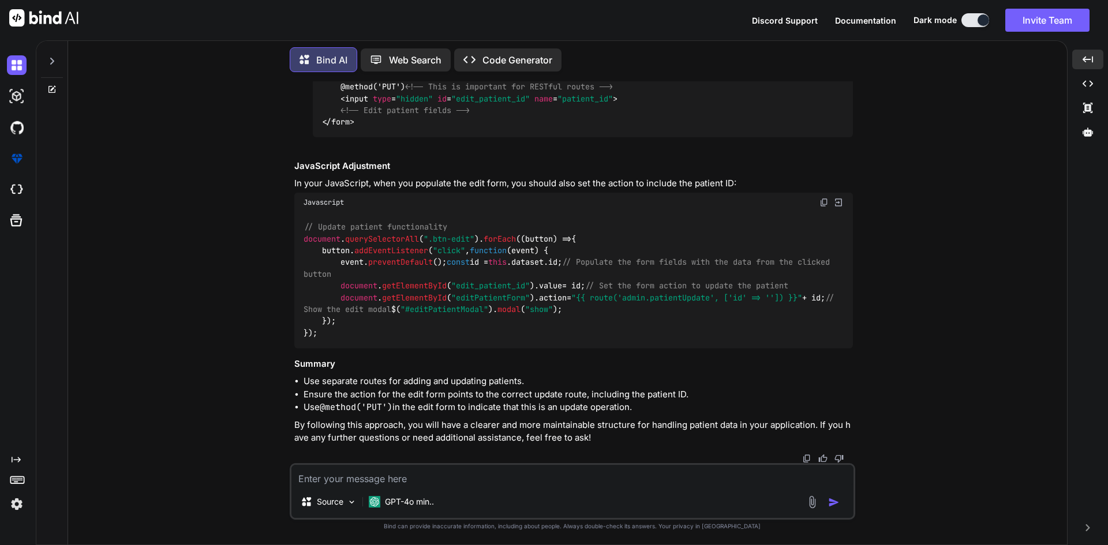
scroll to position [13494, 0]
drag, startPoint x: 315, startPoint y: 206, endPoint x: 395, endPoint y: 206, distance: 80.2
drag, startPoint x: 337, startPoint y: 234, endPoint x: 582, endPoint y: 236, distance: 244.7
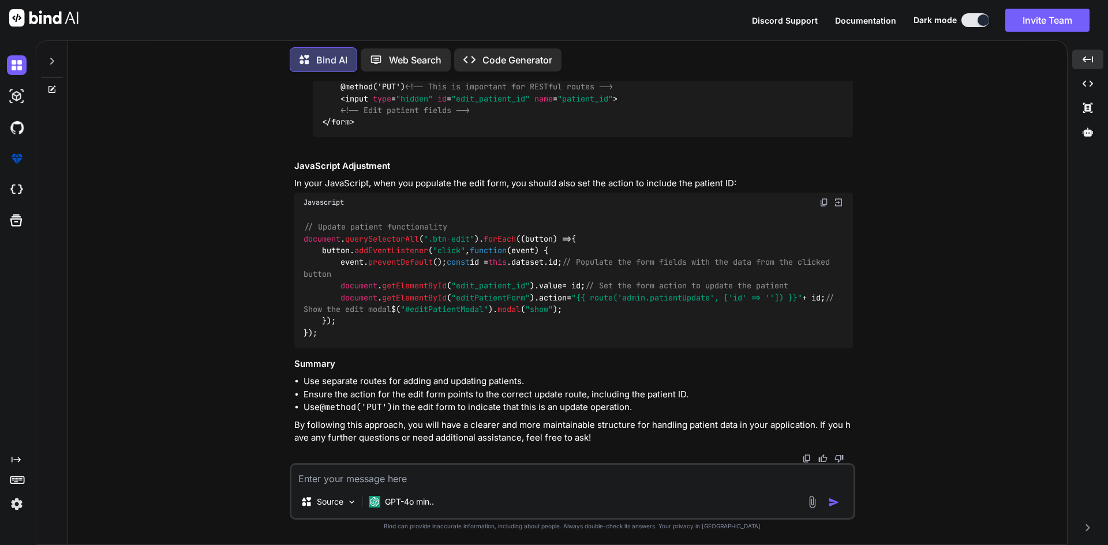
drag, startPoint x: 332, startPoint y: 248, endPoint x: 683, endPoint y: 247, distance: 350.9
drag, startPoint x: 328, startPoint y: 228, endPoint x: 437, endPoint y: 232, distance: 109.1
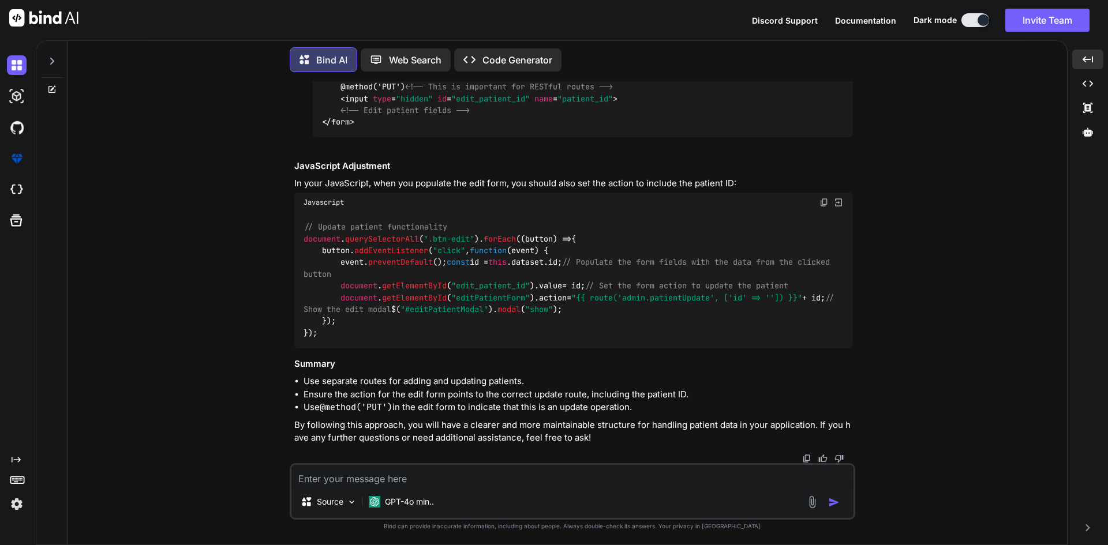
drag, startPoint x: 442, startPoint y: 268, endPoint x: 633, endPoint y: 275, distance: 191.2
drag, startPoint x: 313, startPoint y: 253, endPoint x: 425, endPoint y: 250, distance: 112.0
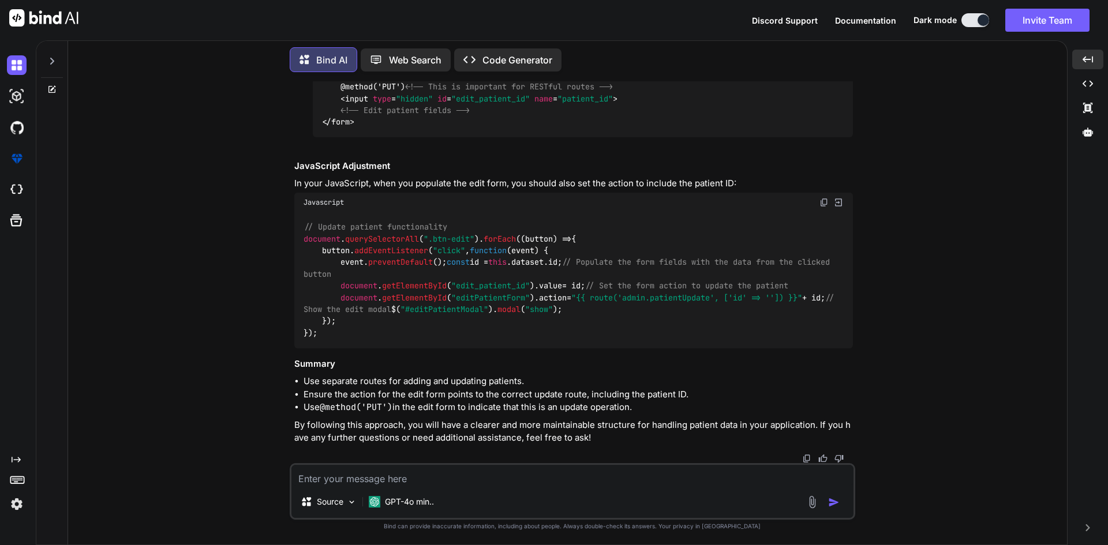
drag, startPoint x: 311, startPoint y: 257, endPoint x: 366, endPoint y: 257, distance: 54.8
click at [366, 151] on li "Form Action for Edit Patient : You should set the action for the edit form to p…" at bounding box center [578, 64] width 549 height 174
drag, startPoint x: 517, startPoint y: 257, endPoint x: 793, endPoint y: 259, distance: 276.4
click at [793, 137] on div "< form class = "forms-sample" method = "POST" action = "{{ route('admin.patient…" at bounding box center [583, 92] width 540 height 89
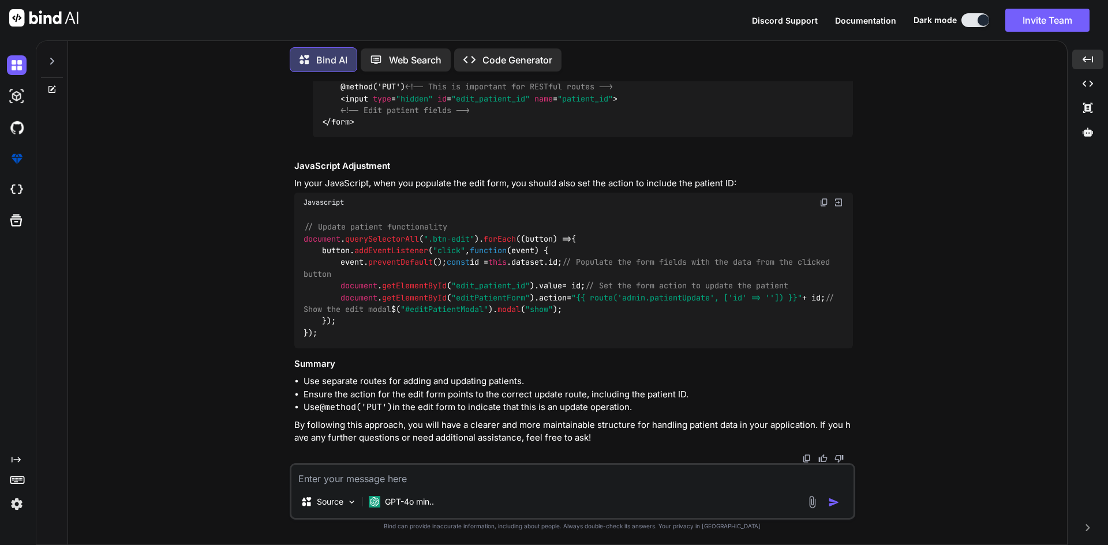
copy span "action = "{{ route('admin.patientUpdate', ['id' => '']) }}""
drag, startPoint x: 337, startPoint y: 271, endPoint x: 425, endPoint y: 278, distance: 88.6
click at [425, 137] on div "< form class = "forms-sample" method = "POST" action = "{{ route('admin.patient…" at bounding box center [583, 92] width 540 height 89
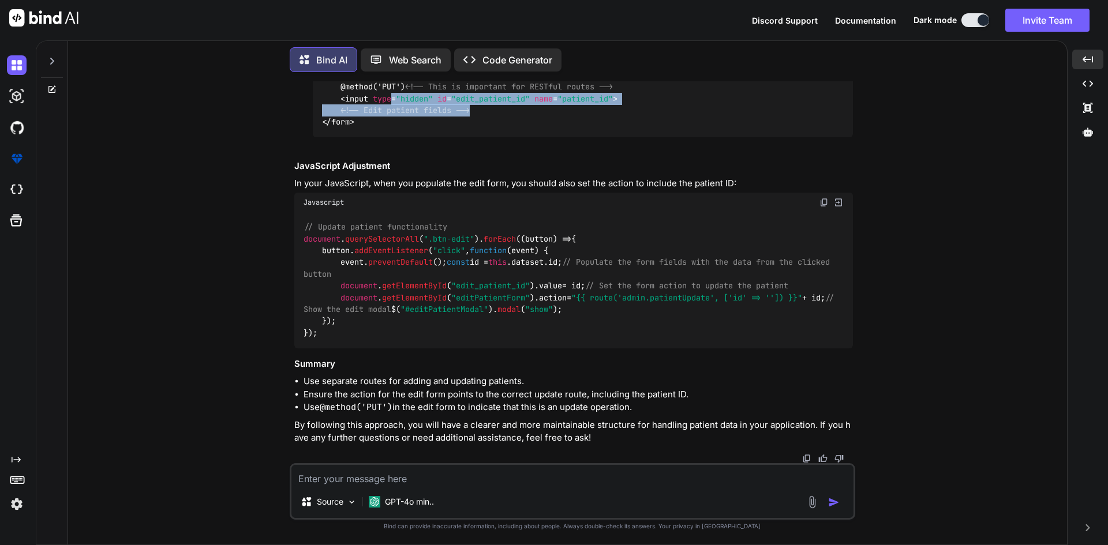
drag, startPoint x: 398, startPoint y: 250, endPoint x: 611, endPoint y: 255, distance: 213.0
click at [611, 137] on div "< form class = "forms-sample" method = "POST" action = "{{ route('admin.patient…" at bounding box center [583, 92] width 540 height 89
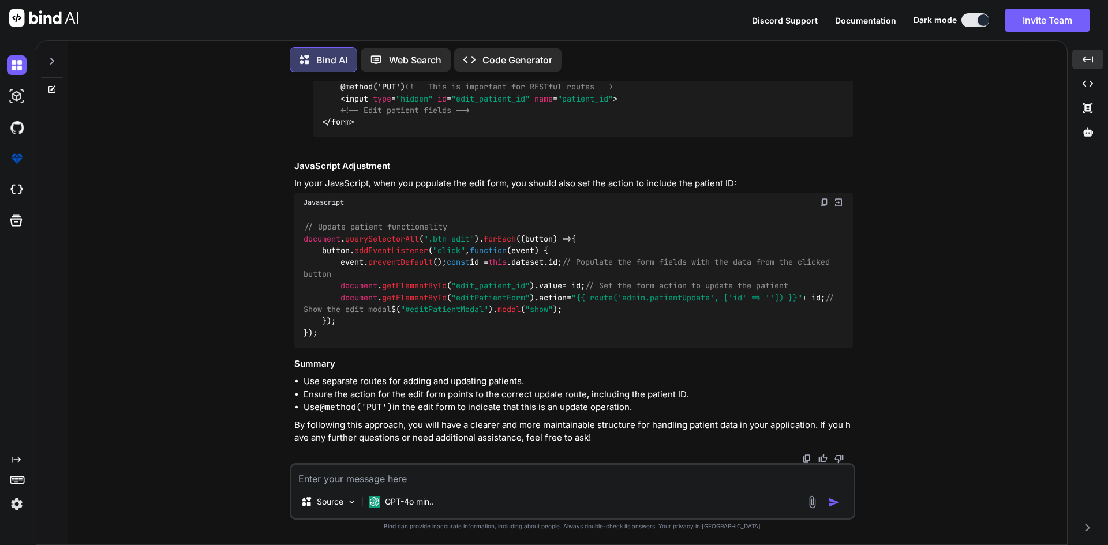
click at [488, 303] on span ""editPatientForm"" at bounding box center [490, 298] width 78 height 10
drag, startPoint x: 540, startPoint y: 320, endPoint x: 779, endPoint y: 319, distance: 238.9
click at [779, 319] on code "// Update patient functionality document . querySelectorAll ( ".btn-edit" ). fo…" at bounding box center [572, 280] width 536 height 118
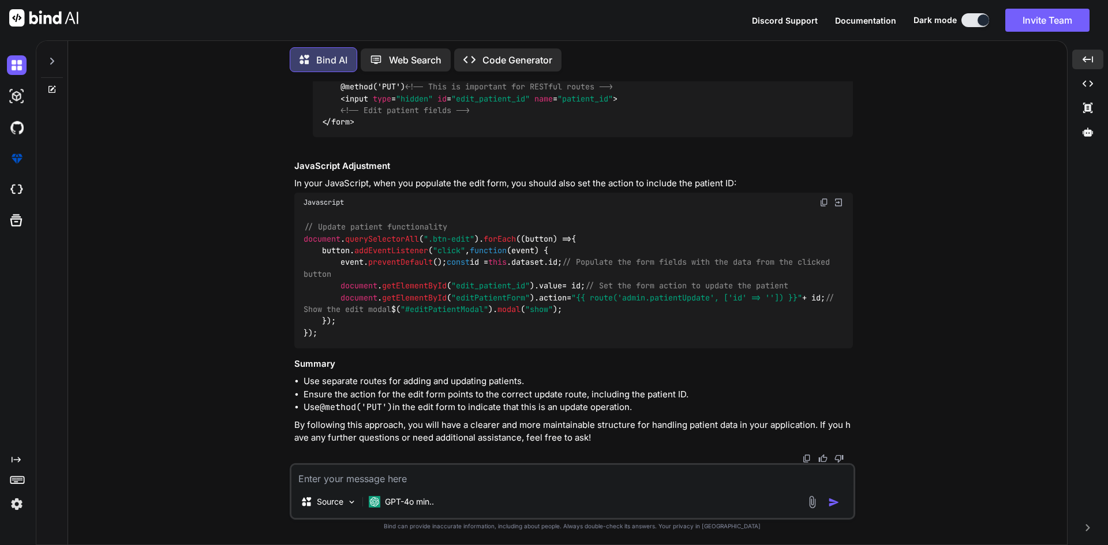
click at [535, 482] on textarea at bounding box center [572, 475] width 562 height 21
paste textarea "// Update patient functionality document.querySelectorAll(".btn-edit").forEach(…"
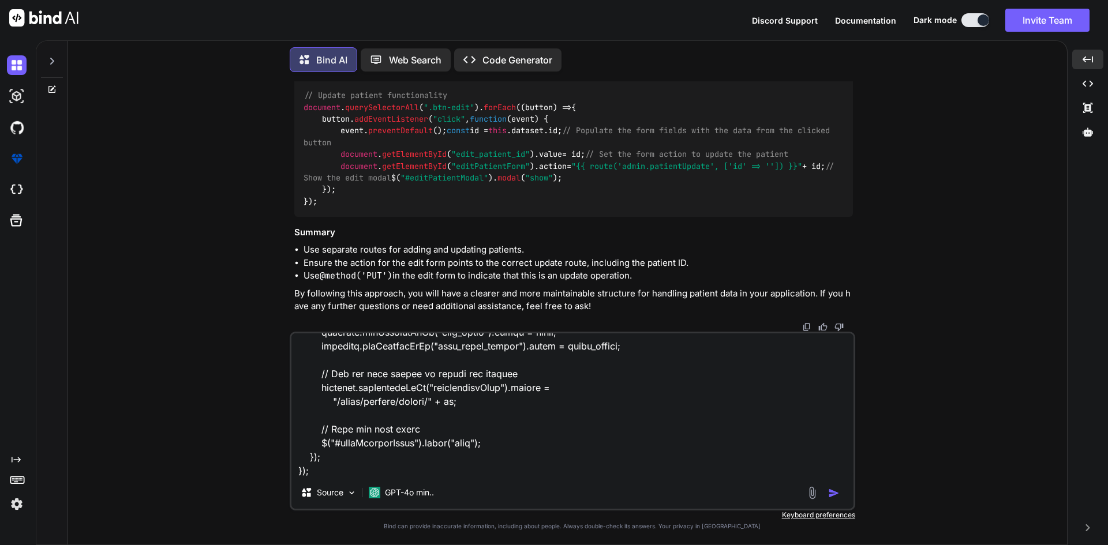
scroll to position [250, 0]
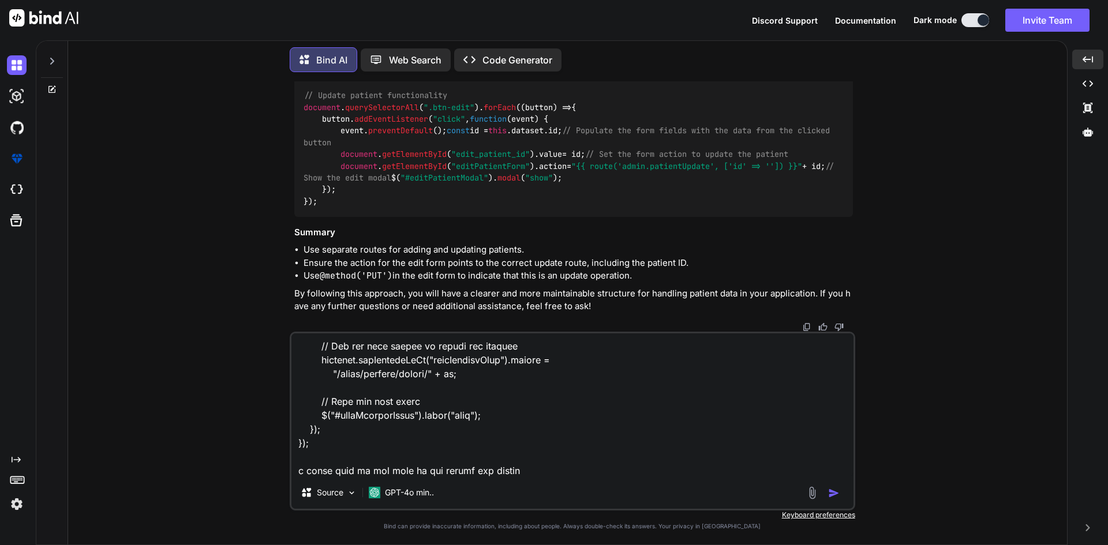
click at [479, 360] on textarea at bounding box center [572, 405] width 562 height 143
click at [534, 471] on textarea at bounding box center [572, 405] width 562 height 143
paste textarea "editPatientForm"
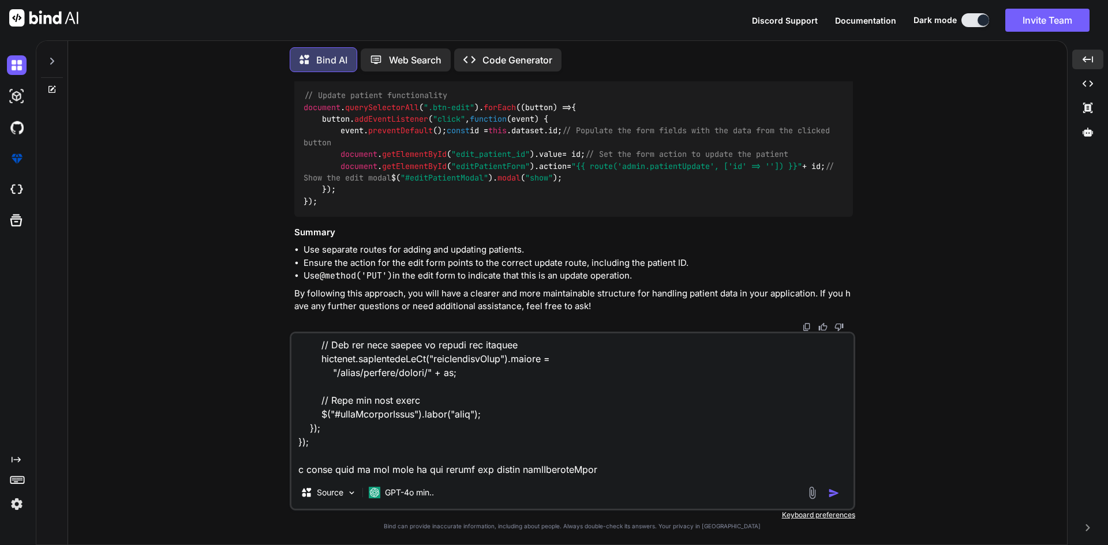
drag, startPoint x: 499, startPoint y: 473, endPoint x: 480, endPoint y: 472, distance: 19.1
click at [480, 472] on textarea at bounding box center [572, 405] width 562 height 143
click at [478, 472] on textarea at bounding box center [572, 405] width 562 height 143
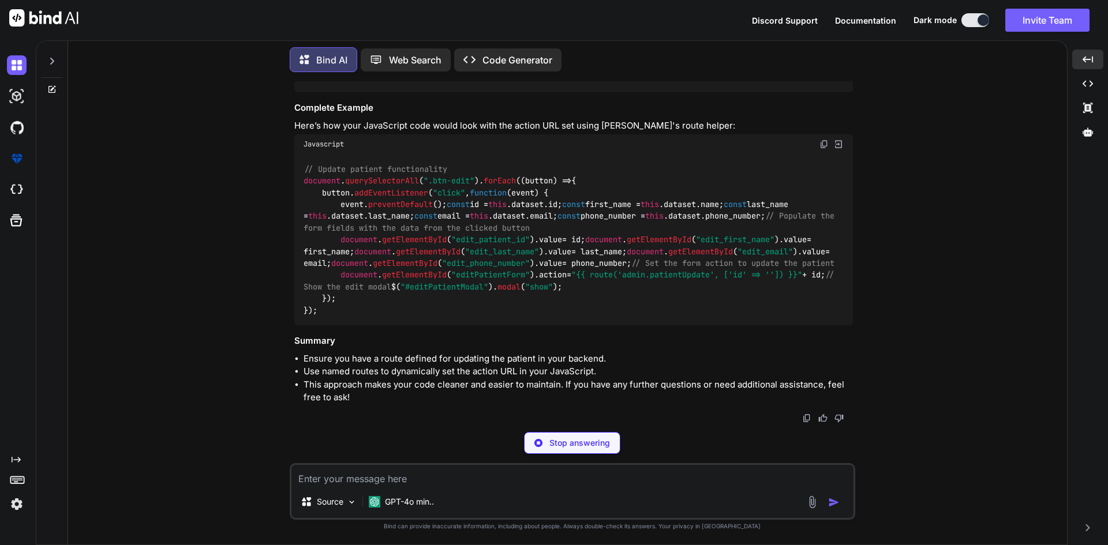
scroll to position [14932, 0]
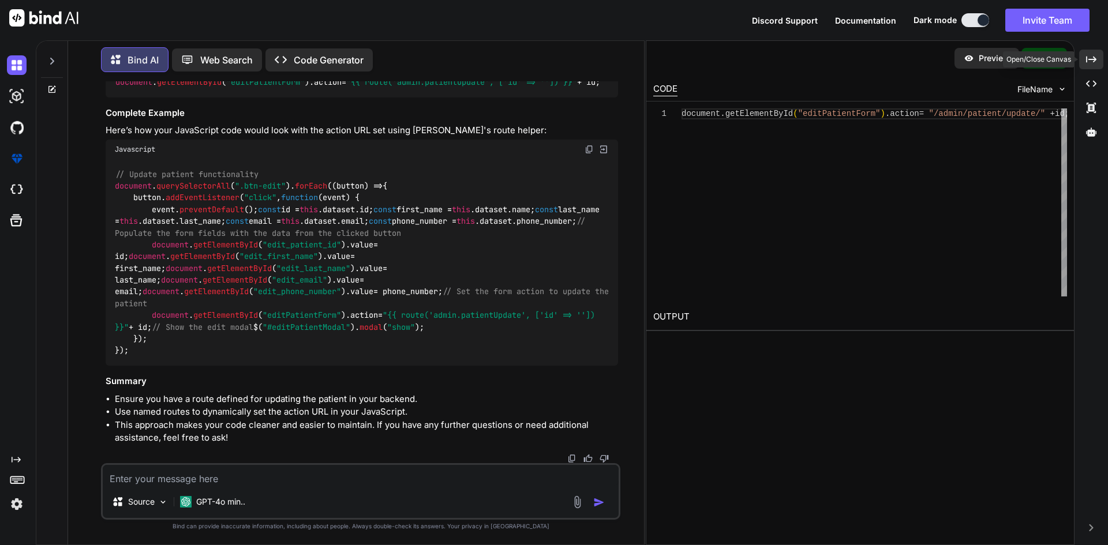
click at [1096, 58] on icon "Created with Pixso." at bounding box center [1091, 59] width 10 height 10
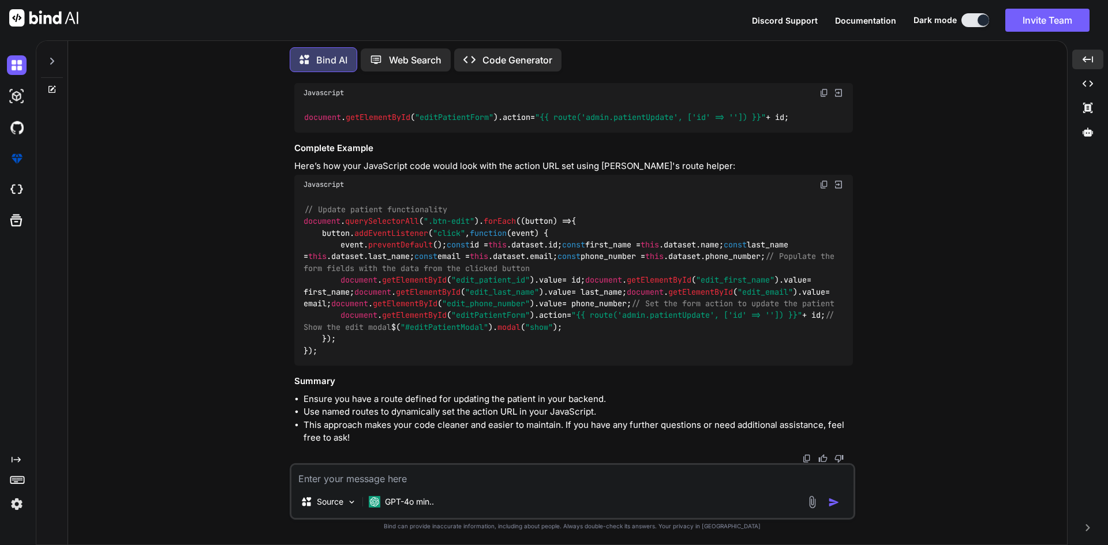
scroll to position [14750, 0]
click at [344, 485] on textarea at bounding box center [572, 475] width 562 height 21
paste textarea "public function patientDestroy($id) { DB::beginTransaction(); try { $user = Use…"
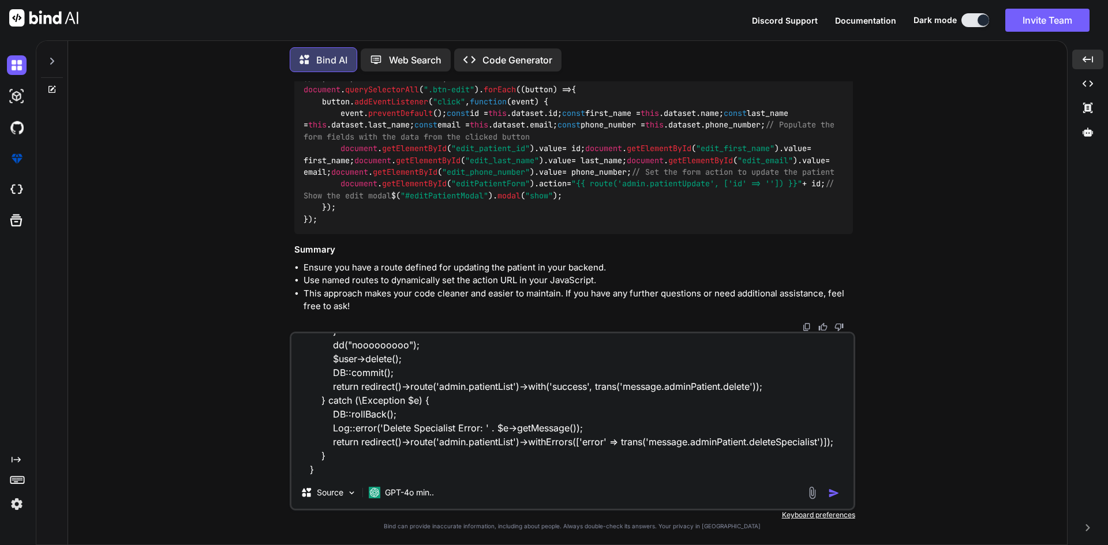
click at [374, 470] on textarea "public function patientDestroy($id) { DB::beginTransaction(); try { $user = Use…" at bounding box center [572, 405] width 562 height 143
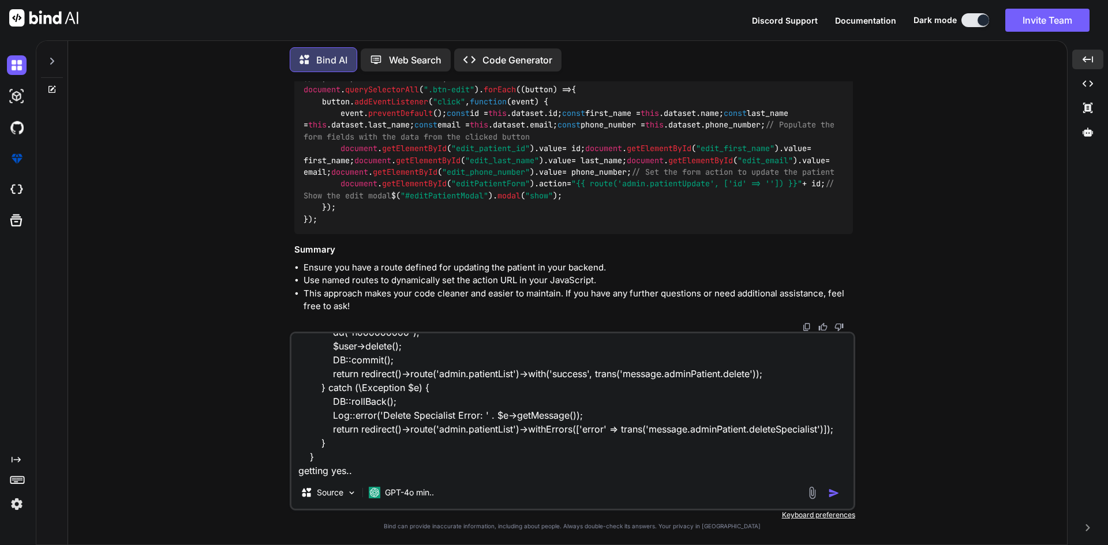
scroll to position [167, 0]
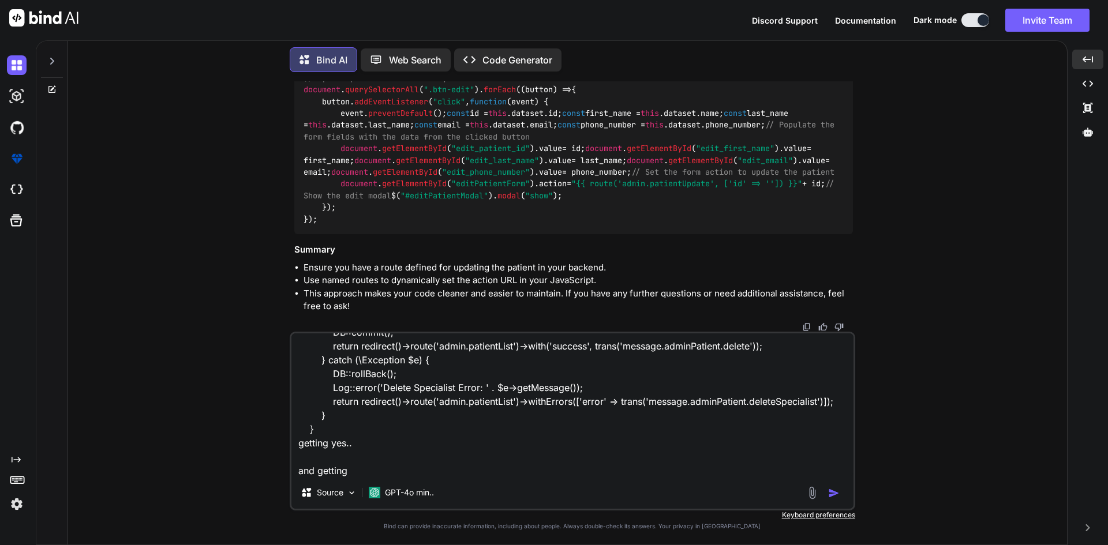
paste textarea "User is not a patient"
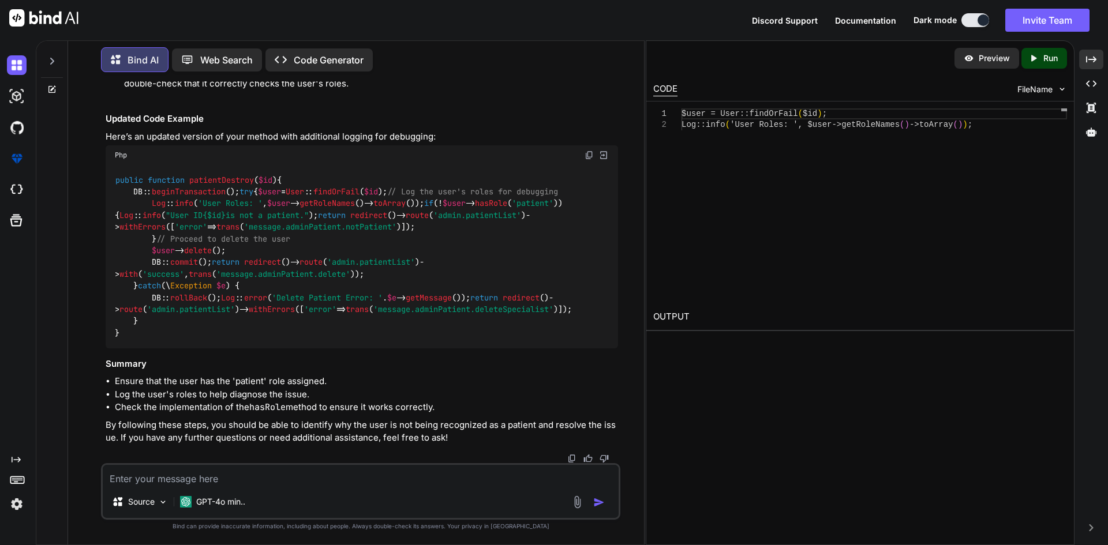
scroll to position [15606, 0]
click at [1096, 58] on icon "Created with Pixso." at bounding box center [1091, 59] width 10 height 10
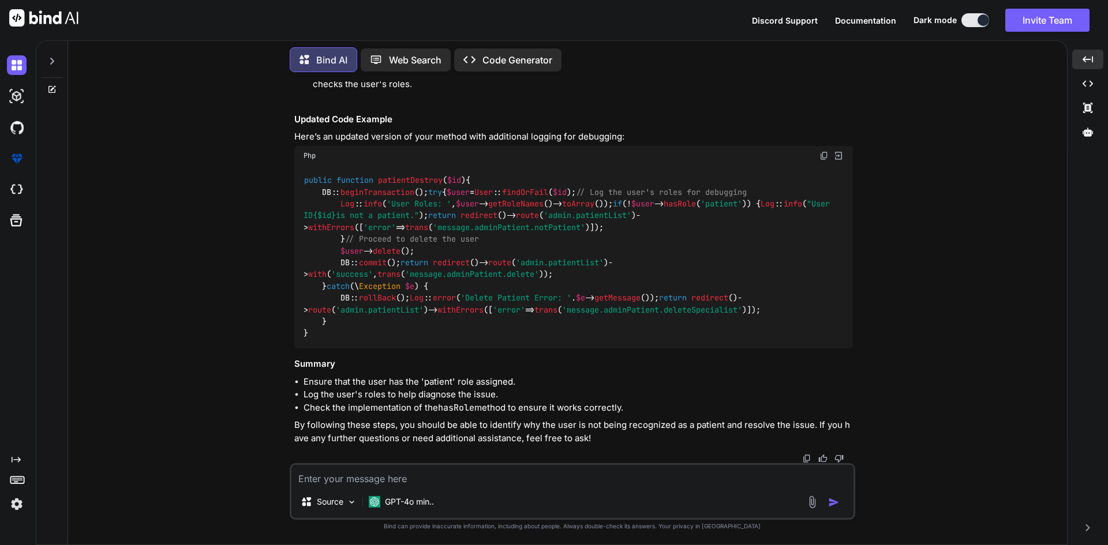
scroll to position [15905, 0]
click at [826, 151] on img at bounding box center [824, 155] width 9 height 9
drag, startPoint x: 476, startPoint y: 492, endPoint x: 481, endPoint y: 482, distance: 10.6
click at [476, 489] on div "Source GPT-4o min.." at bounding box center [573, 491] width 566 height 57
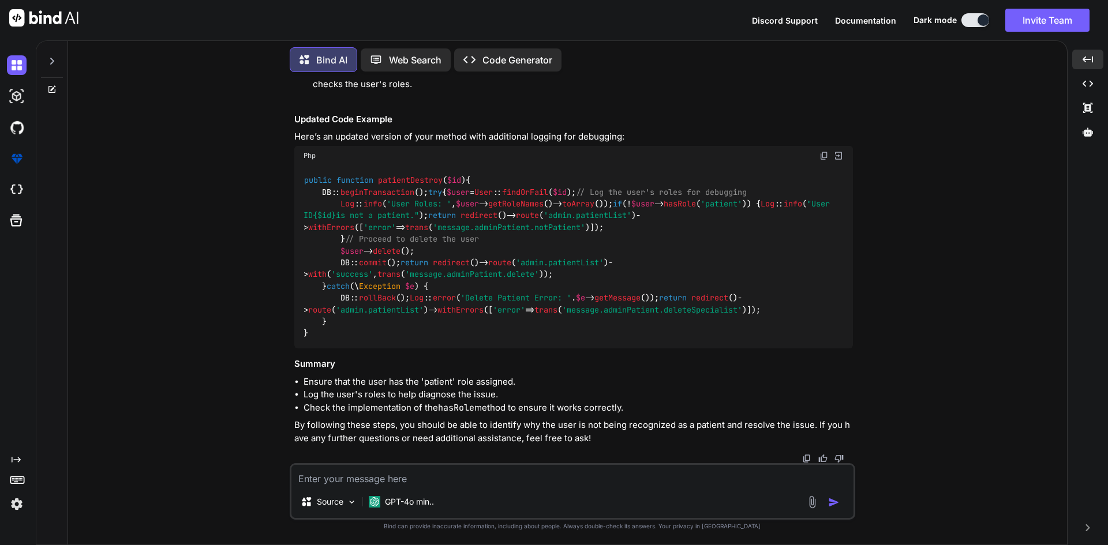
click at [484, 480] on textarea at bounding box center [572, 475] width 562 height 21
paste textarea "[[DATE] 11:19:19] [DOMAIN_NAME]: User Roles: ["specialist"] [[DATE] 11:19:19] […"
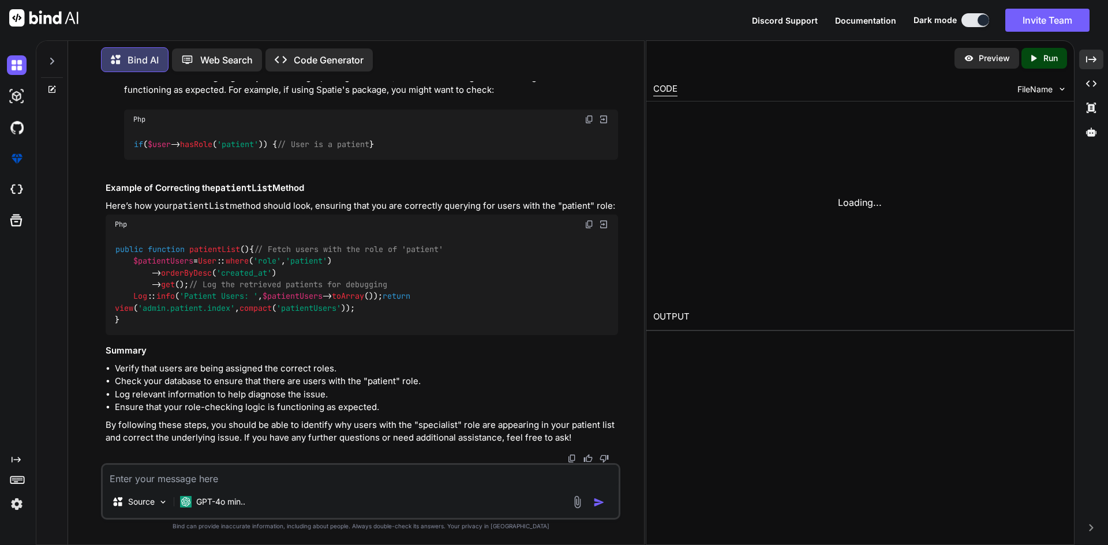
scroll to position [17646, 0]
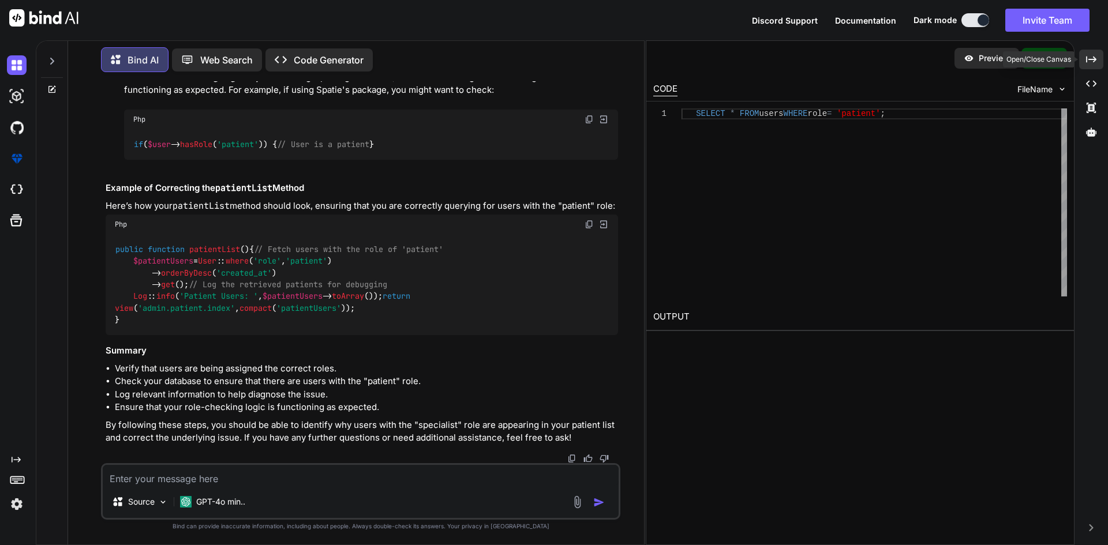
drag, startPoint x: 1096, startPoint y: 59, endPoint x: 642, endPoint y: 166, distance: 466.6
click at [1095, 60] on icon at bounding box center [1091, 59] width 10 height 6
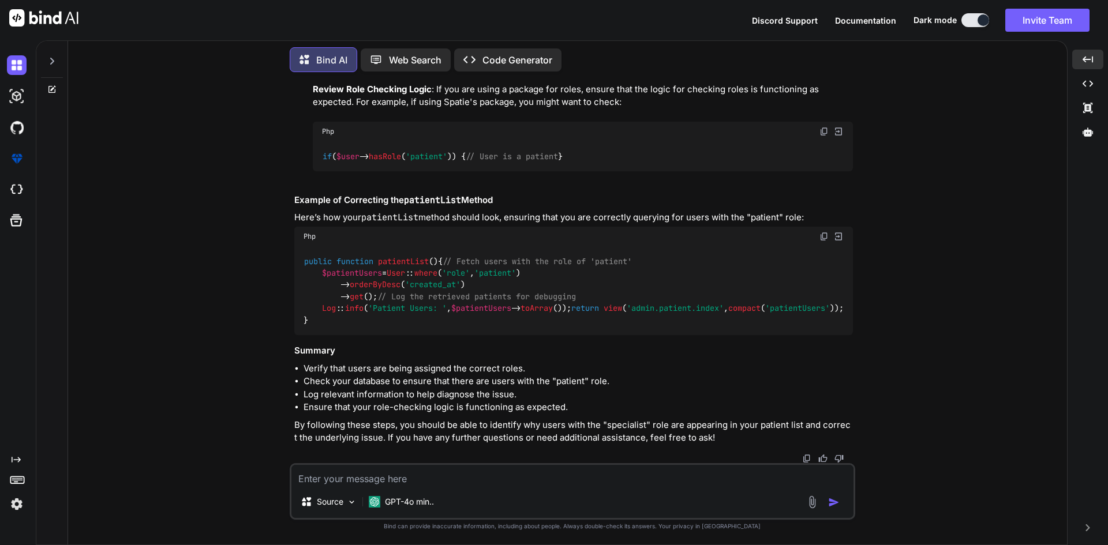
scroll to position [17257, 0]
click at [825, 232] on img at bounding box center [824, 236] width 9 height 9
click at [508, 492] on div "Source GPT-4o min.." at bounding box center [572, 505] width 562 height 28
click at [513, 484] on textarea at bounding box center [572, 475] width 562 height 21
paste textarea "[ { "id": 11, "name": "reee", "last_name": "test", "email": "[EMAIL_ADDRESS][DO…"
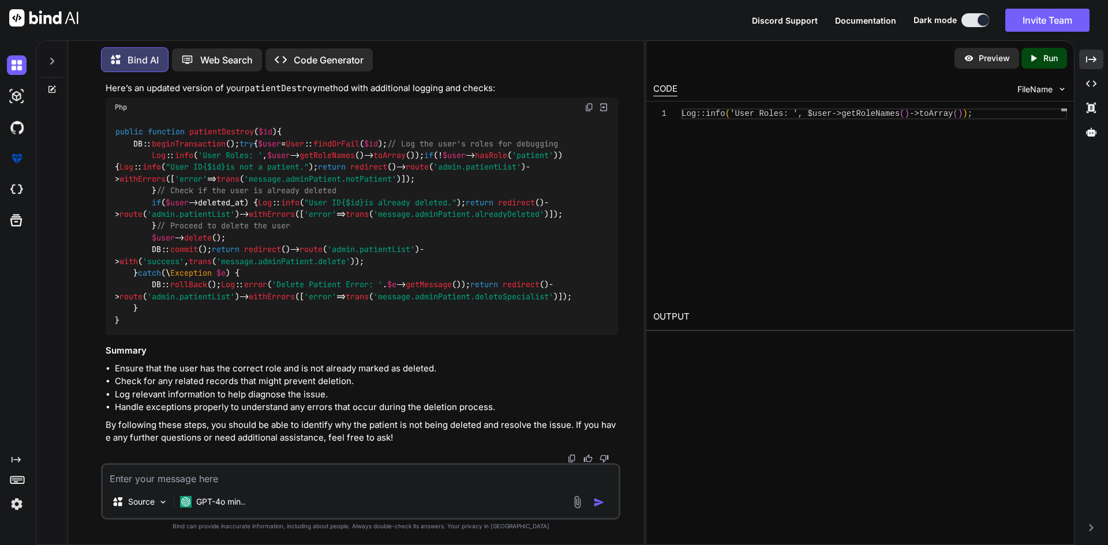
scroll to position [18057, 0]
click at [1098, 57] on div "Created with Pixso." at bounding box center [1091, 60] width 24 height 20
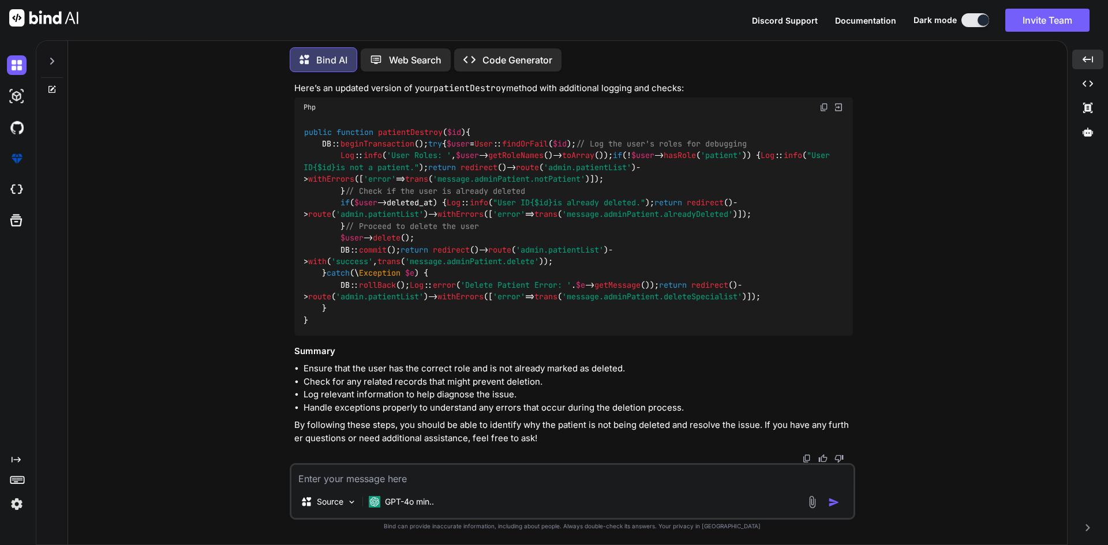
scroll to position [18562, 0]
click at [820, 112] on img at bounding box center [824, 107] width 9 height 9
click at [824, 112] on img at bounding box center [824, 107] width 9 height 9
click at [440, 487] on div "Source GPT-4o min.." at bounding box center [573, 491] width 566 height 57
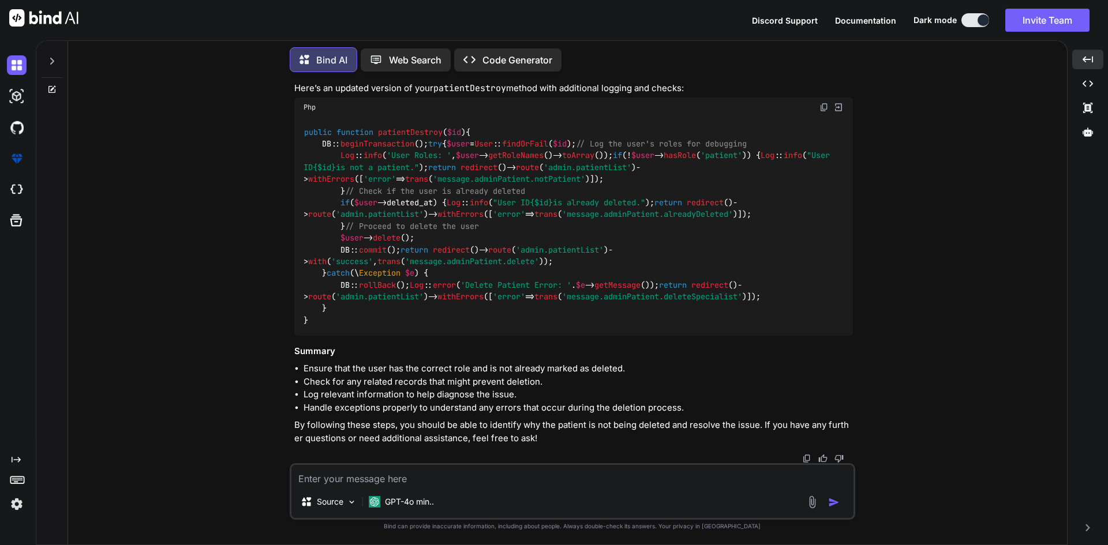
click at [442, 471] on textarea at bounding box center [572, 475] width 562 height 21
paste textarea "(function ($) { "use strict"; $(function () { $("#patientForm").validate({ rule…"
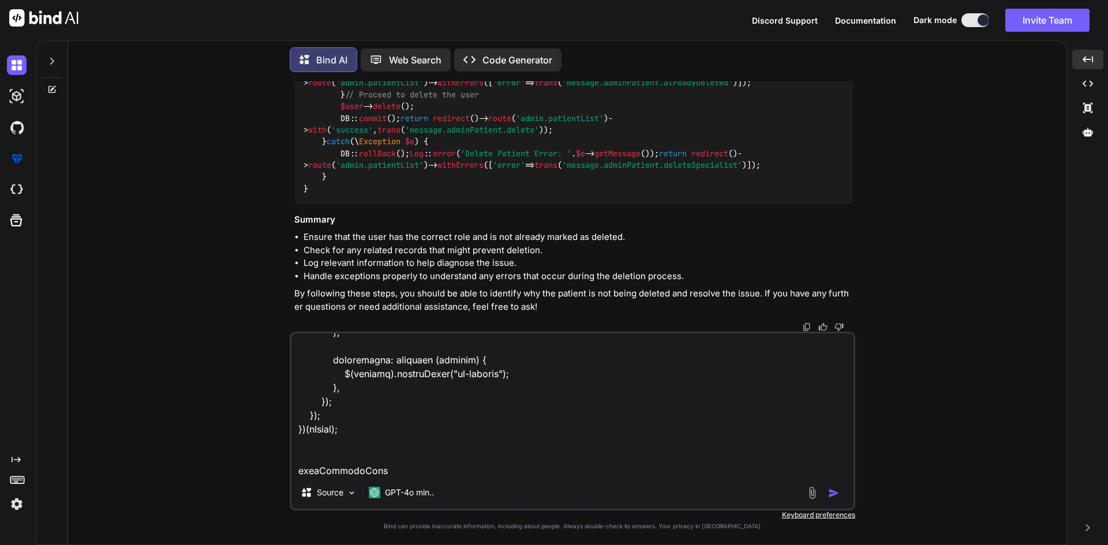
click at [300, 470] on textarea at bounding box center [572, 405] width 562 height 143
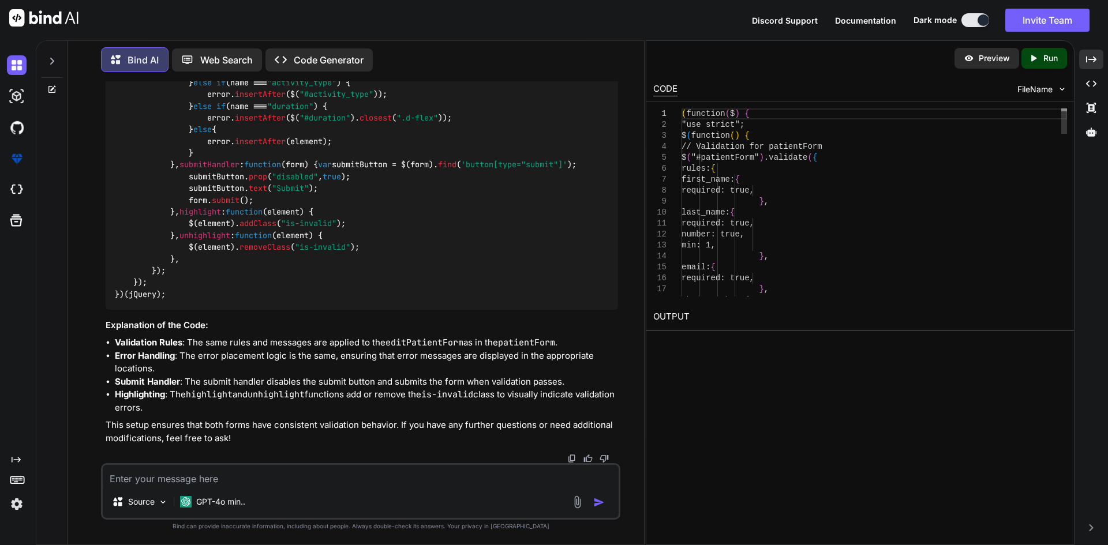
scroll to position [19562, 0]
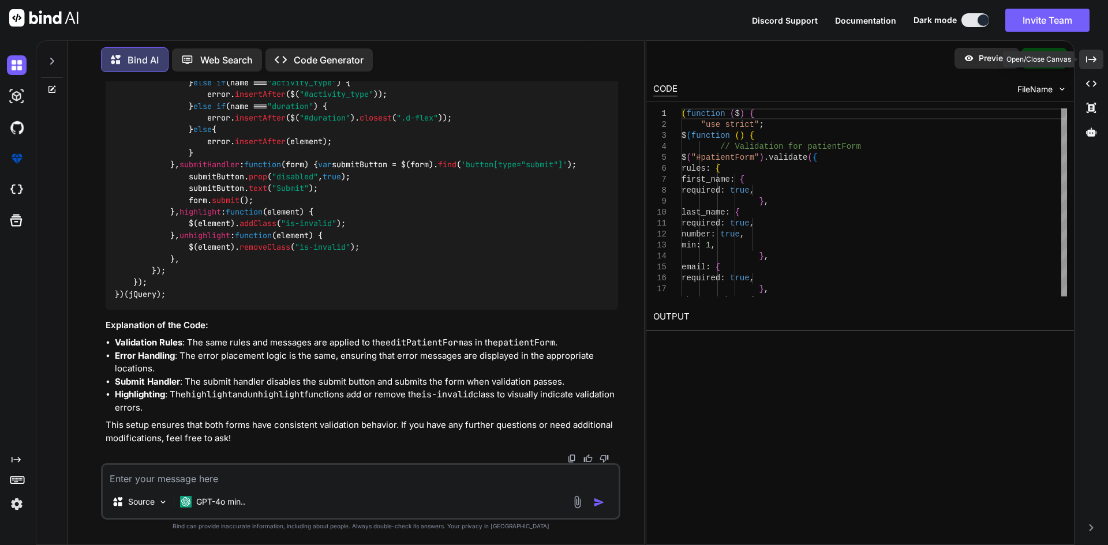
click at [1089, 59] on icon at bounding box center [1091, 59] width 10 height 6
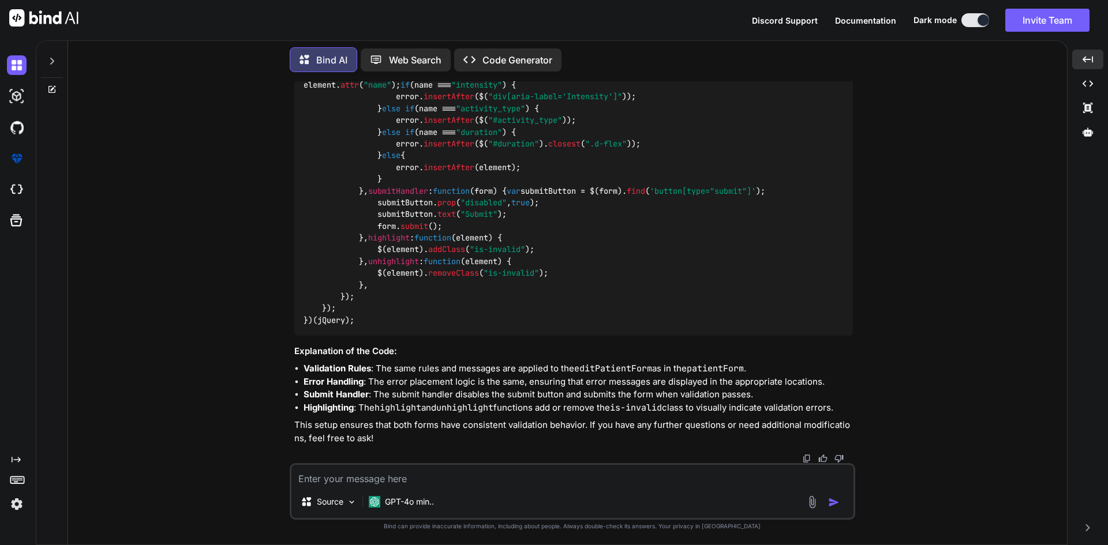
scroll to position [19101, 0]
click at [533, 478] on textarea at bounding box center [572, 475] width 562 height 21
paste textarea "<?php use Illuminate\Database\Migrations\Migration; use Illuminate\Database\Sch…"
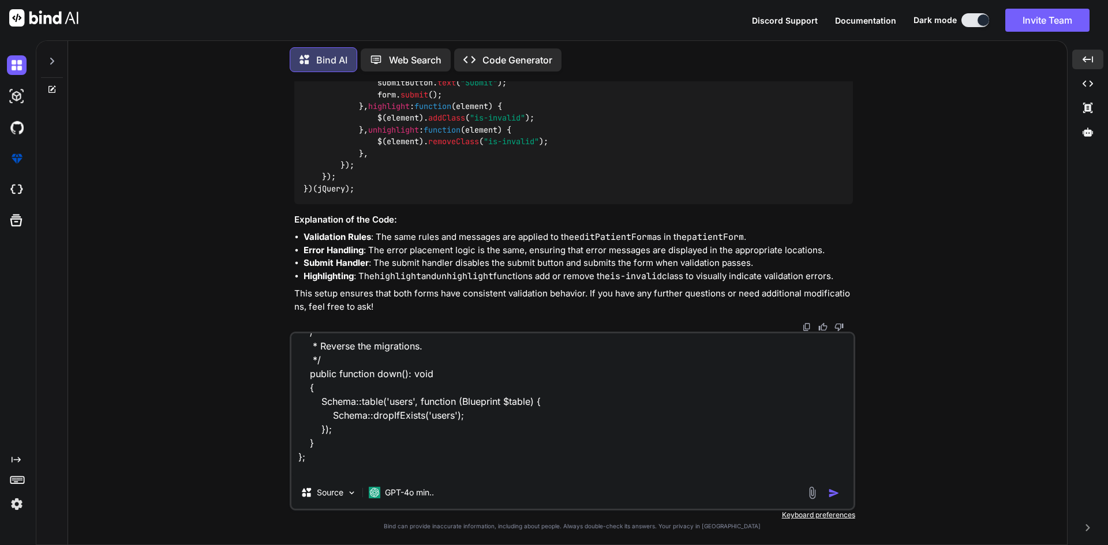
scroll to position [306, 0]
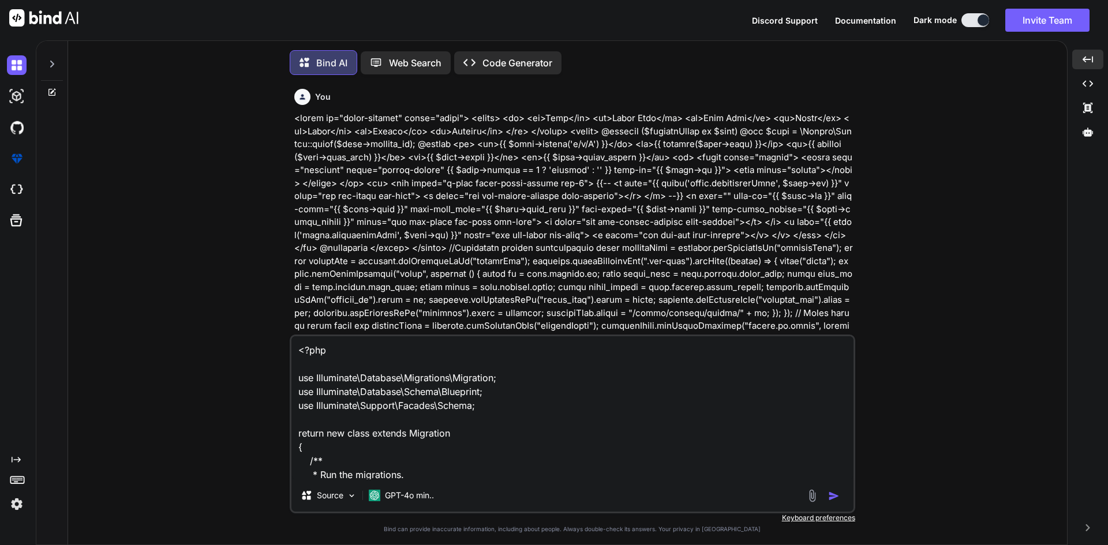
type textarea "<?php use Illuminate\Database\Migrations\Migration; use Illuminate\Database\Sch…"
type textarea "x"
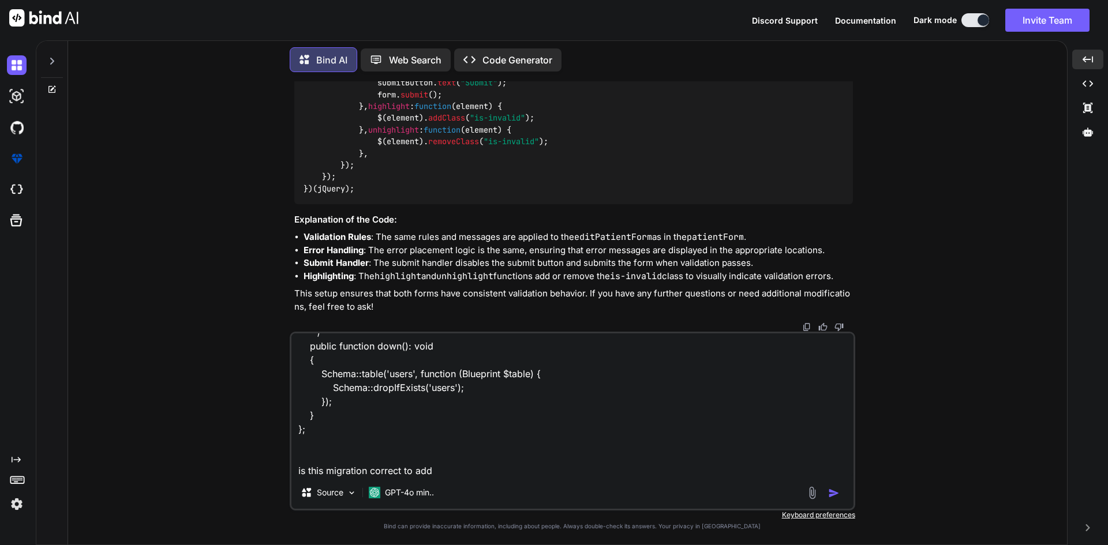
type textarea "<?php use Illuminate\Database\Migrations\Migration; use Illuminate\Database\Sch…"
type textarea "x"
type textarea "<?php use Illuminate\Database\Migrations\Migration; use Illuminate\Database\Sch…"
type textarea "x"
type textarea "<?php use Illuminate\Database\Migrations\Migration; use Illuminate\Database\Sch…"
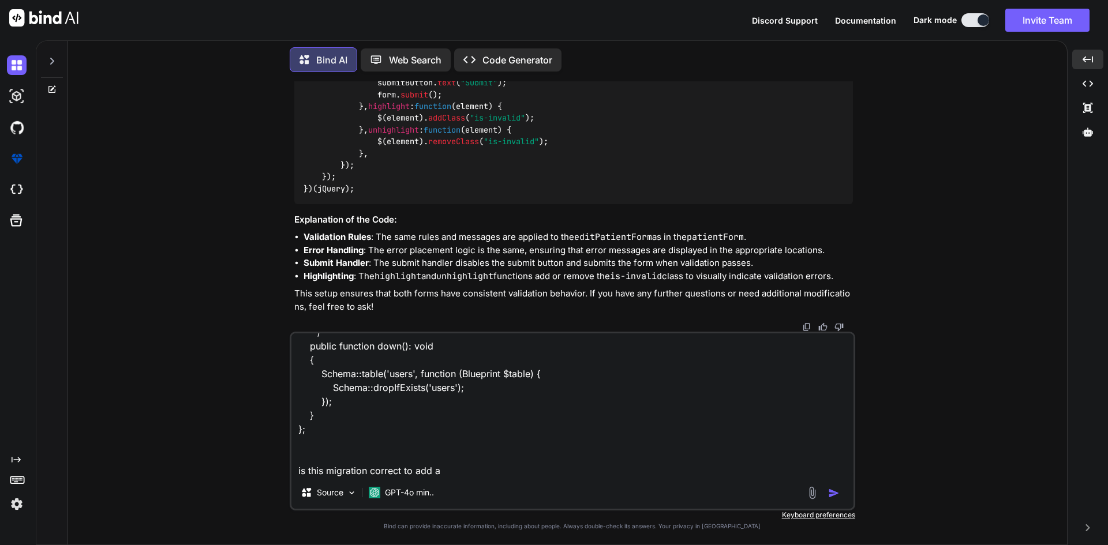
type textarea "x"
type textarea "<?php use Illuminate\Database\Migrations\Migration; use Illuminate\Database\Sch…"
type textarea "x"
type textarea "<?php use Illuminate\Database\Migrations\Migration; use Illuminate\Database\Sch…"
type textarea "x"
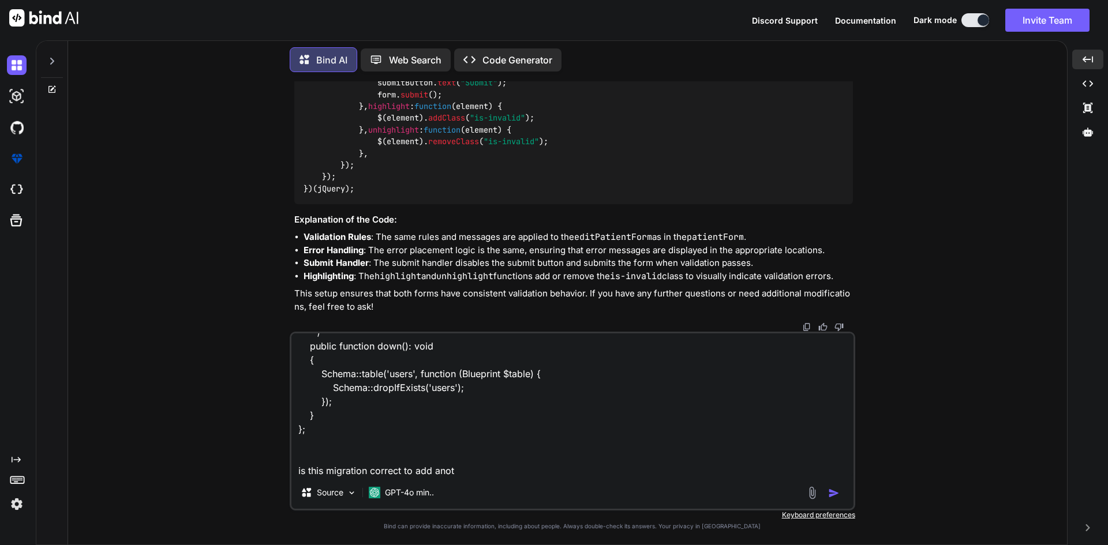
type textarea "<?php use Illuminate\Database\Migrations\Migration; use Illuminate\Database\Sch…"
type textarea "x"
type textarea "<?php use Illuminate\Database\Migrations\Migration; use Illuminate\Database\Sch…"
type textarea "x"
type textarea "<?php use Illuminate\Database\Migrations\Migration; use Illuminate\Database\Sch…"
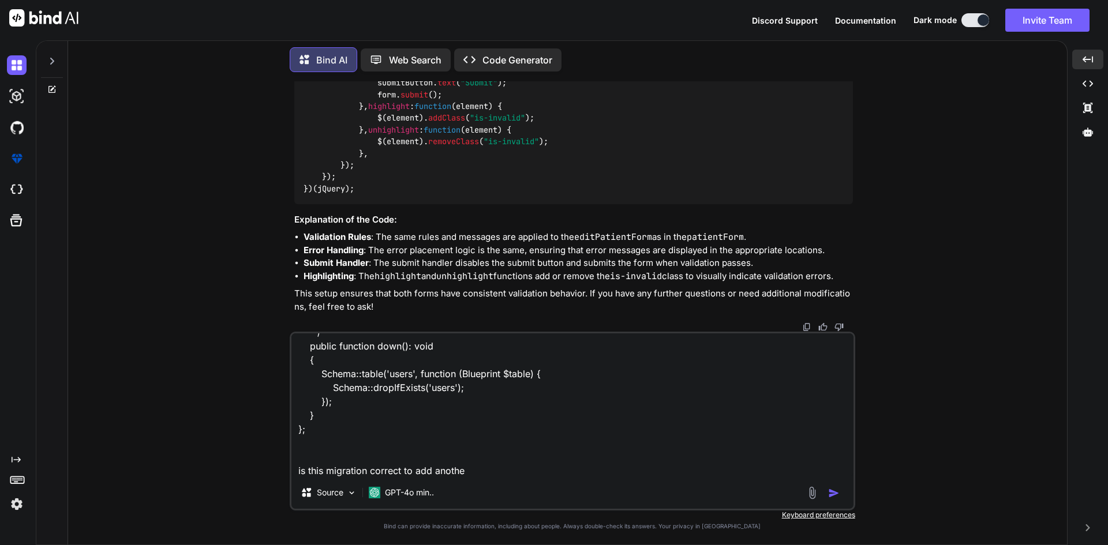
type textarea "x"
type textarea "<?php use Illuminate\Database\Migrations\Migration; use Illuminate\Database\Sch…"
type textarea "x"
type textarea "<?php use Illuminate\Database\Migrations\Migration; use Illuminate\Database\Sch…"
type textarea "x"
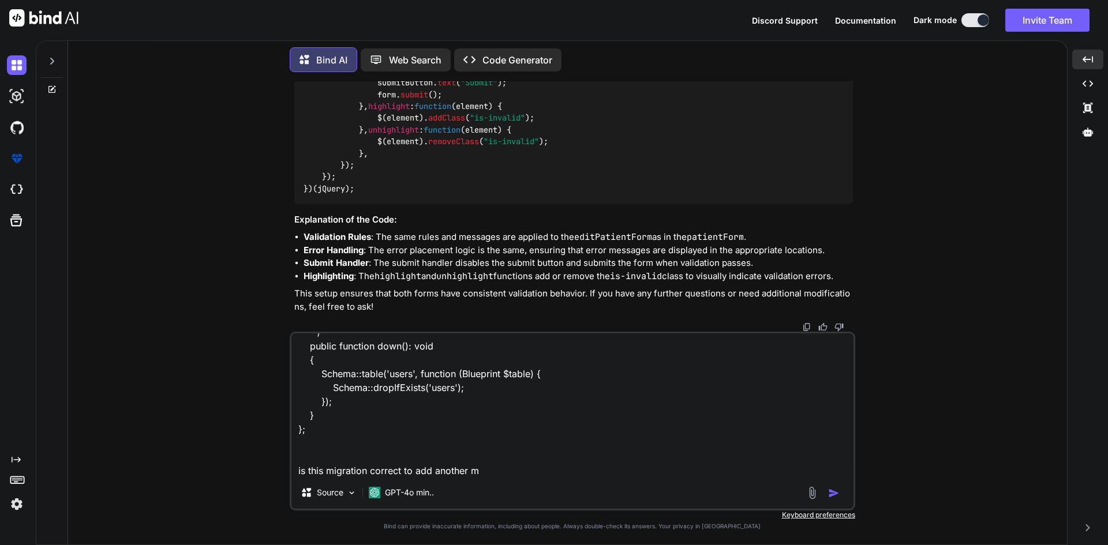
type textarea "<?php use Illuminate\Database\Migrations\Migration; use Illuminate\Database\Sch…"
type textarea "x"
type textarea "<?php use Illuminate\Database\Migrations\Migration; use Illuminate\Database\Sch…"
type textarea "x"
type textarea "<?php use Illuminate\Database\Migrations\Migration; use Illuminate\Database\Sch…"
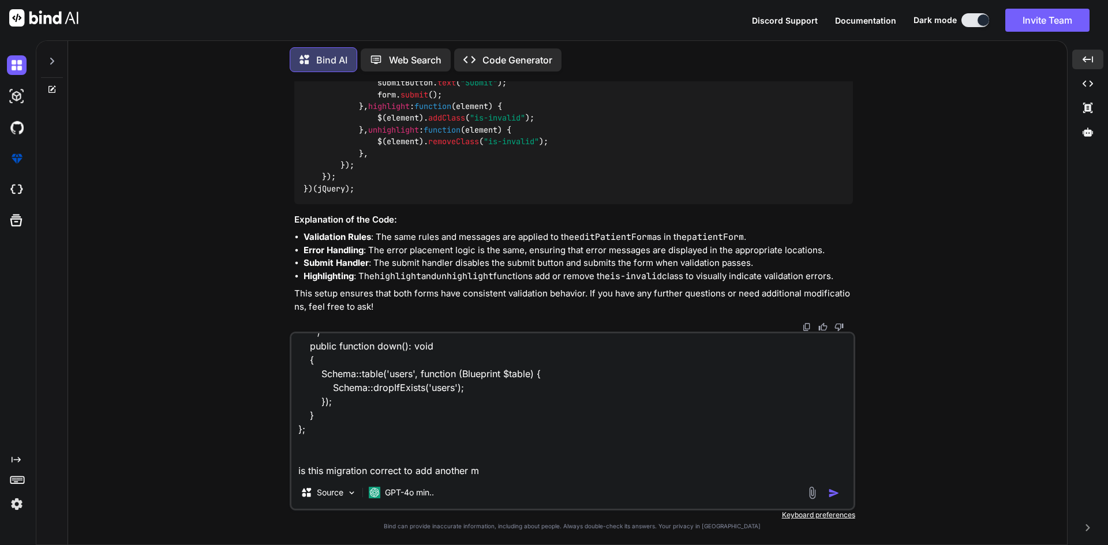
type textarea "x"
type textarea "<?php use Illuminate\Database\Migrations\Migration; use Illuminate\Database\Sch…"
type textarea "x"
type textarea "<?php use Illuminate\Database\Migrations\Migration; use Illuminate\Database\Sch…"
type textarea "x"
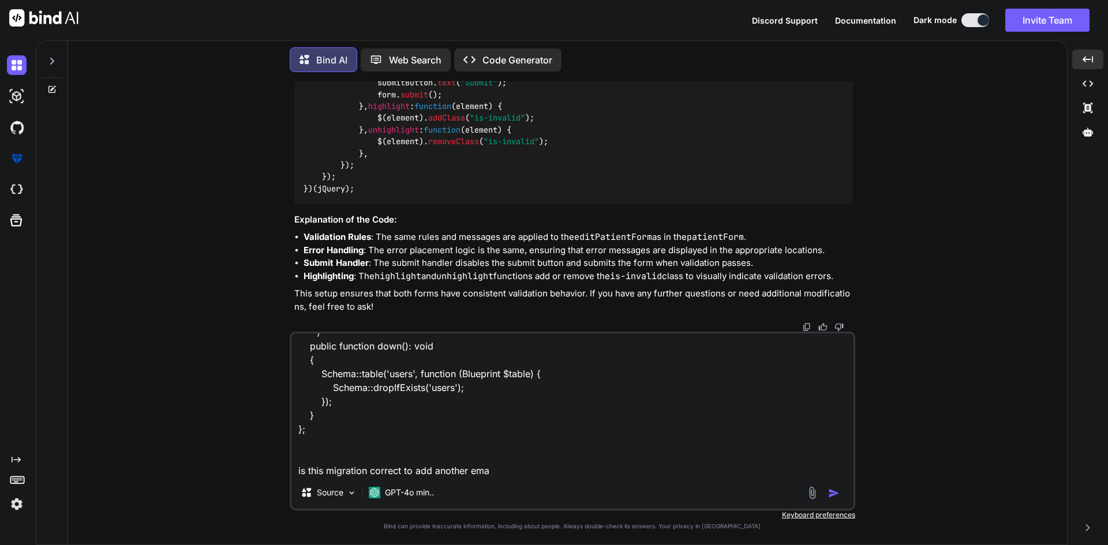
type textarea "<?php use Illuminate\Database\Migrations\Migration; use Illuminate\Database\Sch…"
type textarea "x"
type textarea "<?php use Illuminate\Database\Migrations\Migration; use Illuminate\Database\Sch…"
type textarea "x"
type textarea "<?php use Illuminate\Database\Migrations\Migration; use Illuminate\Database\Sch…"
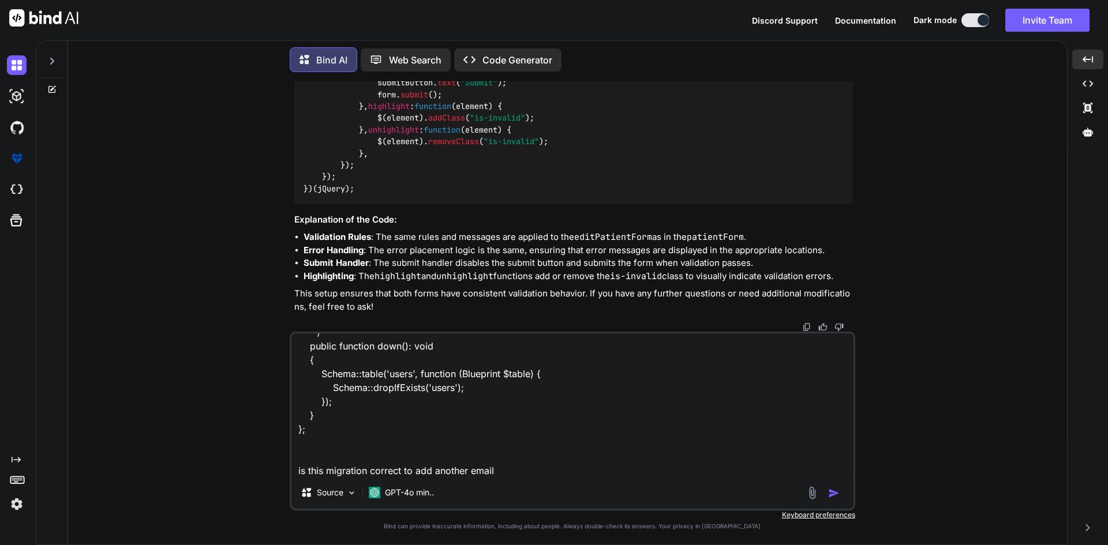
type textarea "x"
type textarea "<?php use Illuminate\Database\Migrations\Migration; use Illuminate\Database\Sch…"
type textarea "x"
type textarea "<?php use Illuminate\Database\Migrations\Migration; use Illuminate\Database\Sch…"
type textarea "x"
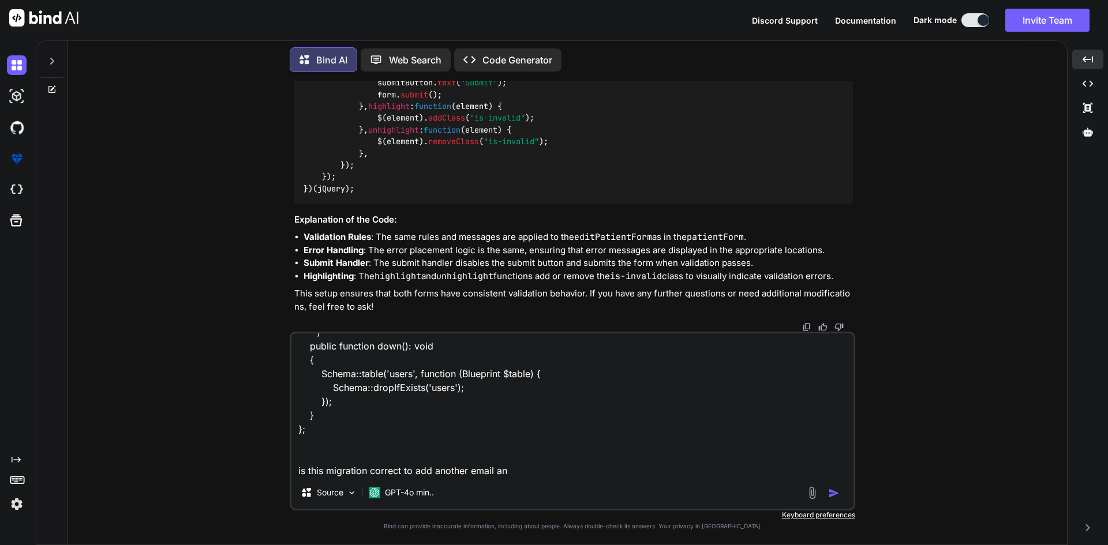
type textarea "<?php use Illuminate\Database\Migrations\Migration; use Illuminate\Database\Sch…"
type textarea "x"
type textarea "<?php use Illuminate\Database\Migrations\Migration; use Illuminate\Database\Sch…"
type textarea "x"
type textarea "<?php use Illuminate\Database\Migrations\Migration; use Illuminate\Database\Sch…"
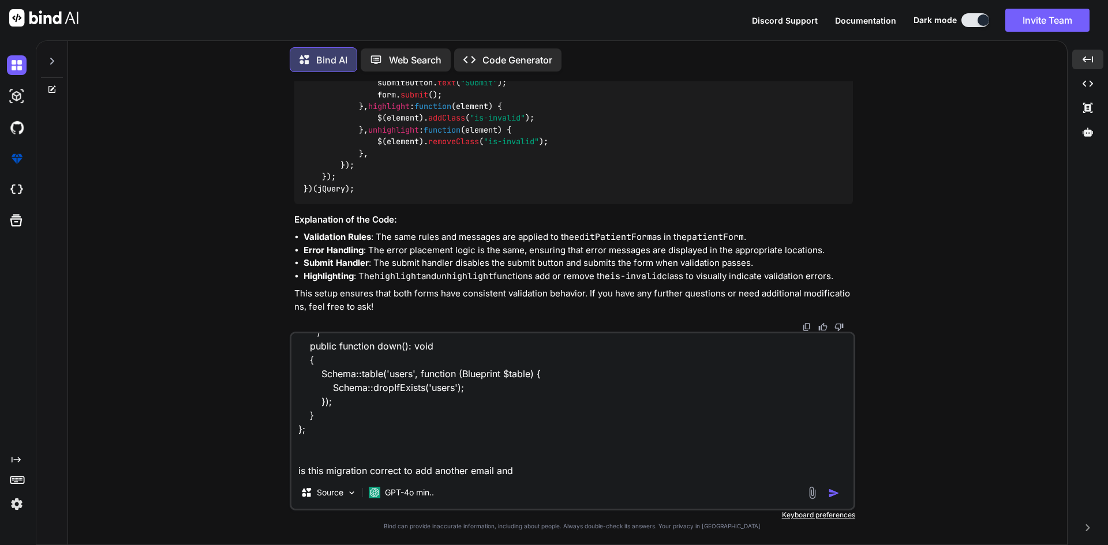
type textarea "x"
type textarea "<?php use Illuminate\Database\Migrations\Migration; use Illuminate\Database\Sch…"
type textarea "x"
type textarea "<?php use Illuminate\Database\Migrations\Migration; use Illuminate\Database\Sch…"
type textarea "x"
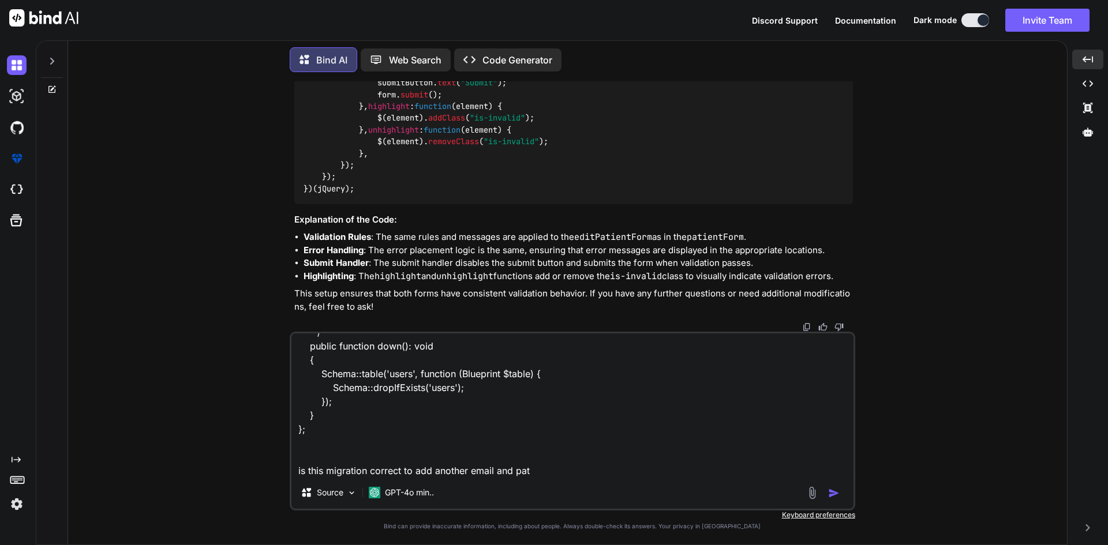
type textarea "<?php use Illuminate\Database\Migrations\Migration; use Illuminate\Database\Sch…"
type textarea "x"
type textarea "<?php use Illuminate\Database\Migrations\Migration; use Illuminate\Database\Sch…"
type textarea "x"
type textarea "<?php use Illuminate\Database\Migrations\Migration; use Illuminate\Database\Sch…"
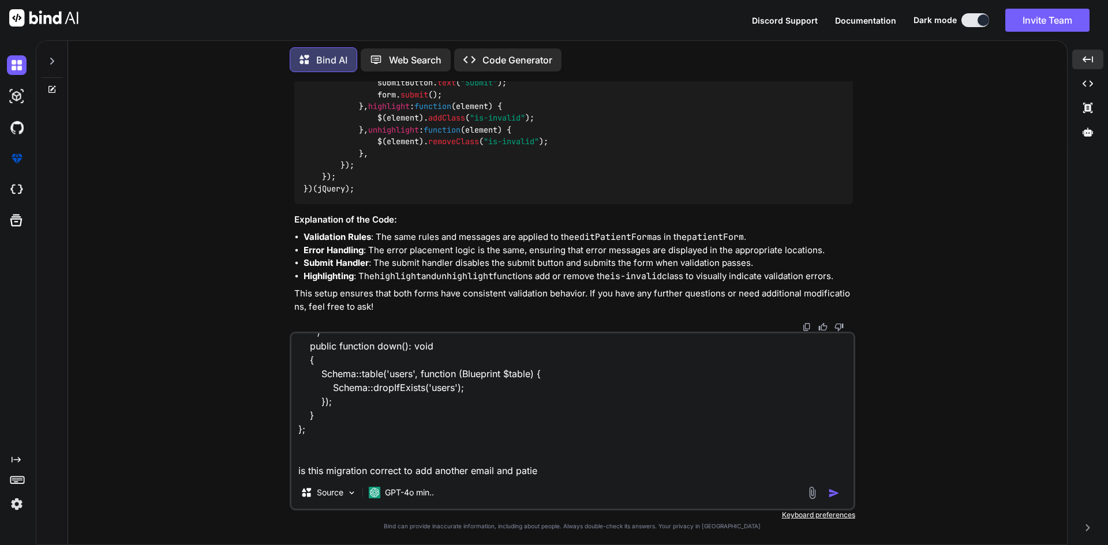
type textarea "x"
type textarea "<?php use Illuminate\Database\Migrations\Migration; use Illuminate\Database\Sch…"
type textarea "x"
type textarea "<?php use Illuminate\Database\Migrations\Migration; use Illuminate\Database\Sch…"
type textarea "x"
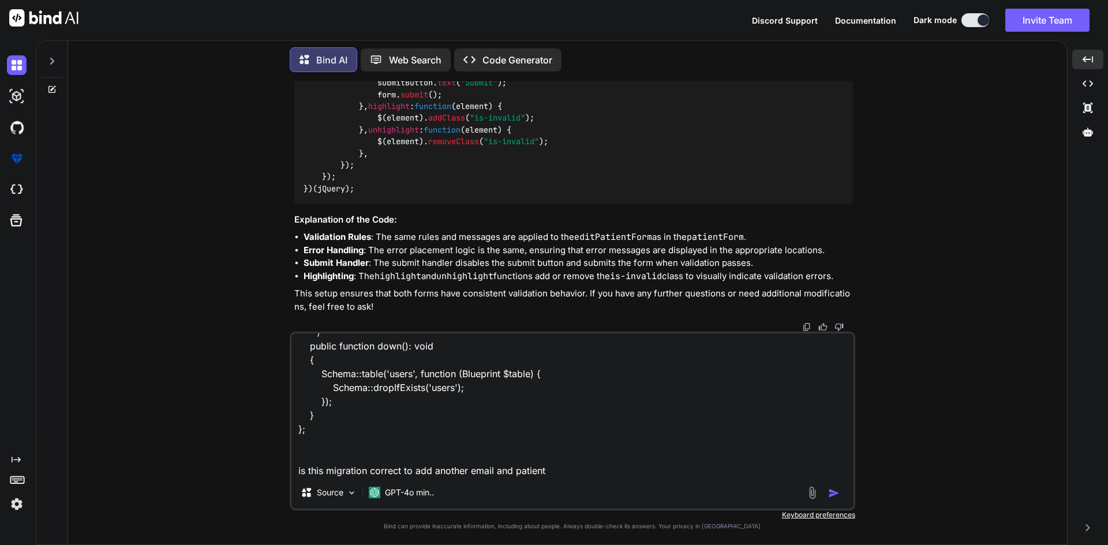
type textarea "<?php use Illuminate\Database\Migrations\Migration; use Illuminate\Database\Sch…"
type textarea "x"
type textarea "<?php use Illuminate\Database\Migrations\Migration; use Illuminate\Database\Sch…"
type textarea "x"
type textarea "<?php use Illuminate\Database\Migrations\Migration; use Illuminate\Database\Sch…"
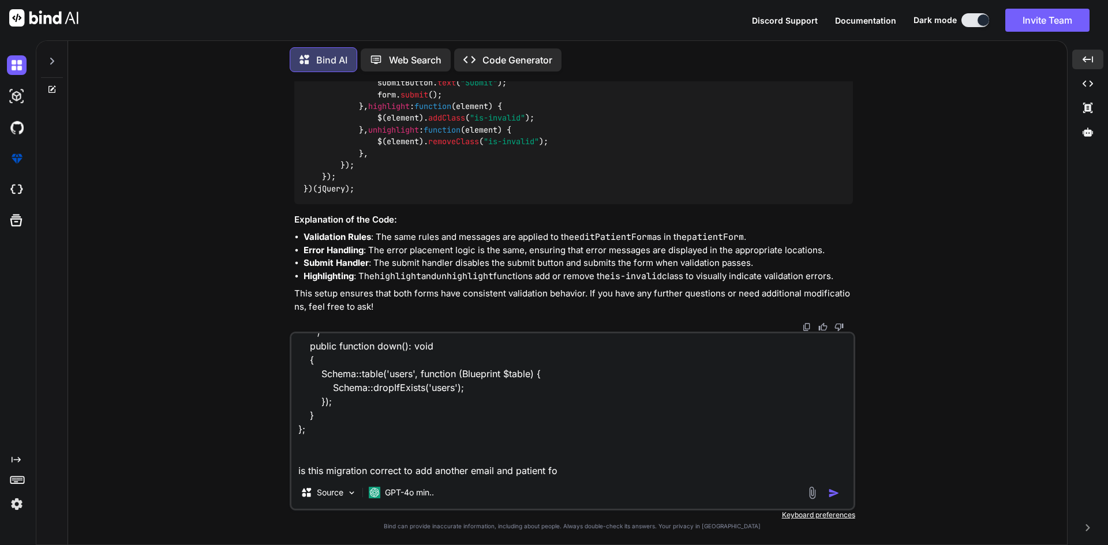
type textarea "x"
type textarea "<?php use Illuminate\Database\Migrations\Migration; use Illuminate\Database\Sch…"
type textarea "x"
type textarea "<?php use Illuminate\Database\Migrations\Migration; use Illuminate\Database\Sch…"
type textarea "x"
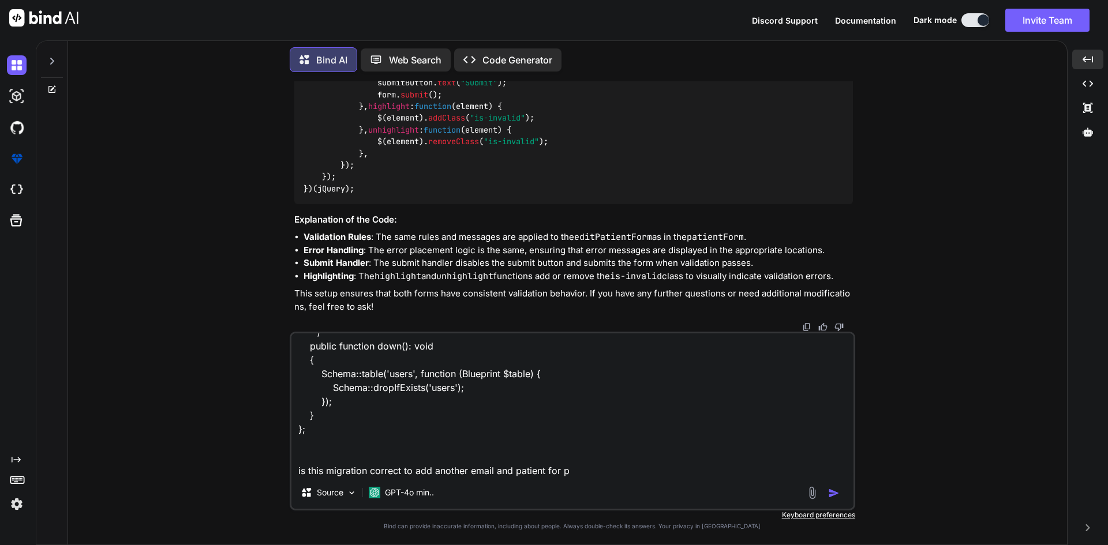
type textarea "<?php use Illuminate\Database\Migrations\Migration; use Illuminate\Database\Sch…"
type textarea "x"
click at [532, 473] on textarea "<?php use Illuminate\Database\Migrations\Migration; use Illuminate\Database\Sch…" at bounding box center [572, 405] width 562 height 143
type textarea "<?php use Illuminate\Database\Migrations\Migration; use Illuminate\Database\Sch…"
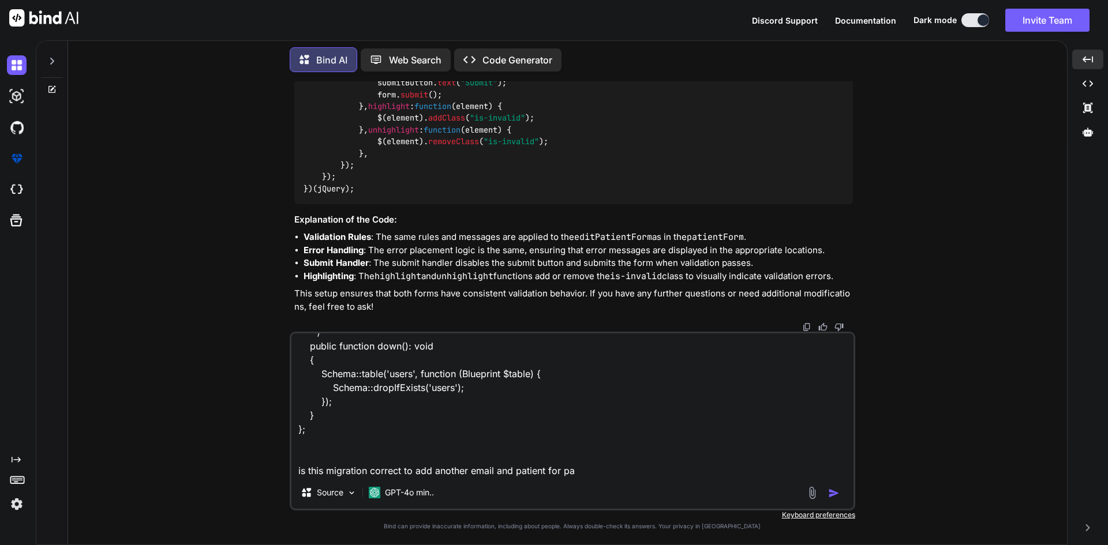
type textarea "x"
type textarea "<?php use Illuminate\Database\Migrations\Migration; use Illuminate\Database\Sch…"
type textarea "x"
type textarea "<?php use Illuminate\Database\Migrations\Migration; use Illuminate\Database\Sch…"
type textarea "x"
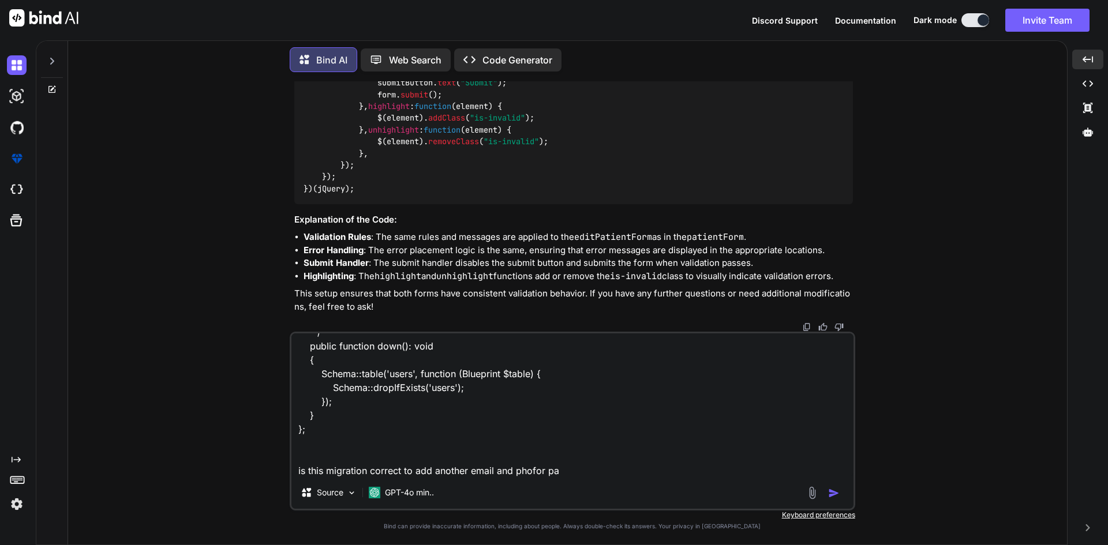
type textarea "<?php use Illuminate\Database\Migrations\Migration; use Illuminate\Database\Sch…"
type textarea "x"
type textarea "<?php use Illuminate\Database\Migrations\Migration; use Illuminate\Database\Sch…"
type textarea "x"
type textarea "<?php use Illuminate\Database\Migrations\Migration; use Illuminate\Database\Sch…"
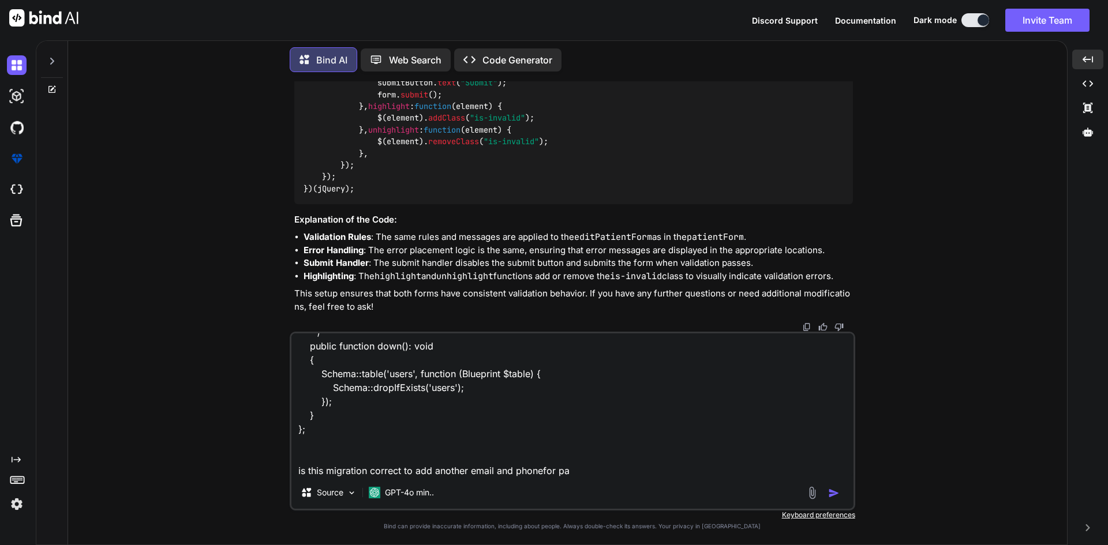
type textarea "x"
click at [585, 473] on textarea "<?php use Illuminate\Database\Migrations\Migration; use Illuminate\Database\Sch…" at bounding box center [572, 405] width 562 height 143
type textarea "<?php use Illuminate\Database\Migrations\Migration; use Illuminate\Database\Sch…"
type textarea "x"
type textarea "<?php use Illuminate\Database\Migrations\Migration; use Illuminate\Database\Sch…"
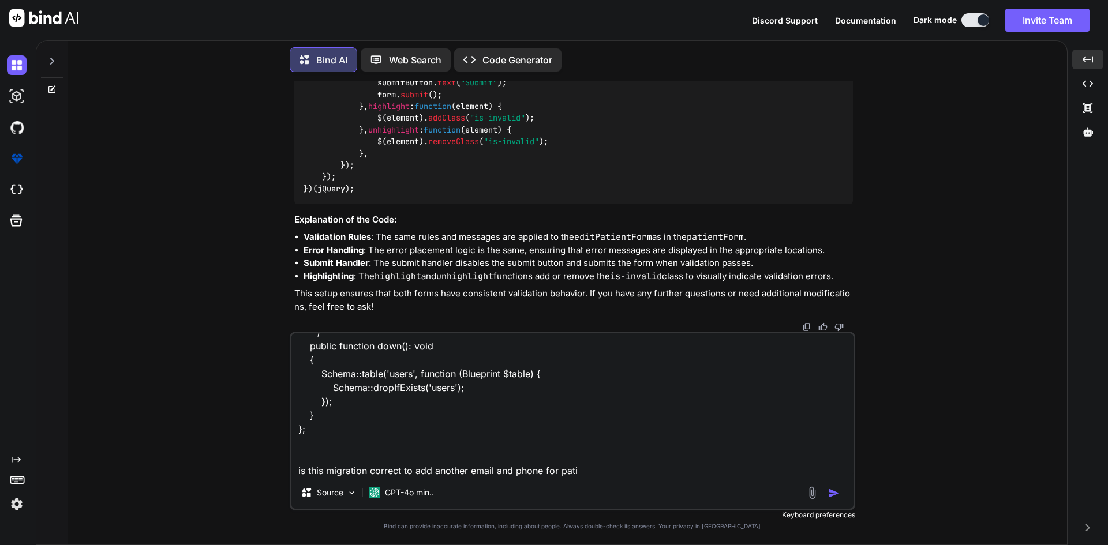
type textarea "x"
type textarea "<?php use Illuminate\Database\Migrations\Migration; use Illuminate\Database\Sch…"
type textarea "x"
type textarea "<?php use Illuminate\Database\Migrations\Migration; use Illuminate\Database\Sch…"
type textarea "x"
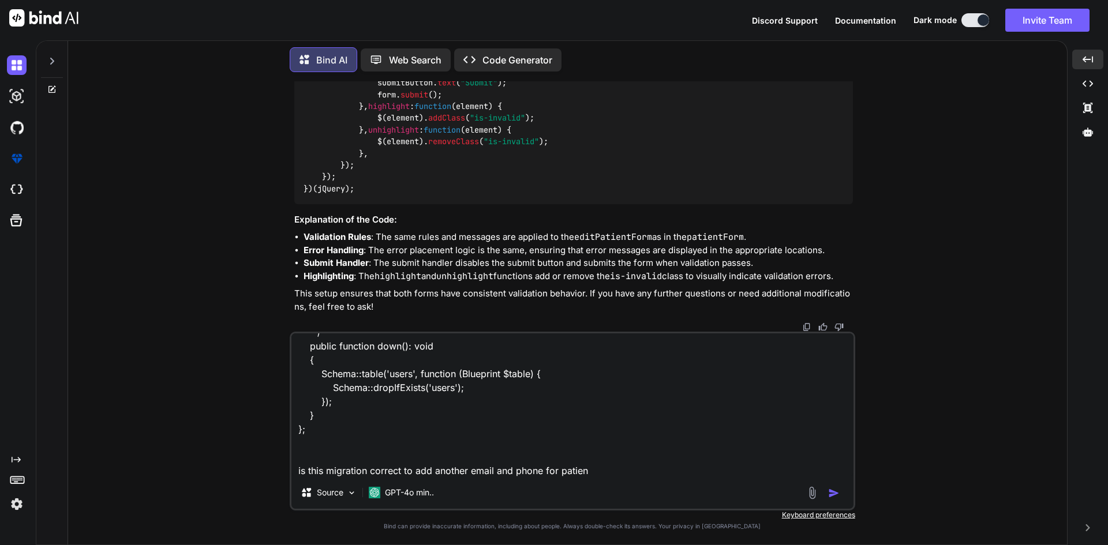
type textarea "<?php use Illuminate\Database\Migrations\Migration; use Illuminate\Database\Sch…"
type textarea "x"
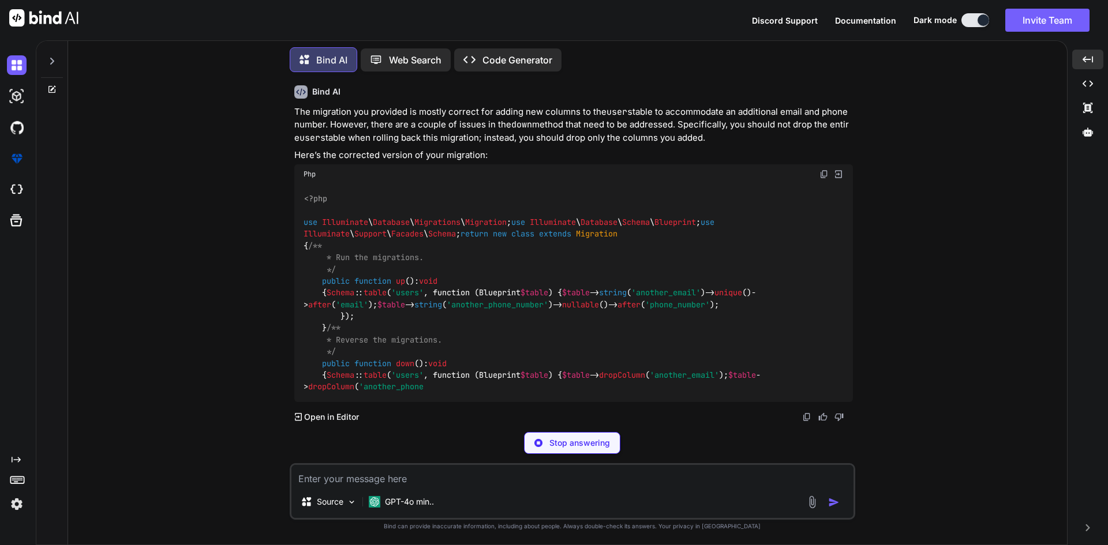
scroll to position [21301, 0]
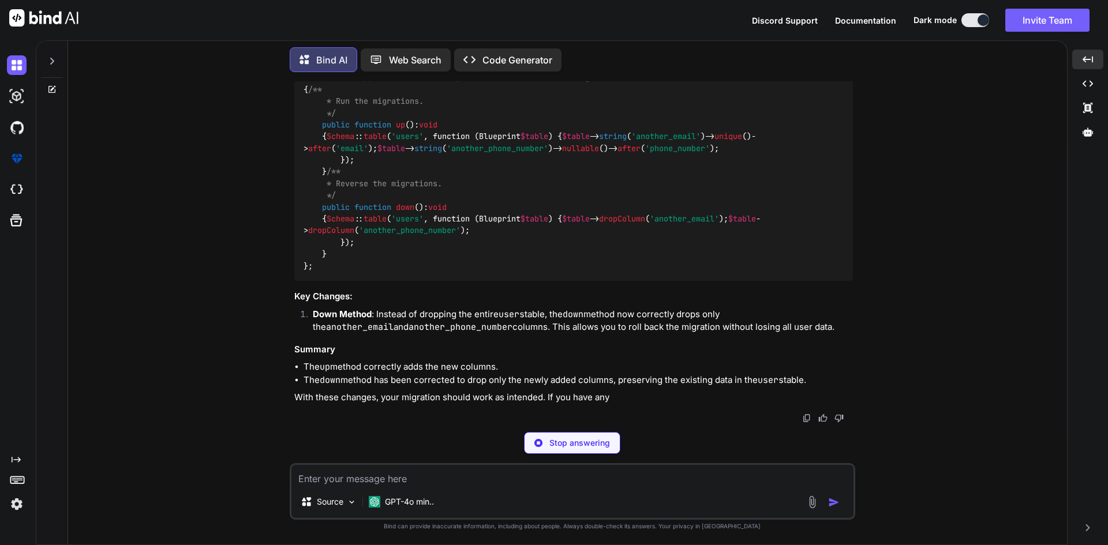
type textarea "x"
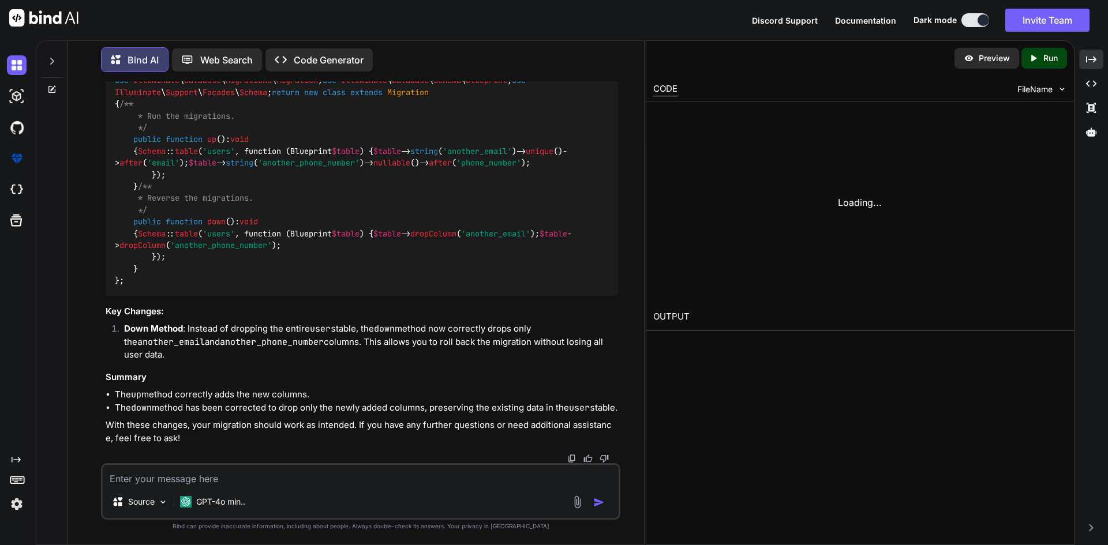
scroll to position [22004, 0]
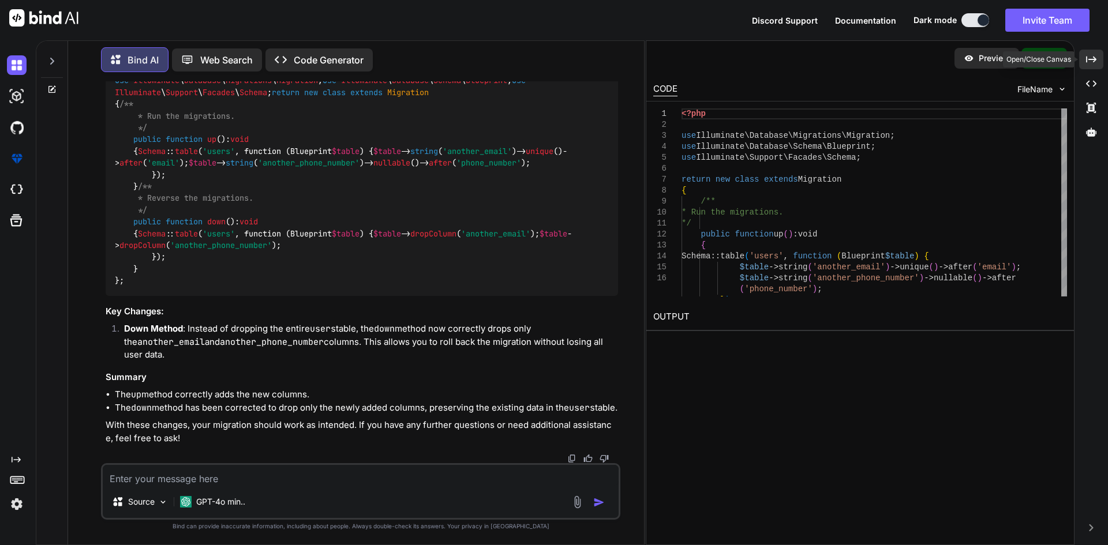
click at [1102, 62] on div "Created with Pixso." at bounding box center [1091, 60] width 24 height 20
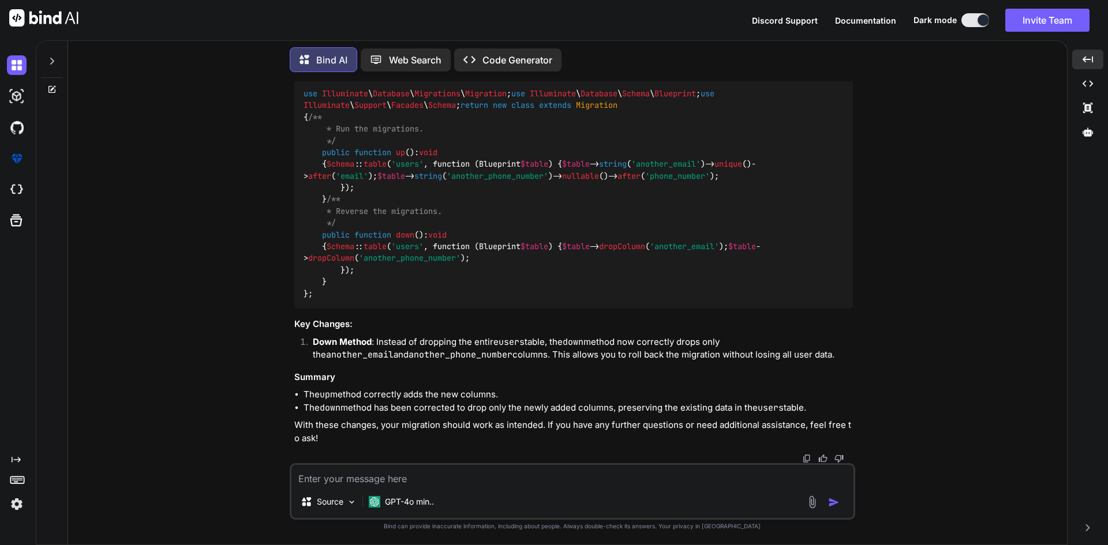
scroll to position [21386, 0]
drag, startPoint x: 355, startPoint y: 171, endPoint x: 724, endPoint y: 183, distance: 369.5
click at [724, 183] on div "<?php use Illuminate \ Database \ Migrations \ Migration ; use Illuminate \ Dat…" at bounding box center [573, 182] width 559 height 254
copy code "$table -> string ( 'another_email' )-> unique ()-> after ( 'email' ); $table ->…"
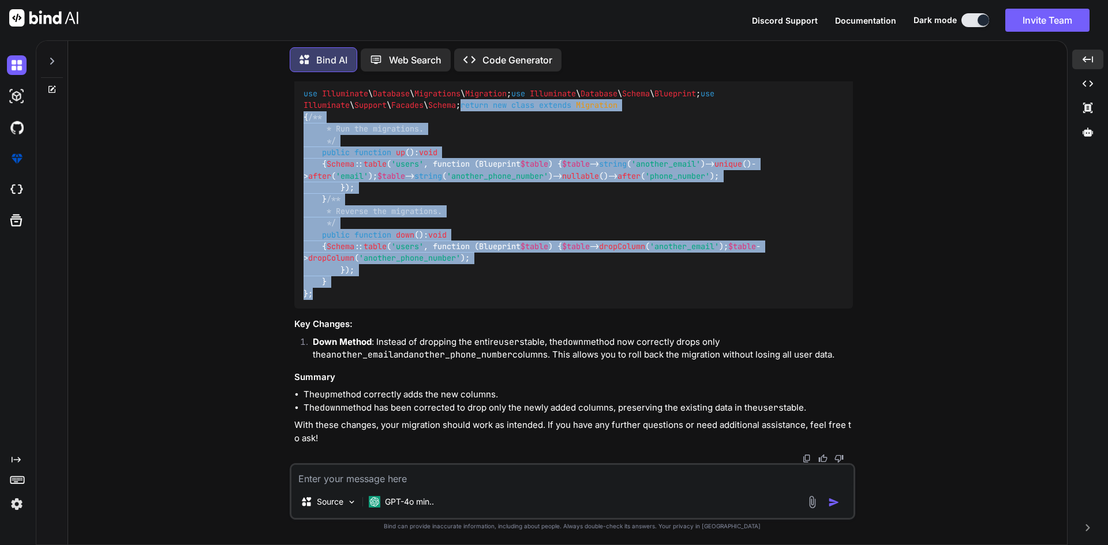
drag, startPoint x: 304, startPoint y: 136, endPoint x: 326, endPoint y: 414, distance: 279.1
click at [326, 309] on div "<?php use Illuminate \ Database \ Migrations \ Migration ; use Illuminate \ Dat…" at bounding box center [573, 182] width 559 height 254
copy code "return new class extends Migration { /** * Run the migrations. */ public functi…"
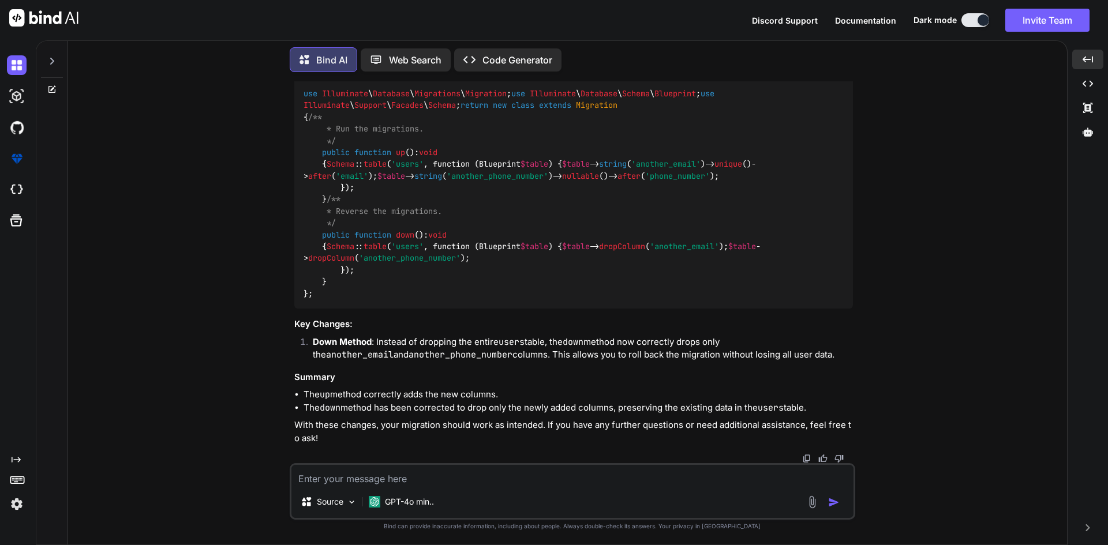
click at [497, 481] on textarea at bounding box center [572, 475] width 562 height 21
paste textarea "Integrity constraint violation: 1062 Duplicate entry '' for key 'users_another_…"
type textarea "Integrity constraint violation: 1062 Duplicate entry '' for key 'users_another_…"
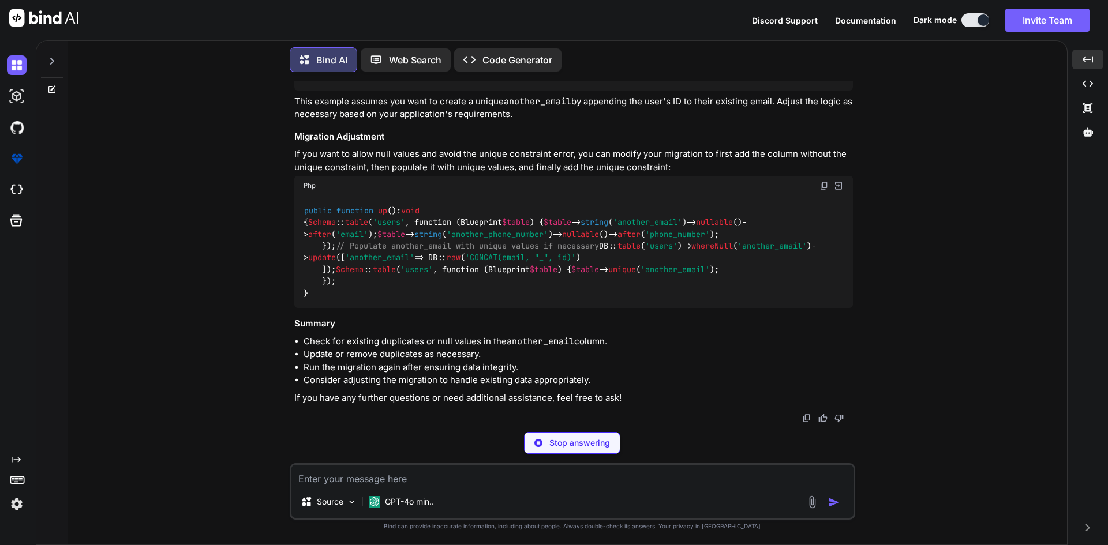
scroll to position [23008, 0]
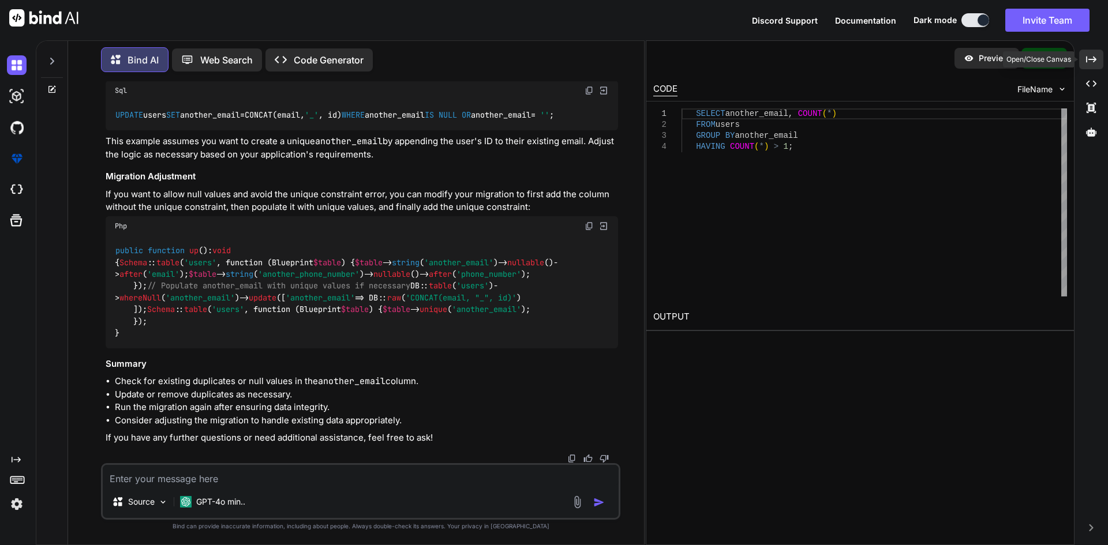
drag, startPoint x: 1087, startPoint y: 58, endPoint x: 652, endPoint y: 174, distance: 450.3
click at [1086, 58] on icon at bounding box center [1091, 59] width 10 height 6
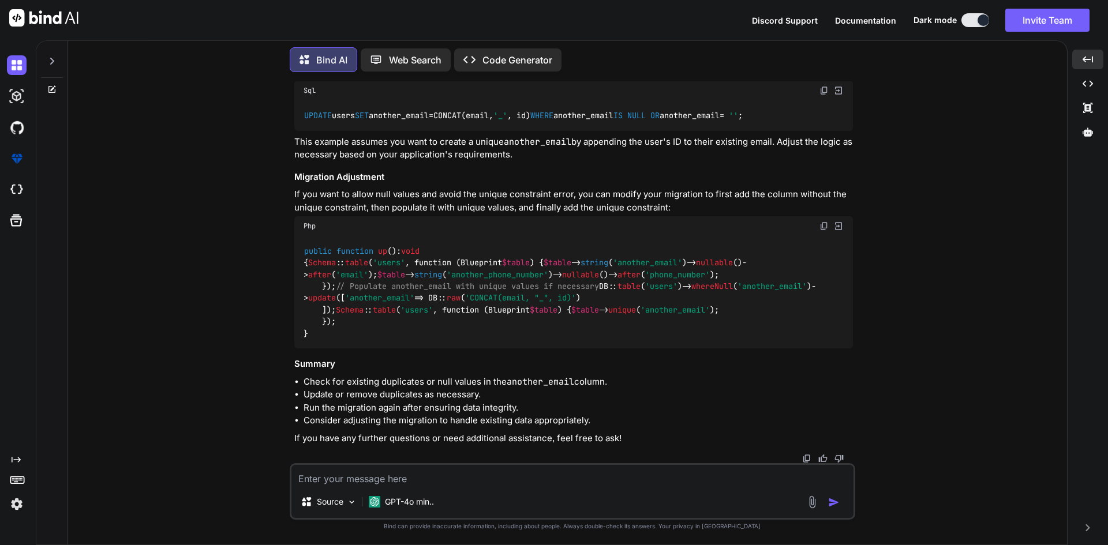
scroll to position [22466, 0]
click at [613, 258] on span "'another_email'" at bounding box center [647, 263] width 69 height 10
click at [696, 258] on span "nullable" at bounding box center [714, 263] width 37 height 10
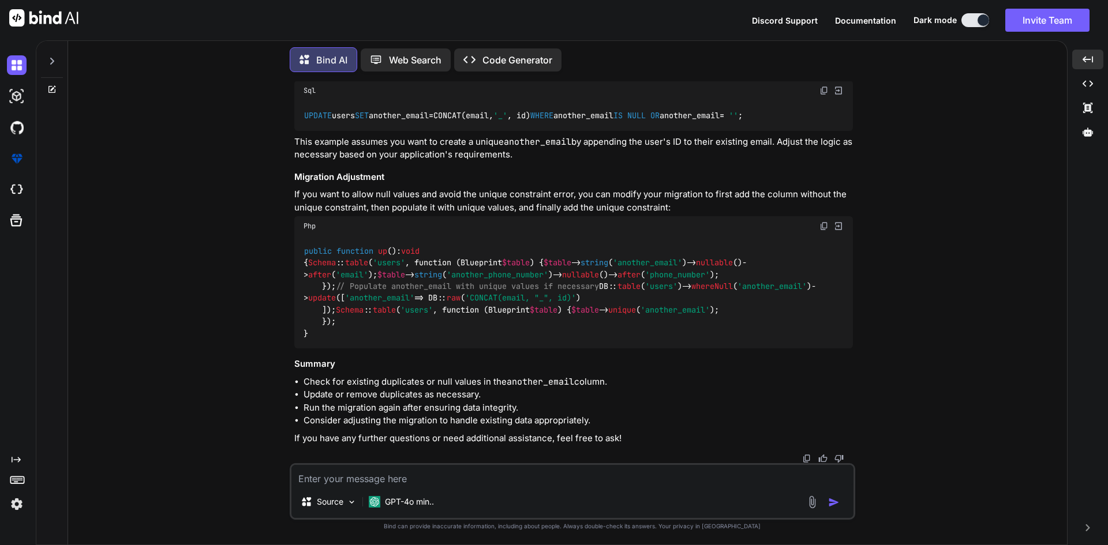
click at [691, 281] on span "whereNull" at bounding box center [712, 286] width 42 height 10
drag, startPoint x: 360, startPoint y: 269, endPoint x: 540, endPoint y: 262, distance: 180.2
click at [540, 281] on span "// Populate another_email with unique values if necessary" at bounding box center [467, 286] width 263 height 10
click at [386, 300] on div "public function up ( ): void { Schema :: table ( 'users' , function (Blueprint …" at bounding box center [573, 292] width 559 height 113
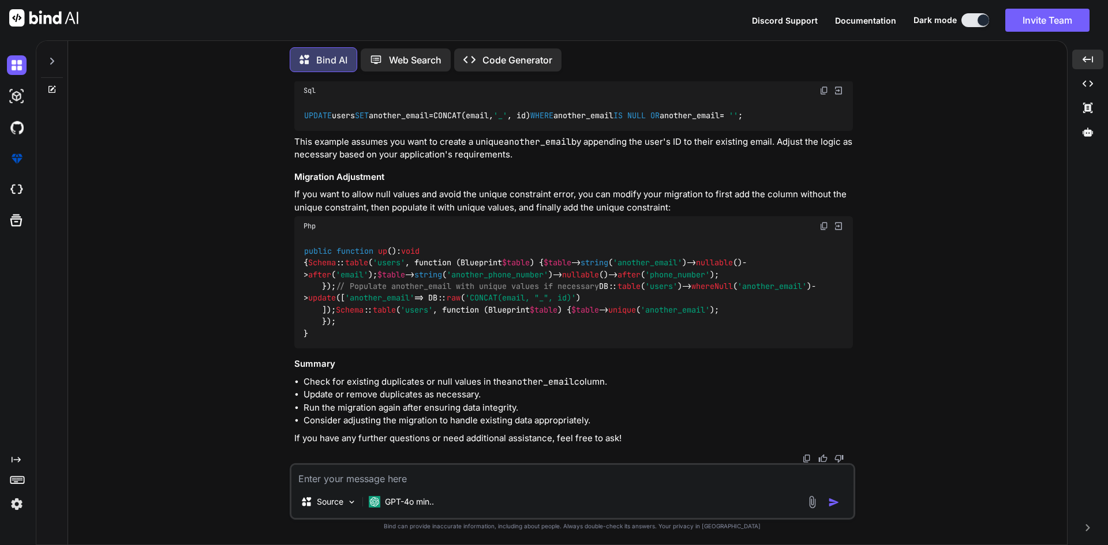
click at [691, 281] on span "whereNull" at bounding box center [712, 286] width 42 height 10
drag, startPoint x: 381, startPoint y: 287, endPoint x: 526, endPoint y: 290, distance: 144.9
click at [524, 290] on code "public function up ( ): void { Schema :: table ( 'users' , function (Blueprint …" at bounding box center [560, 292] width 512 height 94
click at [428, 474] on textarea at bounding box center [572, 475] width 562 height 21
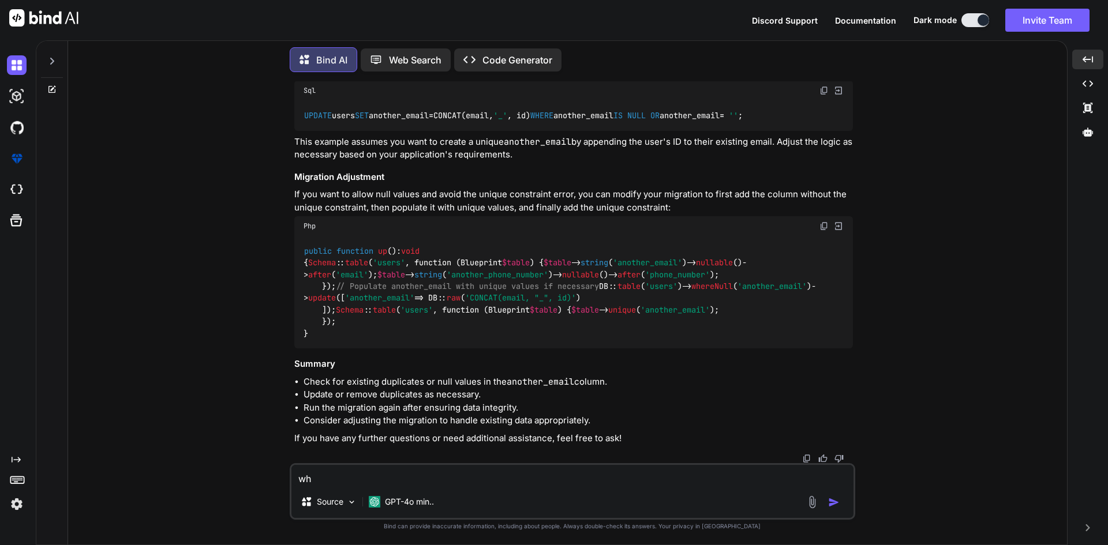
type textarea "w"
type textarea "if i use the rajax fro that then i make it nullable then it is correct"
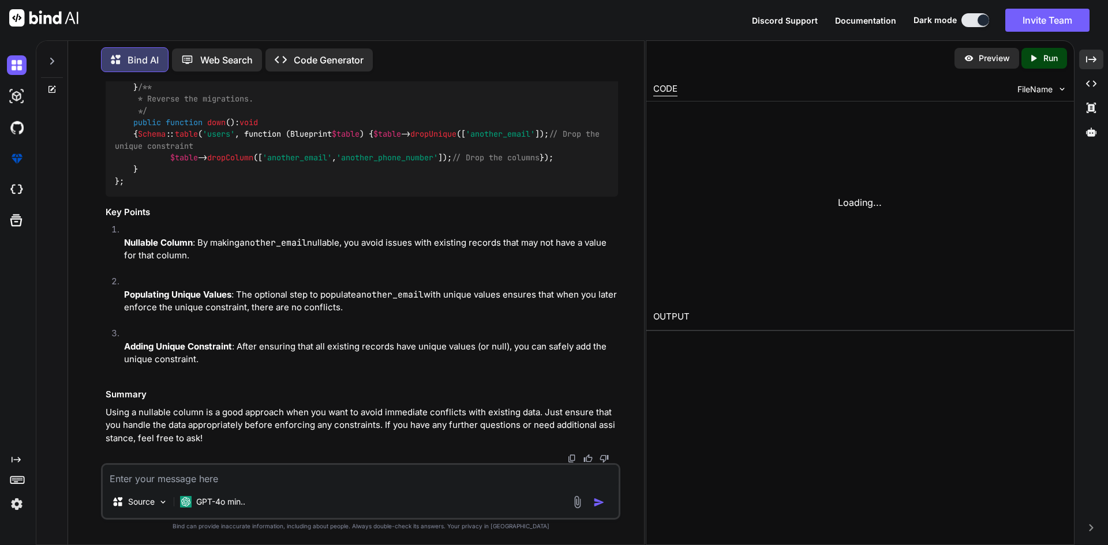
scroll to position [23579, 0]
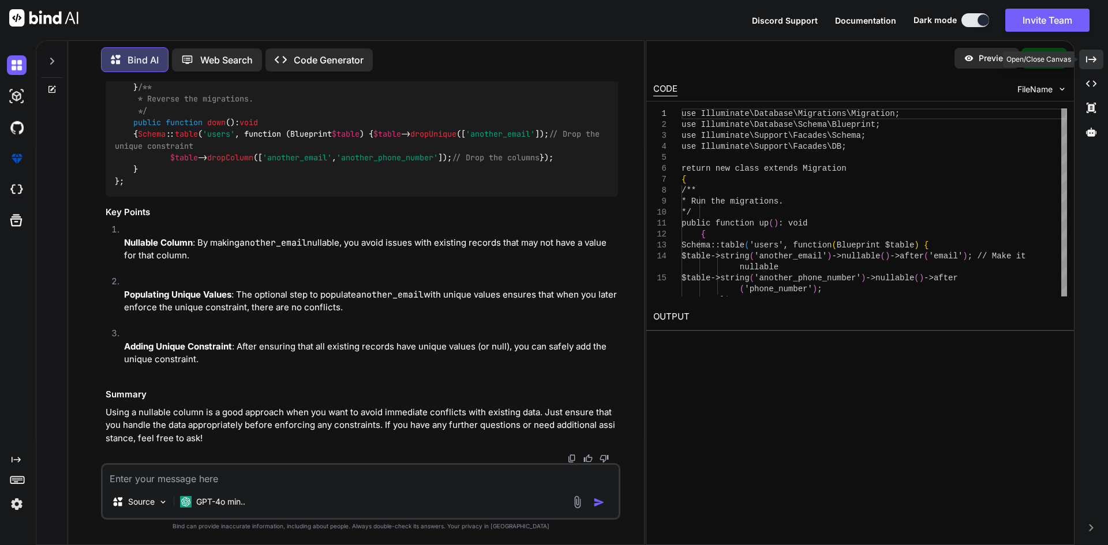
click at [1092, 60] on icon "Created with Pixso." at bounding box center [1091, 59] width 10 height 10
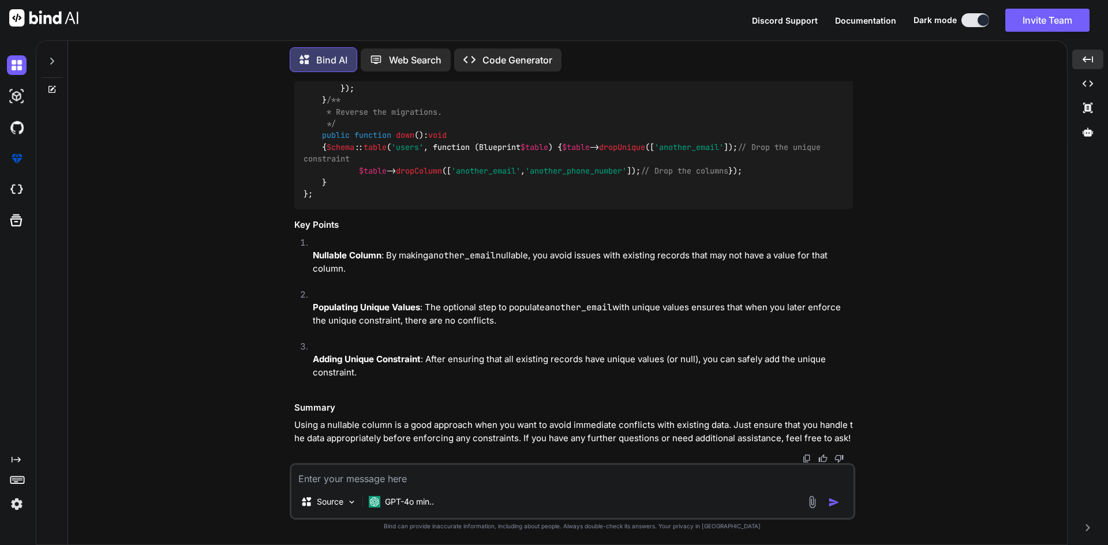
scroll to position [23037, 0]
drag, startPoint x: 640, startPoint y: 344, endPoint x: 740, endPoint y: 341, distance: 100.5
click at [740, 200] on code "use Illuminate \ Database \ Migrations \ Migration ; use Illuminate \ Database …" at bounding box center [574, 58] width 540 height 283
drag, startPoint x: 336, startPoint y: 182, endPoint x: 365, endPoint y: 276, distance: 98.0
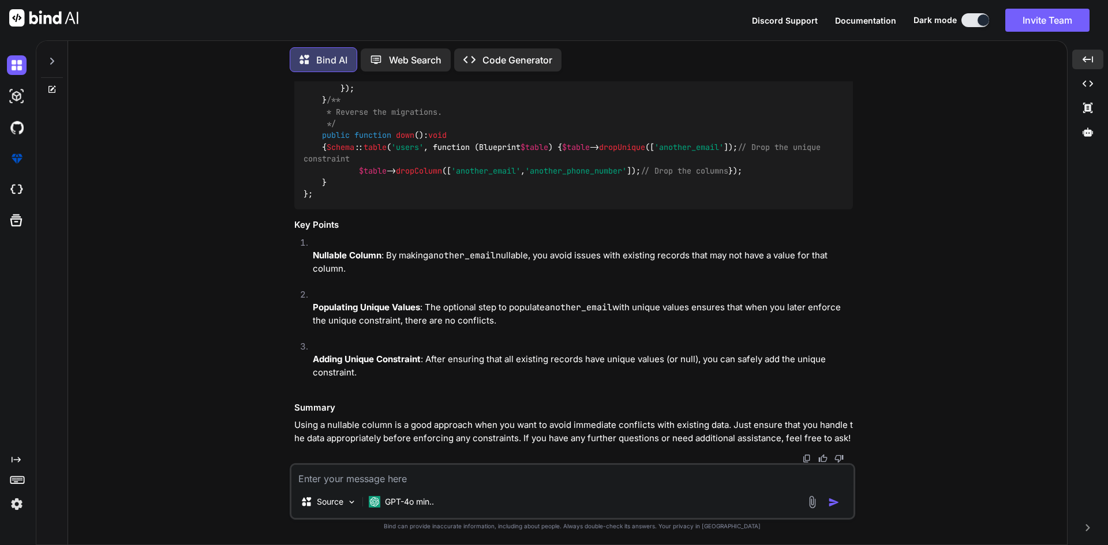
click at [365, 209] on div "use Illuminate \ Database \ Migrations \ Migration ; use Illuminate \ Database …" at bounding box center [573, 59] width 559 height 301
copy code "// Optionally populate another_email with unique values for existing records DB…"
click at [451, 489] on div "Source GPT-4o min.." at bounding box center [573, 491] width 566 height 57
click at [459, 484] on textarea at bounding box center [572, 475] width 562 height 21
type textarea "command to drop this columns"
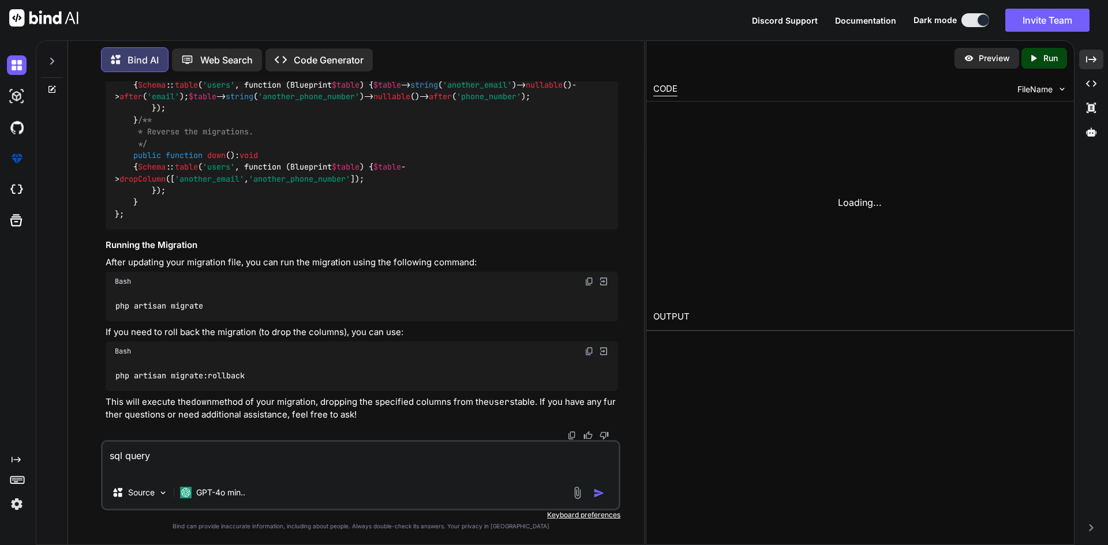
scroll to position [24392, 0]
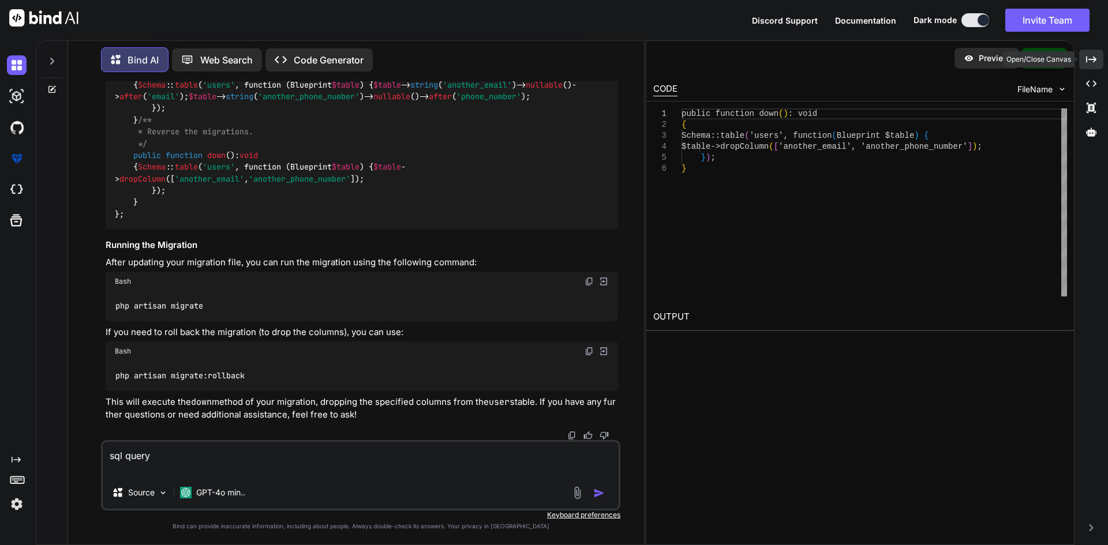
type textarea "sql query"
click at [1094, 66] on div "Created with Pixso." at bounding box center [1091, 60] width 24 height 20
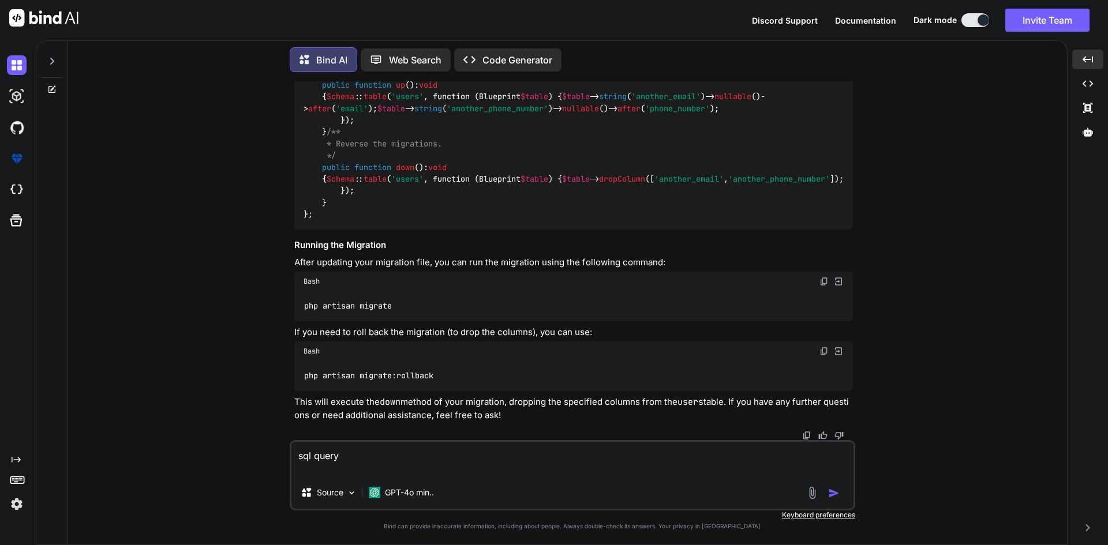
scroll to position [24313, 0]
click at [834, 493] on img "button" at bounding box center [834, 494] width 12 height 12
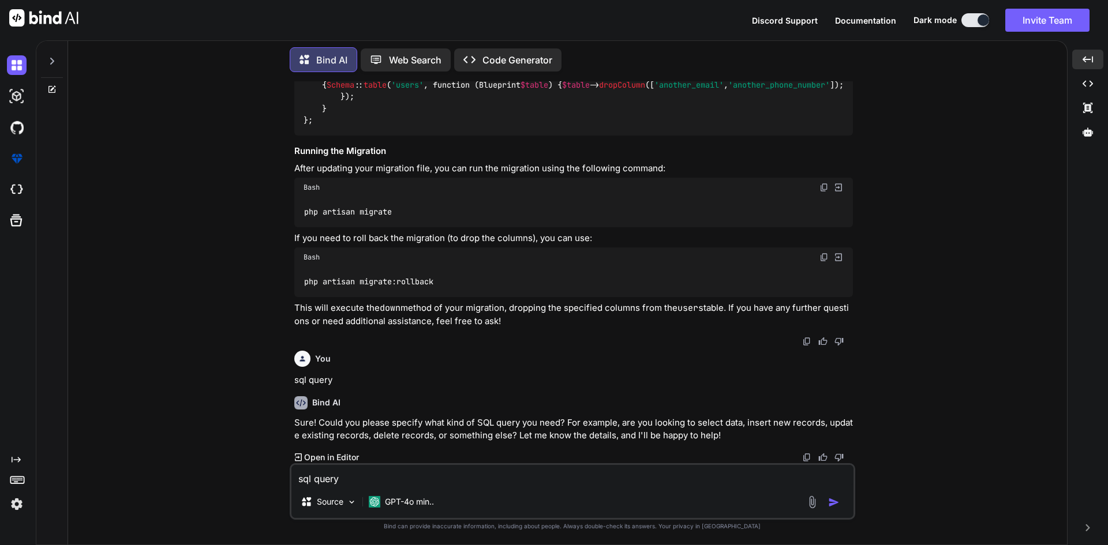
scroll to position [24407, 0]
click at [502, 492] on div "Source GPT-4o min.." at bounding box center [572, 505] width 562 height 28
click at [472, 478] on textarea "sql query" at bounding box center [572, 475] width 562 height 21
type textarea "write a query"
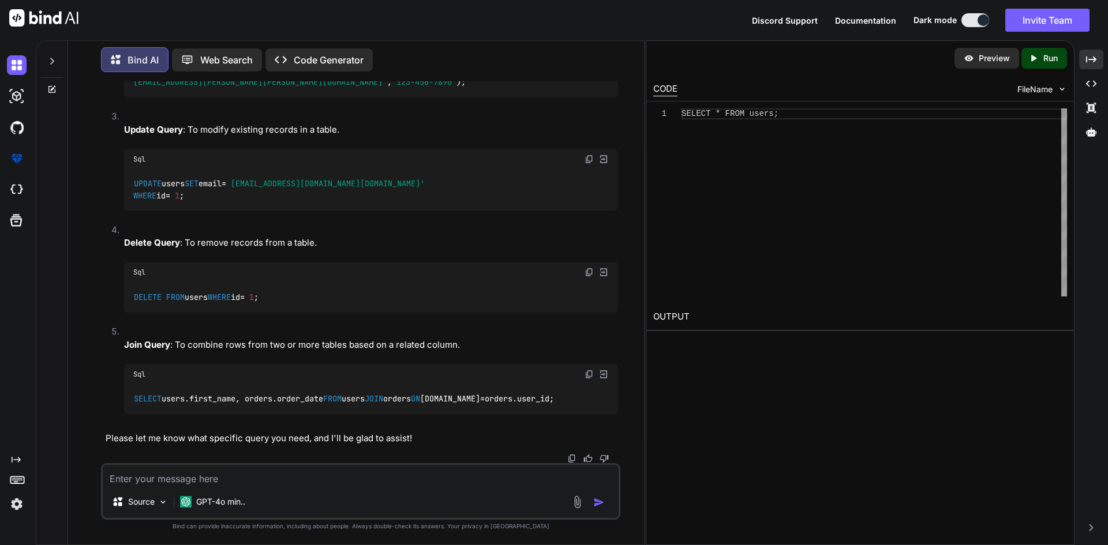
scroll to position [25733, 0]
click at [1092, 55] on icon "Created with Pixso." at bounding box center [1091, 59] width 10 height 10
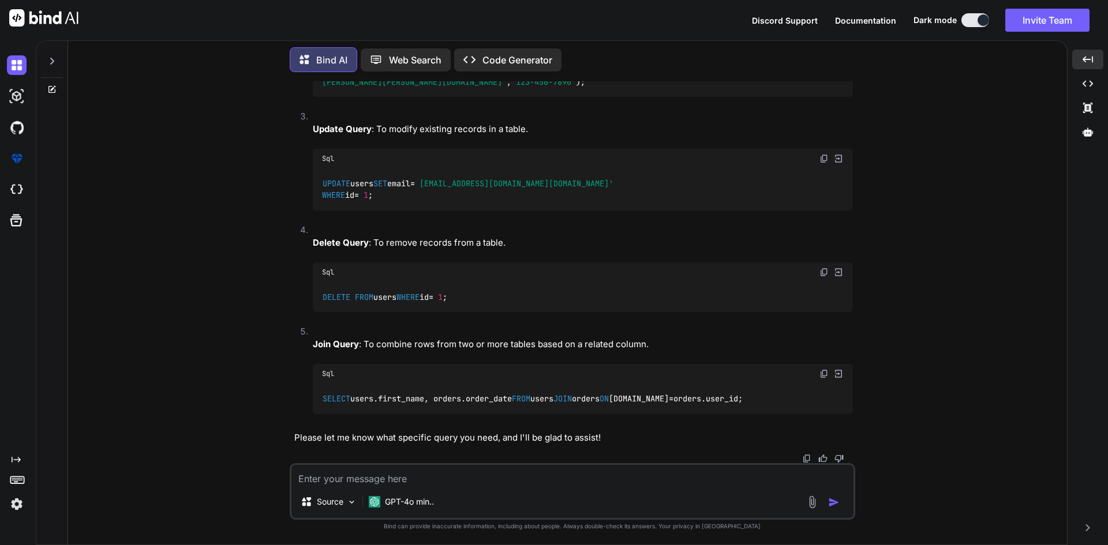
scroll to position [24589, 0]
